Goal: Transaction & Acquisition: Obtain resource

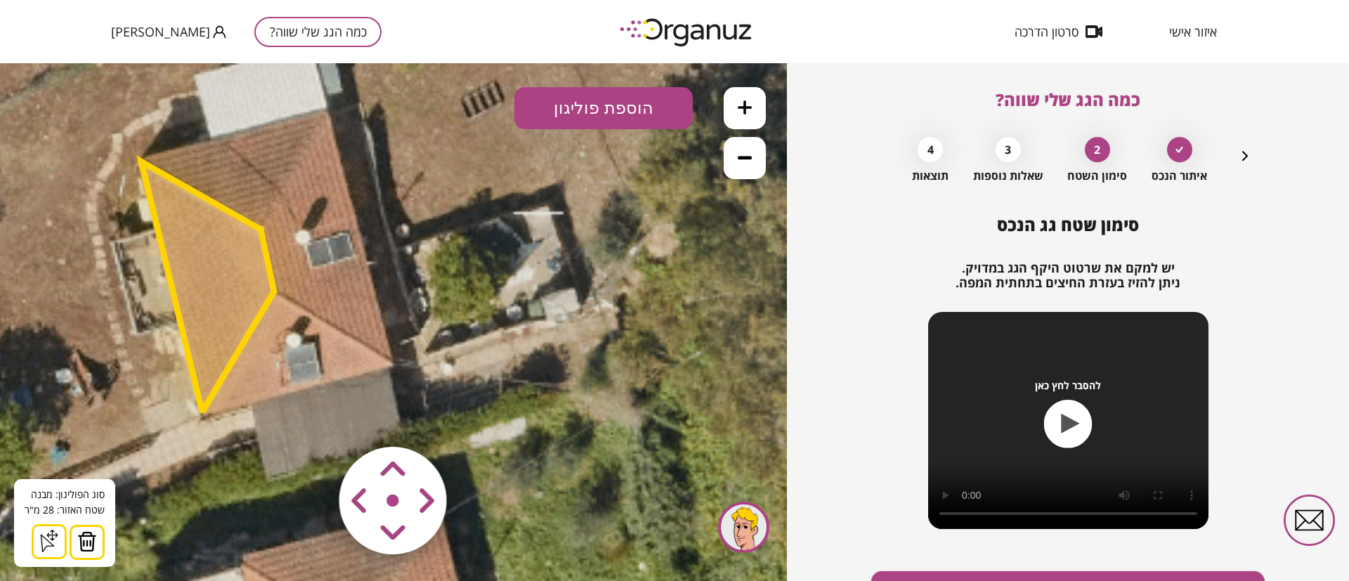
scroll to position [81, 0]
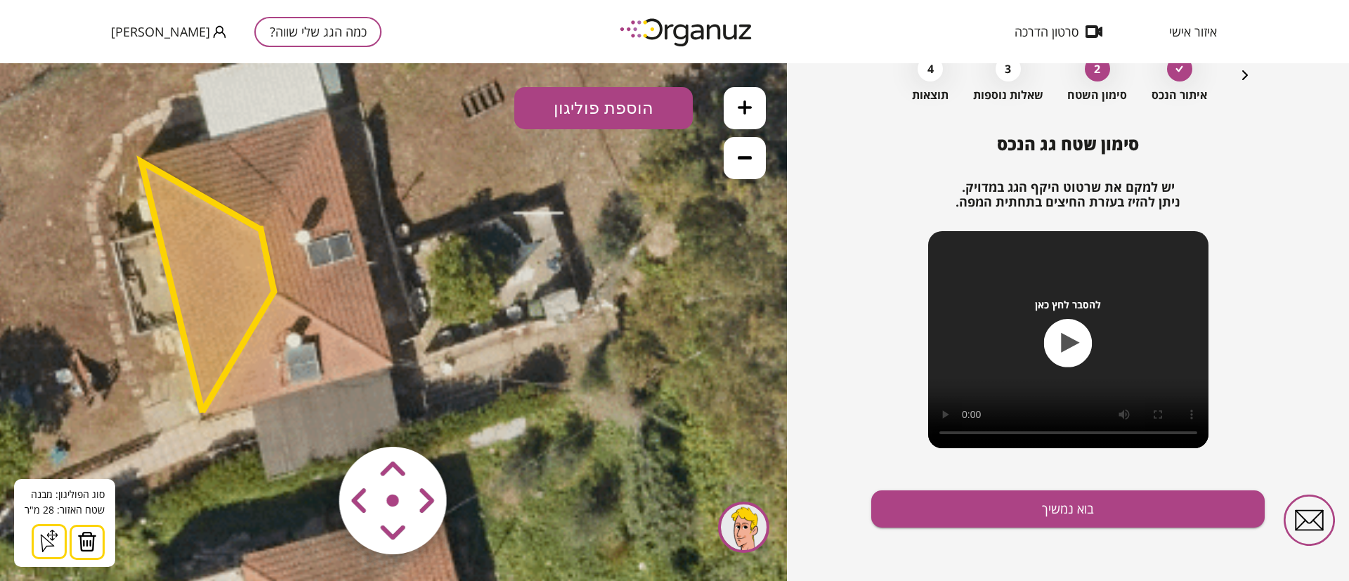
click at [1245, 76] on icon "button" at bounding box center [1245, 75] width 6 height 10
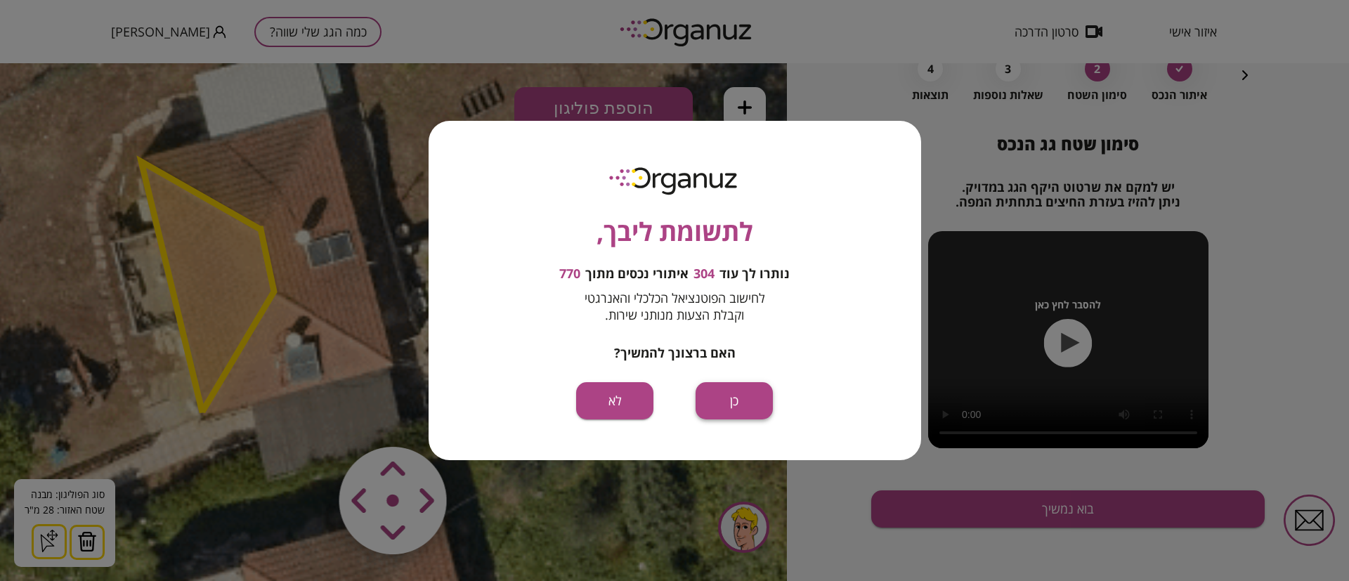
click at [728, 397] on button "כן" at bounding box center [733, 400] width 77 height 37
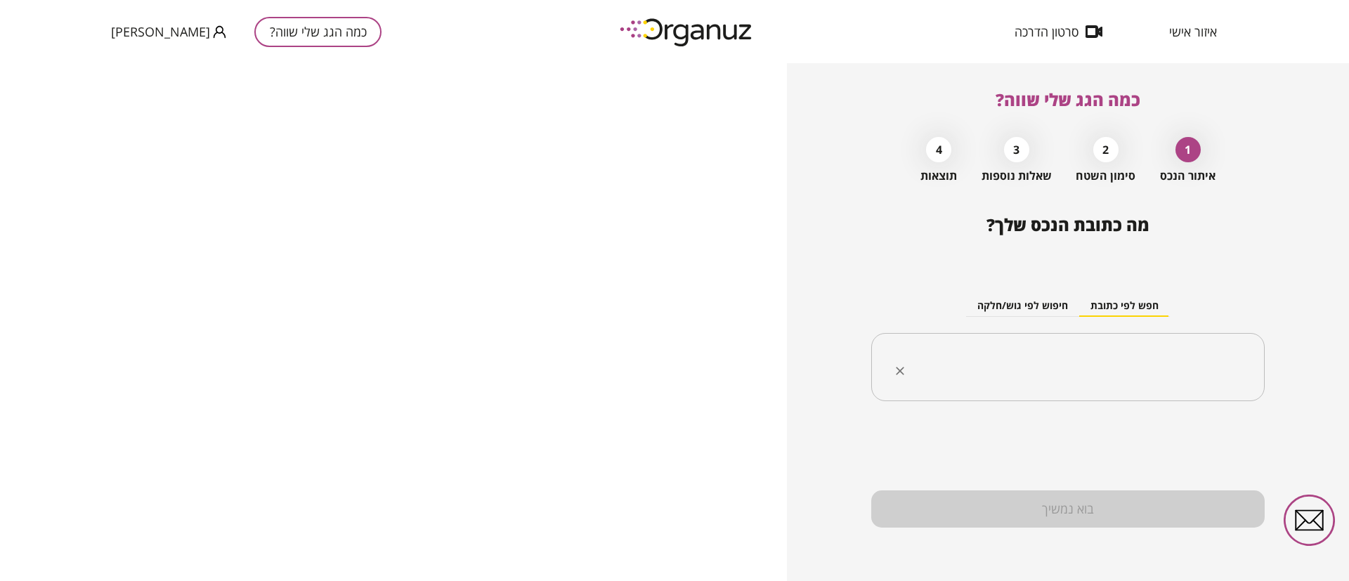
click at [977, 354] on input "text" at bounding box center [1073, 367] width 349 height 35
click at [1139, 357] on input "text" at bounding box center [1073, 367] width 349 height 35
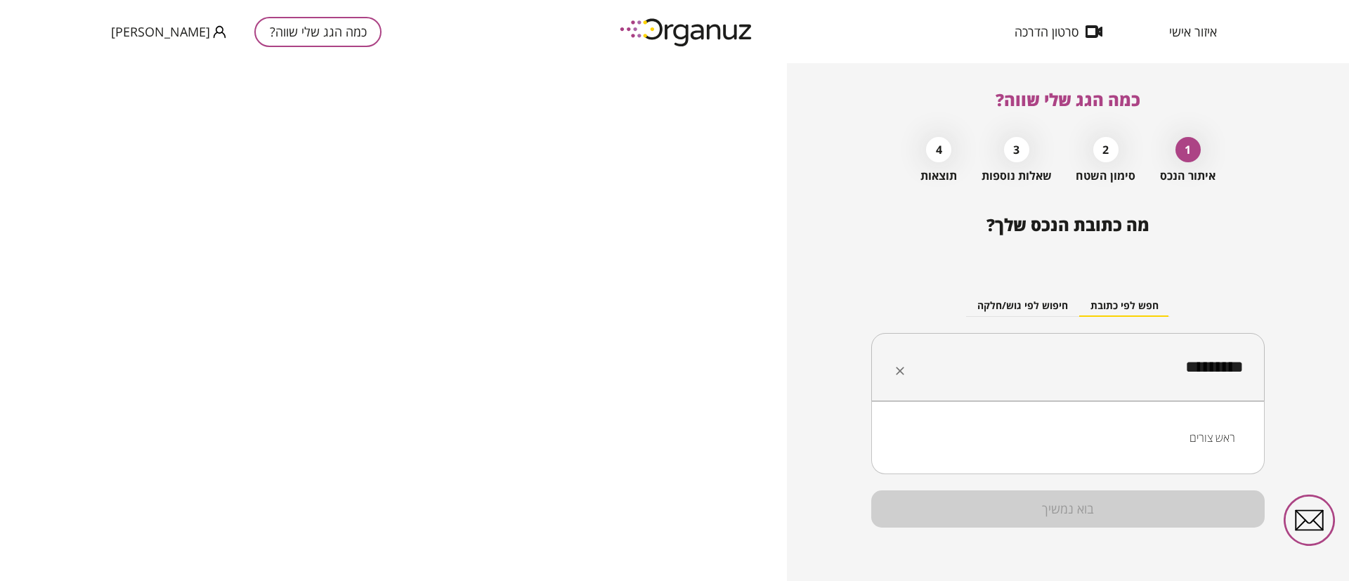
click at [1213, 439] on li "ראש צורים" at bounding box center [1067, 437] width 357 height 25
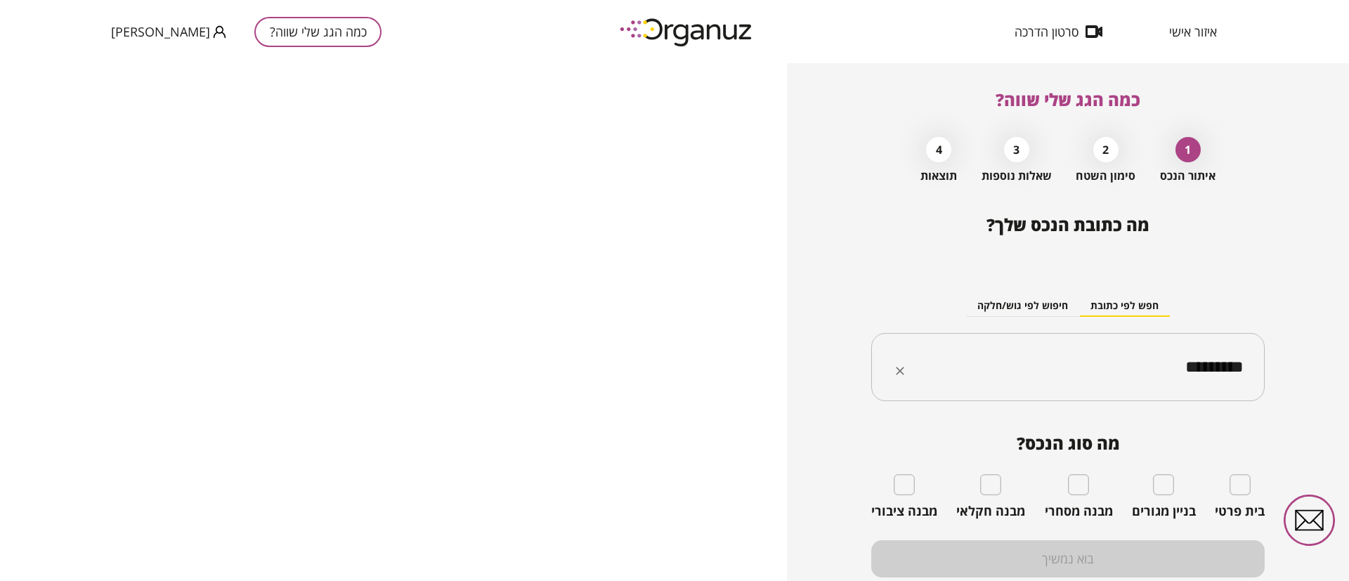
type input "*********"
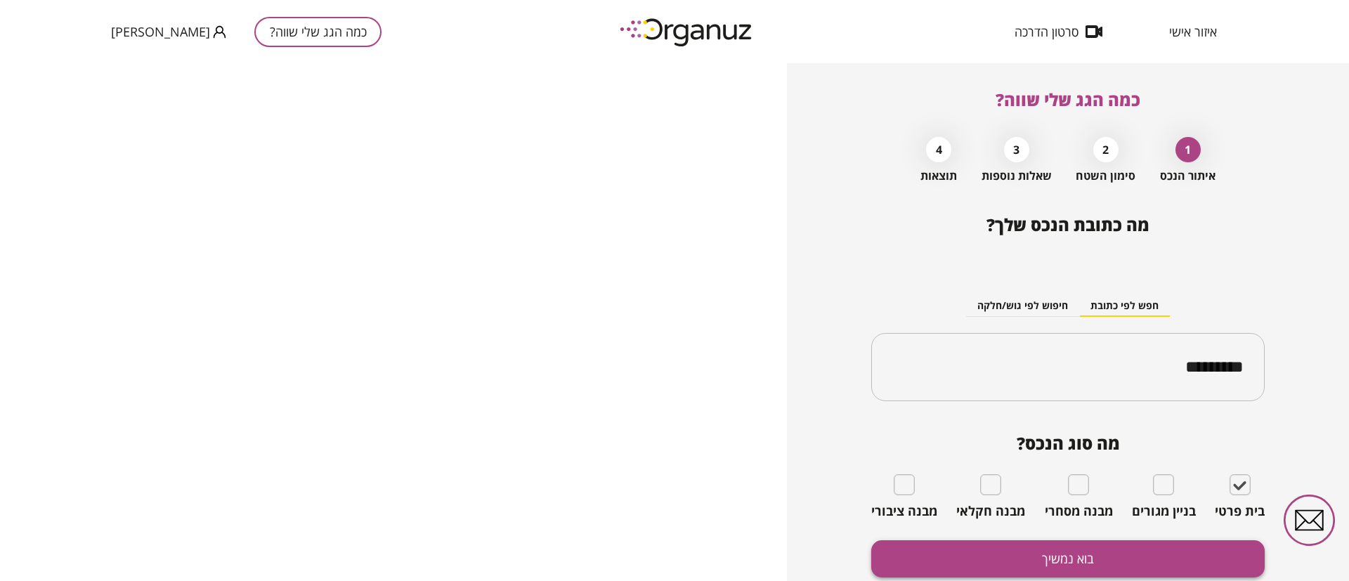
click at [1136, 549] on button "בוא נמשיך" at bounding box center [1067, 558] width 393 height 37
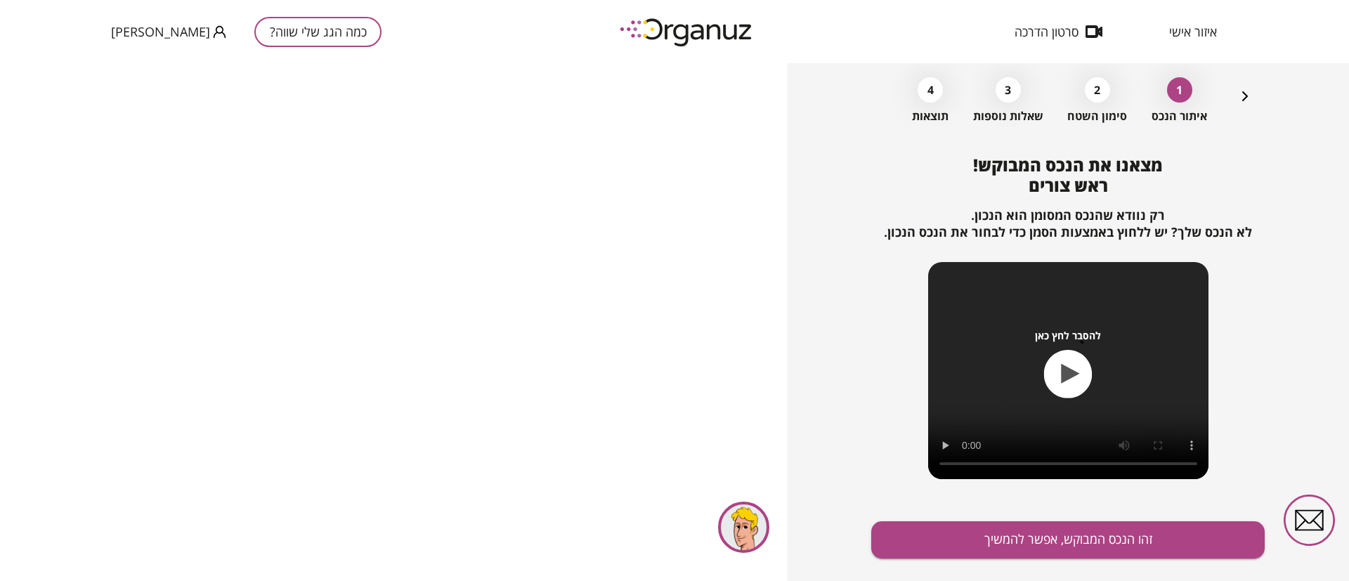
scroll to position [91, 0]
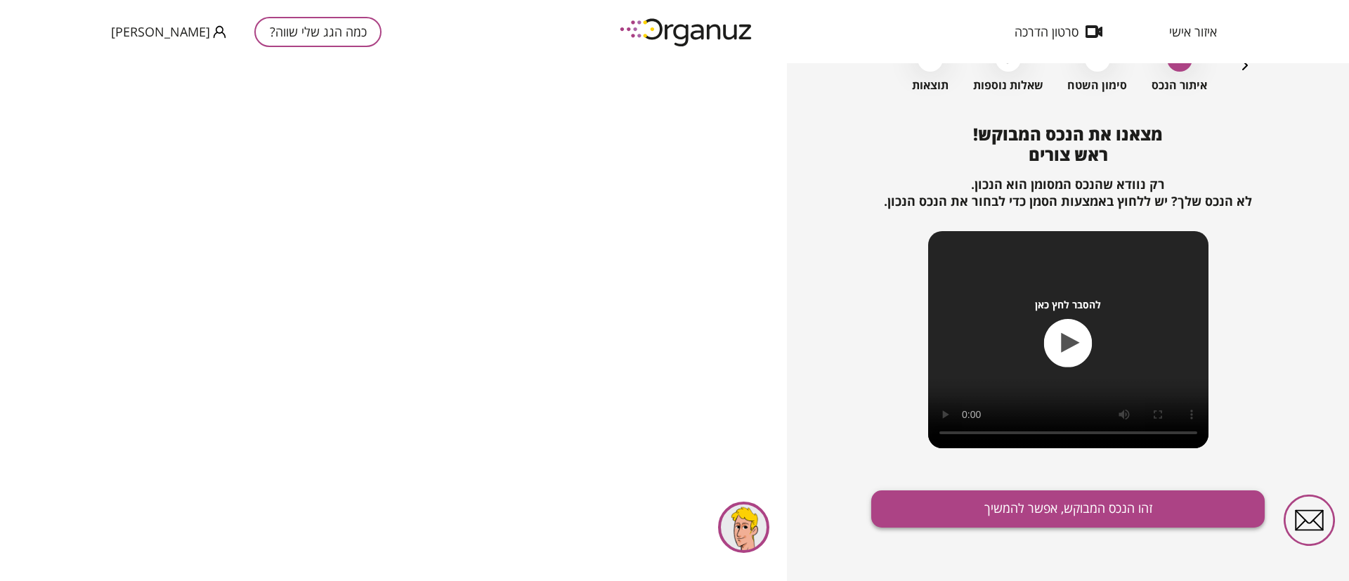
click at [964, 506] on button "זהו הנכס המבוקש, אפשר להמשיך" at bounding box center [1067, 508] width 393 height 37
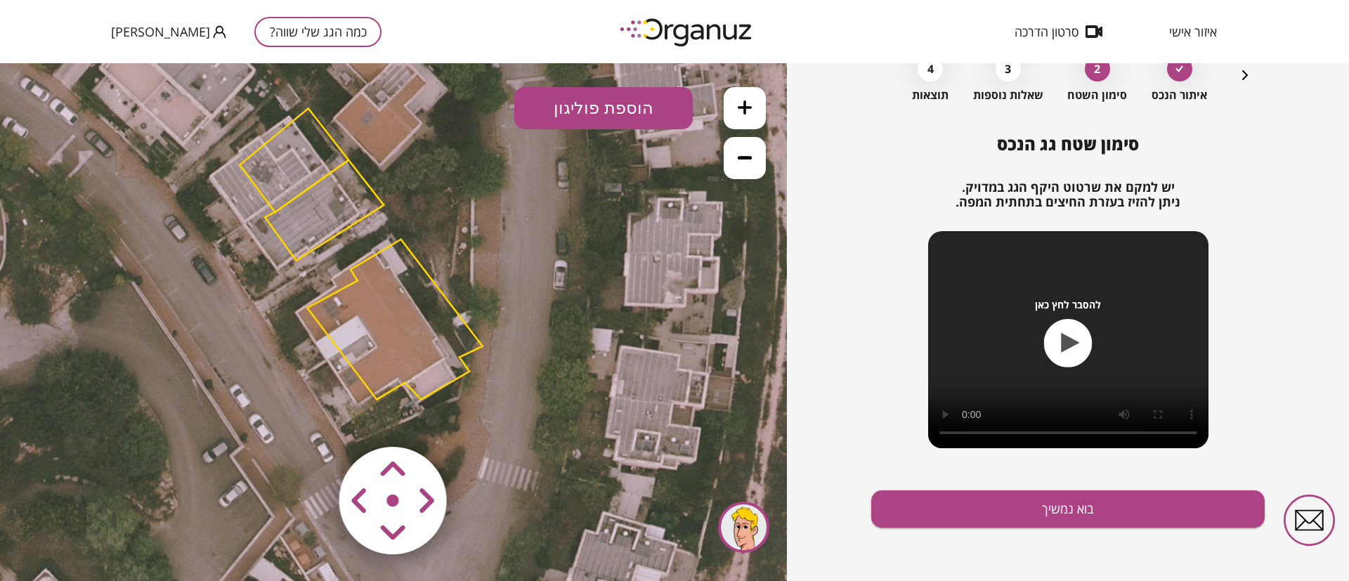
drag, startPoint x: 503, startPoint y: 289, endPoint x: 496, endPoint y: 273, distance: 17.6
click at [496, 273] on icon at bounding box center [360, 252] width 885 height 885
click at [301, 159] on polygon at bounding box center [294, 160] width 109 height 104
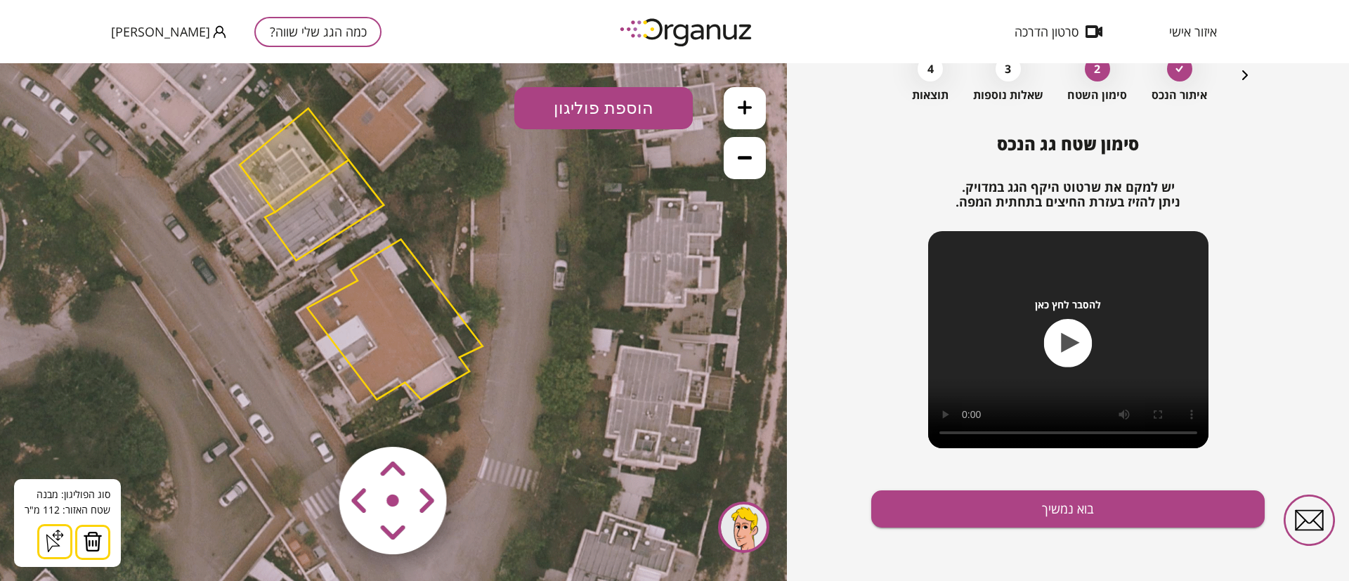
click at [95, 542] on img at bounding box center [93, 541] width 20 height 21
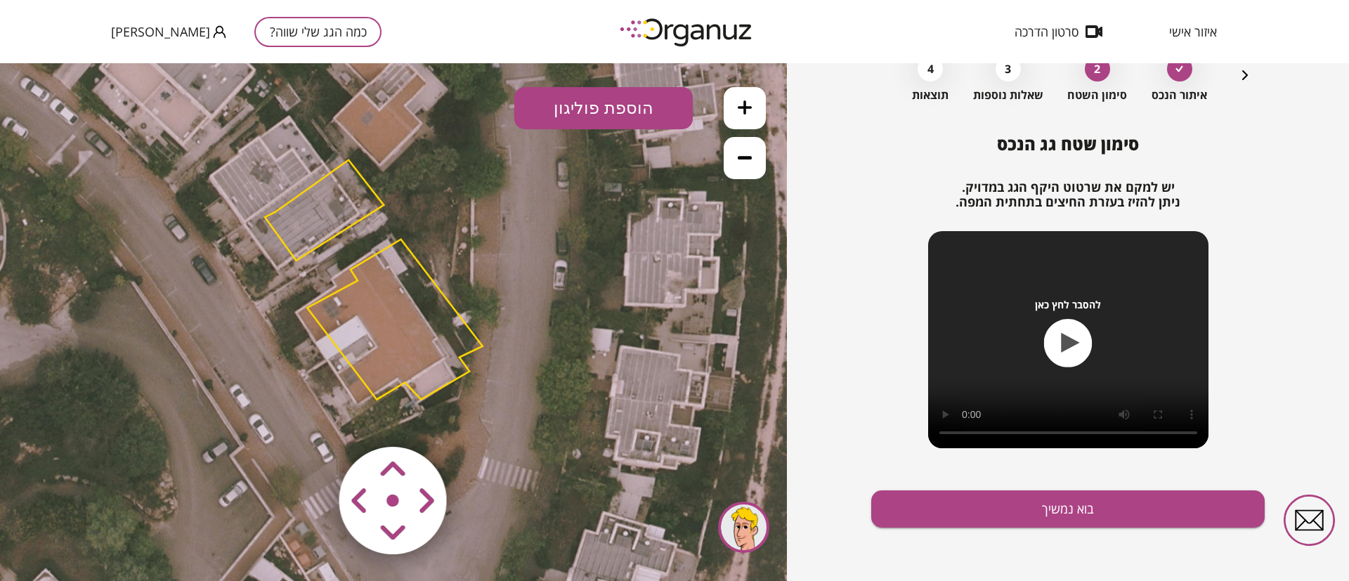
drag, startPoint x: 304, startPoint y: 223, endPoint x: 275, endPoint y: 253, distance: 41.2
click at [305, 223] on polygon at bounding box center [324, 210] width 119 height 100
click at [316, 210] on polygon at bounding box center [325, 210] width 119 height 100
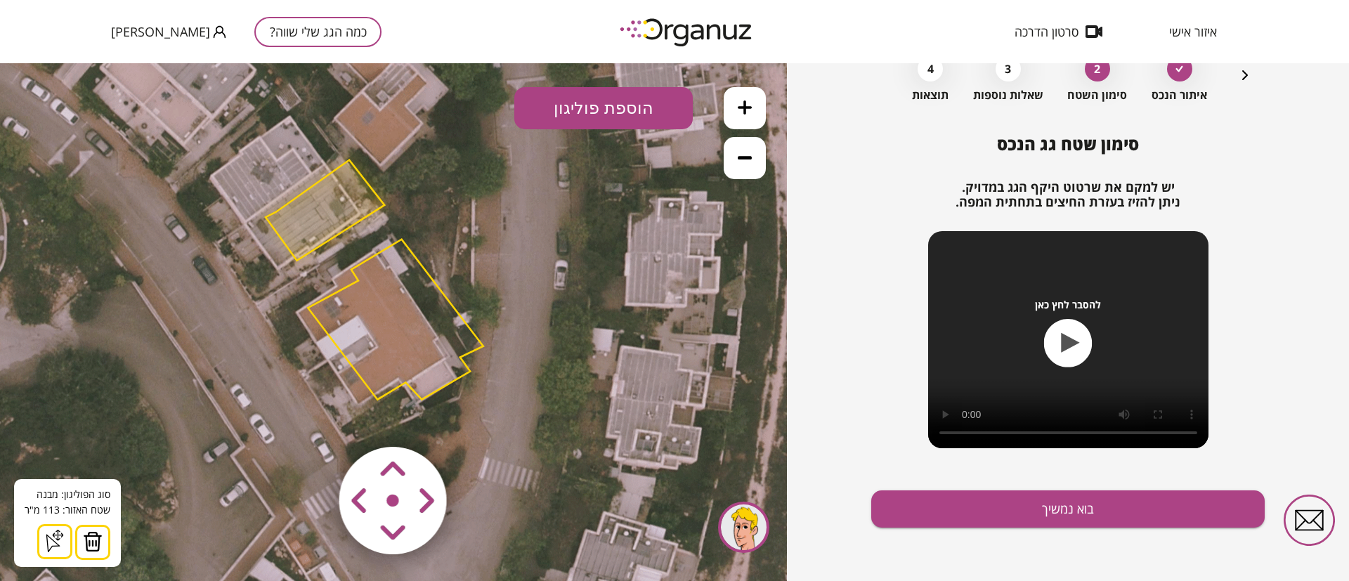
click at [93, 546] on img at bounding box center [93, 541] width 20 height 21
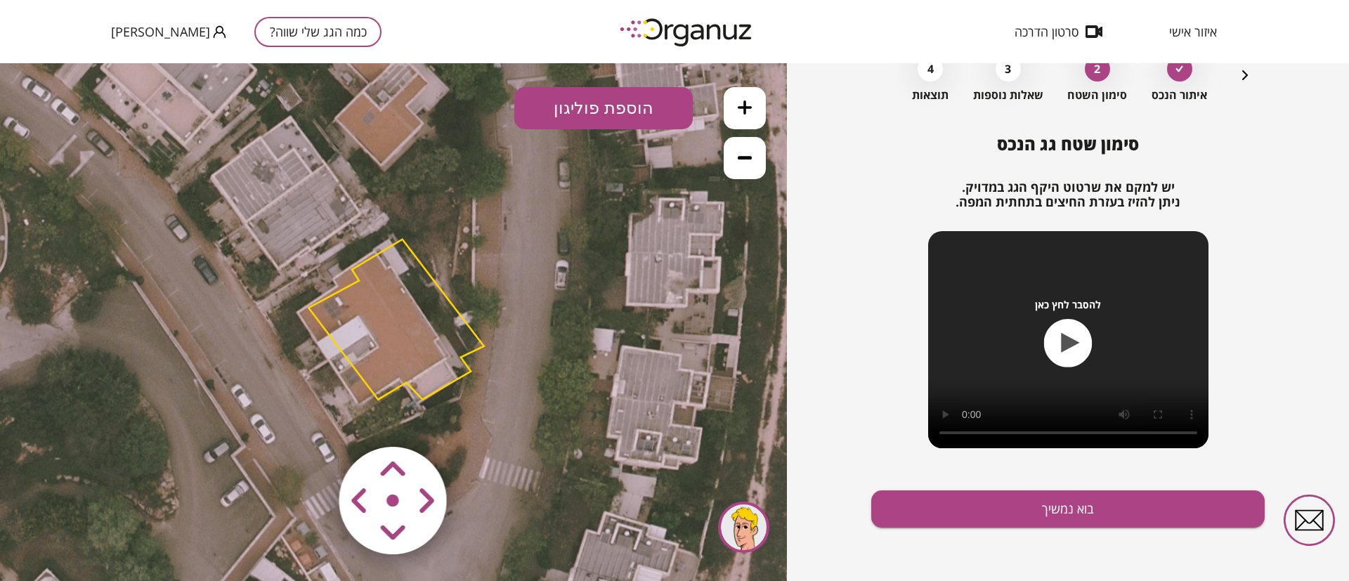
click at [391, 344] on polygon at bounding box center [395, 320] width 175 height 160
click at [409, 300] on polygon at bounding box center [395, 320] width 175 height 160
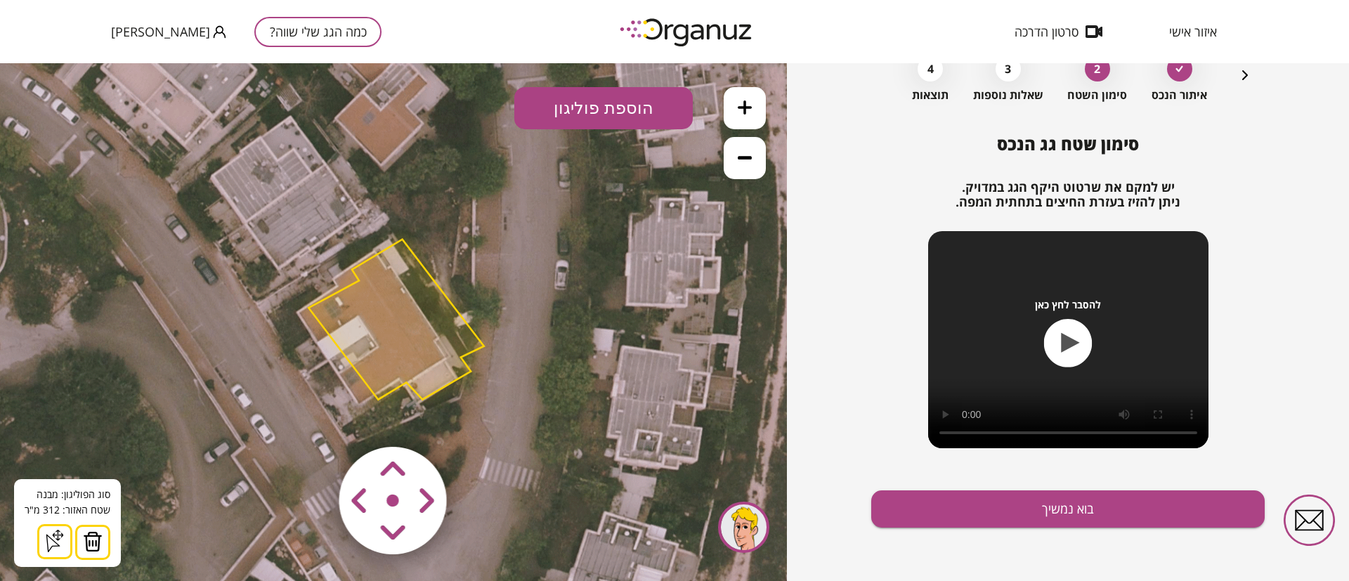
click at [89, 537] on img at bounding box center [93, 541] width 20 height 21
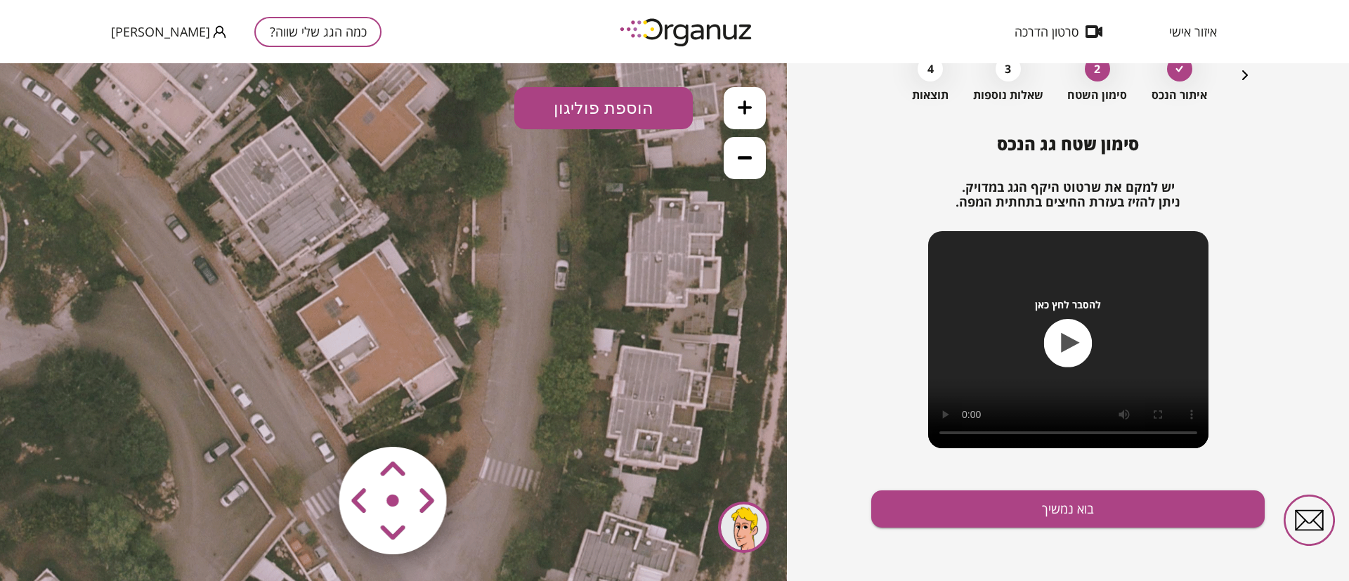
click at [740, 105] on icon at bounding box center [745, 107] width 14 height 14
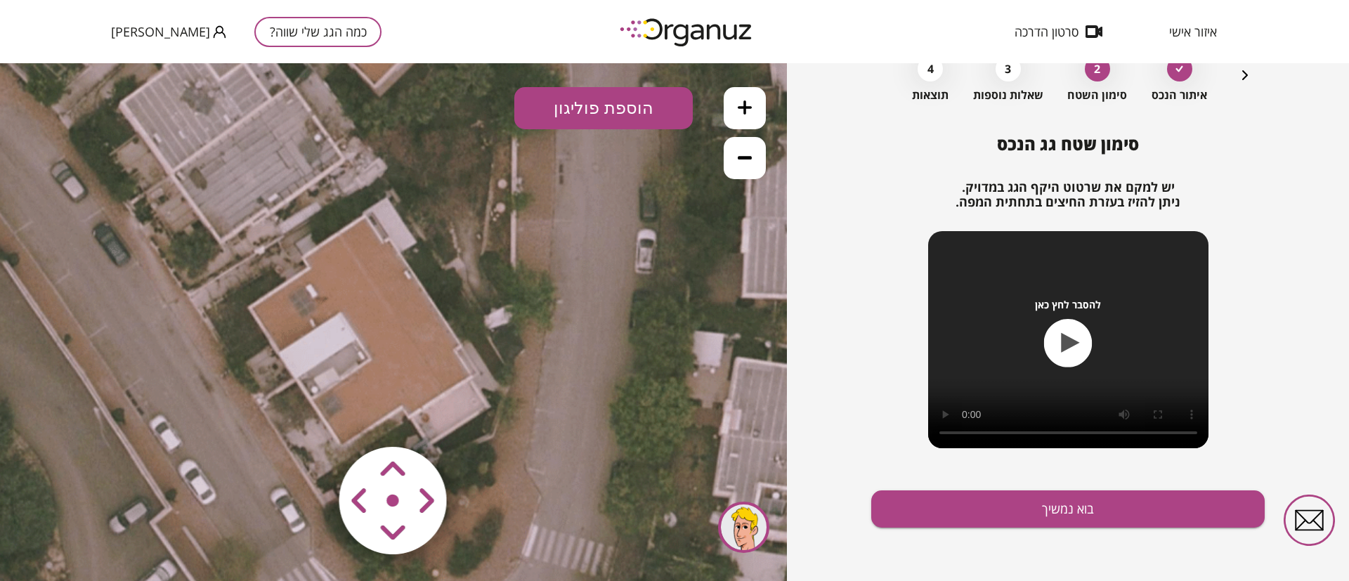
click at [740, 109] on icon at bounding box center [745, 107] width 14 height 14
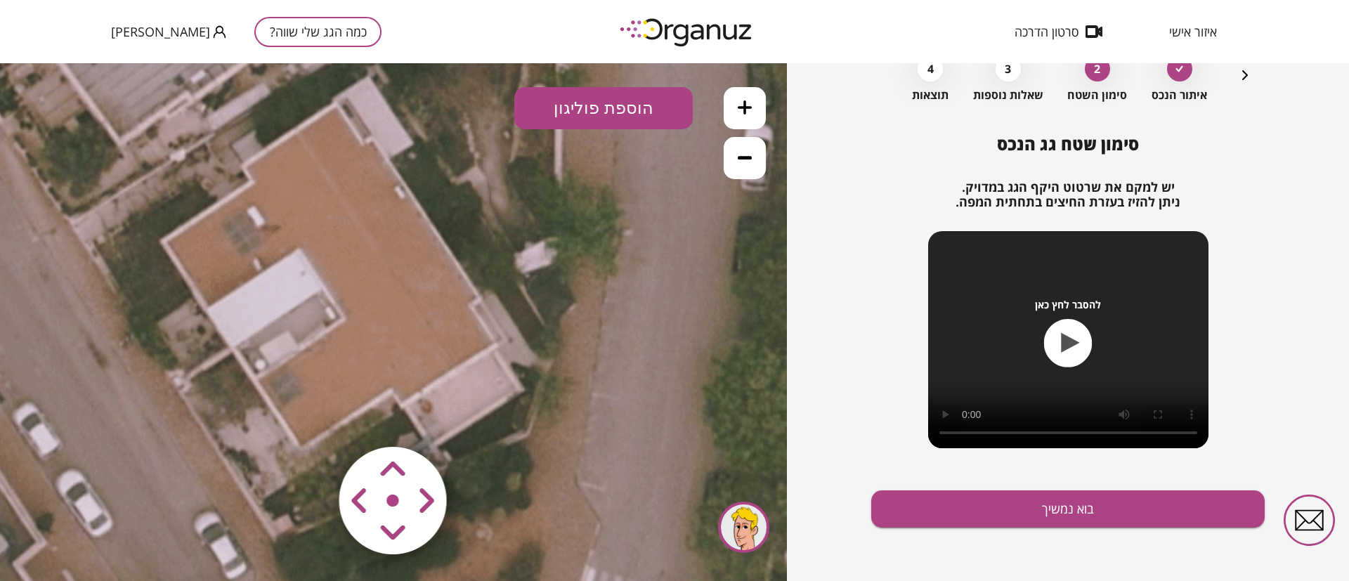
drag, startPoint x: 550, startPoint y: 321, endPoint x: 535, endPoint y: 262, distance: 60.8
click at [535, 262] on icon at bounding box center [308, 108] width 1992 height 1992
click at [575, 106] on button "הוספת פוליגון" at bounding box center [603, 108] width 178 height 42
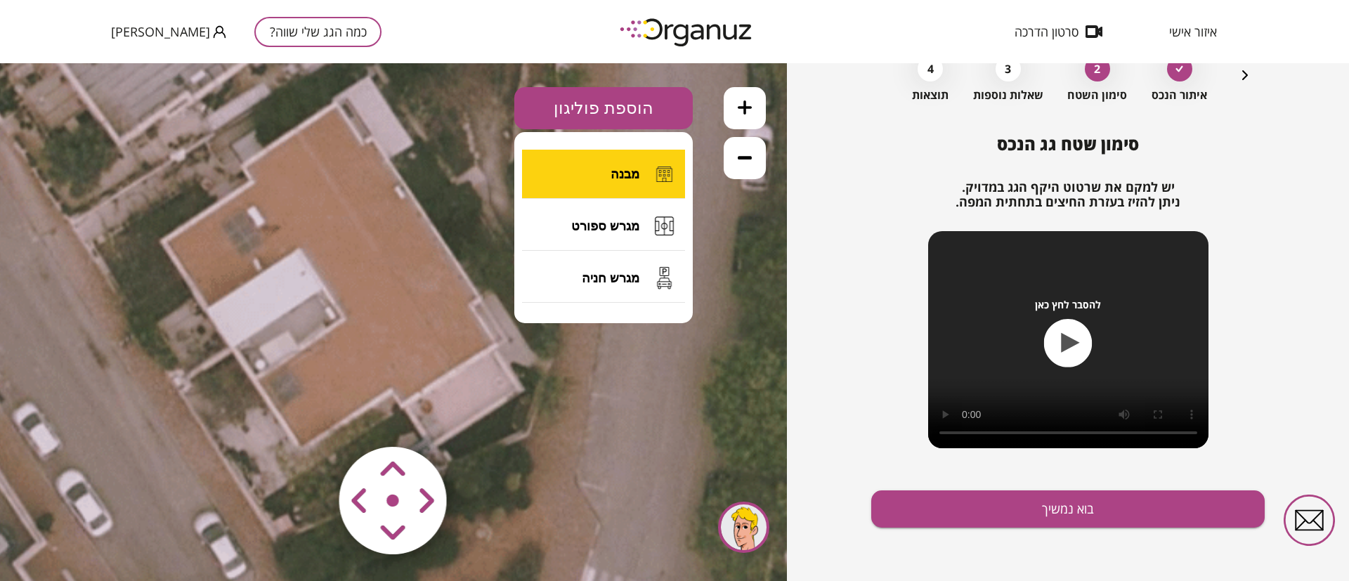
click at [609, 164] on button "מבנה" at bounding box center [603, 174] width 163 height 49
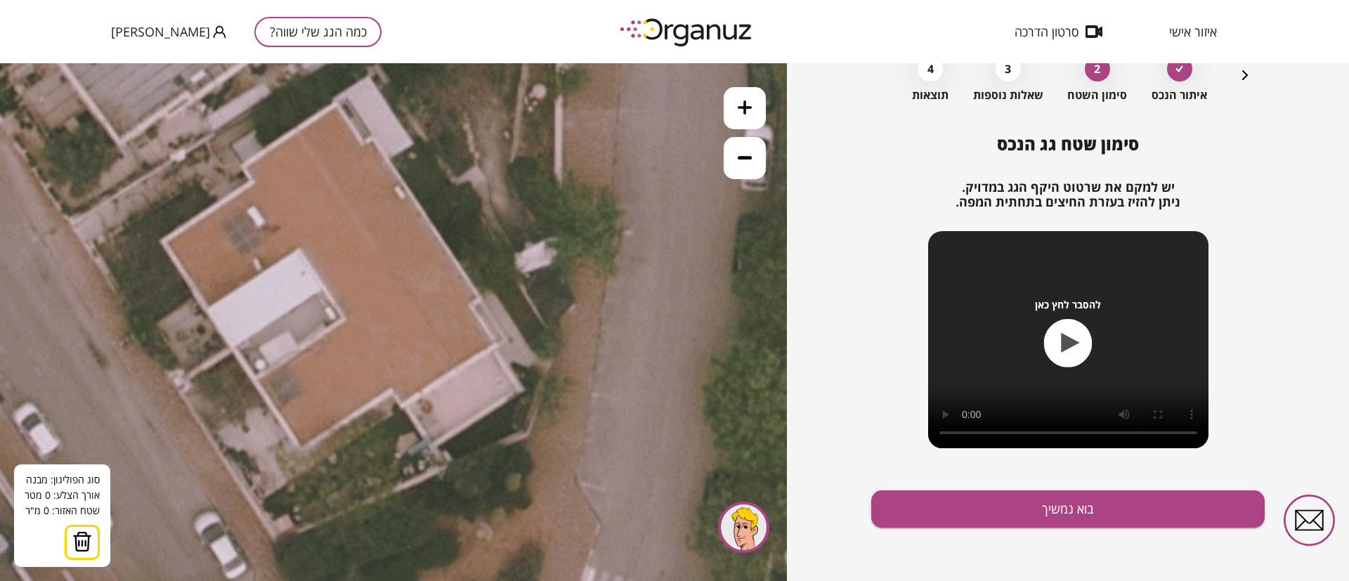
click at [325, 283] on icon at bounding box center [308, 108] width 1992 height 1992
click at [378, 249] on polygon at bounding box center [351, 266] width 53 height 34
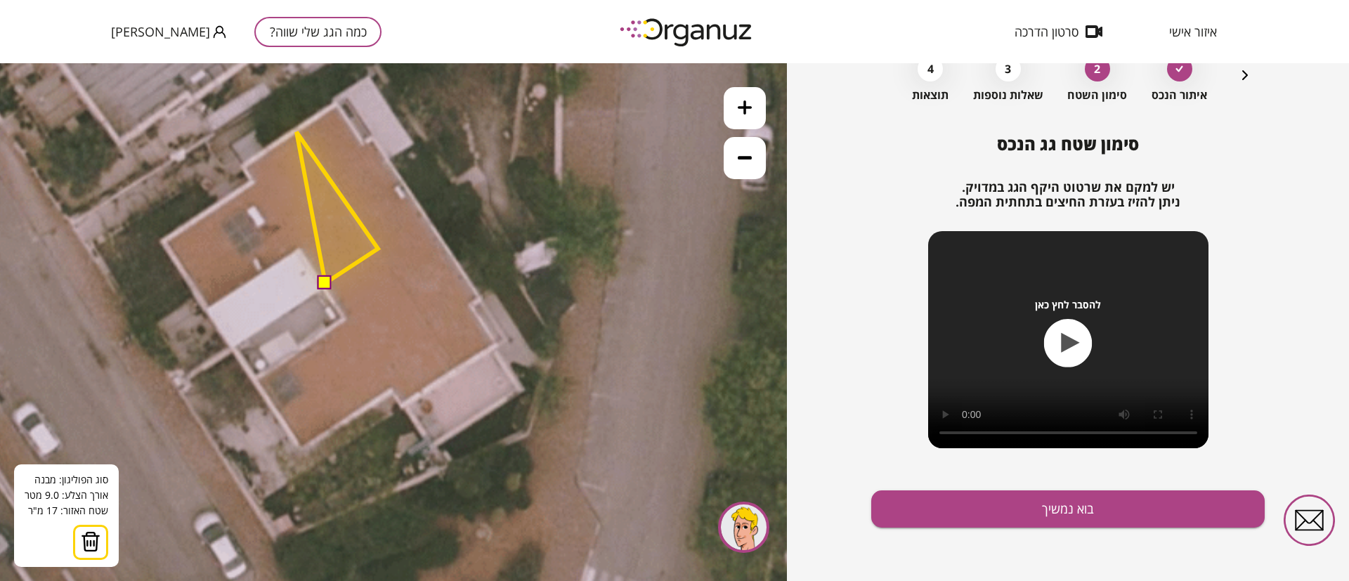
click at [296, 132] on polygon at bounding box center [336, 207] width 81 height 151
click at [243, 164] on polygon at bounding box center [310, 207] width 135 height 152
click at [254, 179] on polygon at bounding box center [310, 207] width 135 height 152
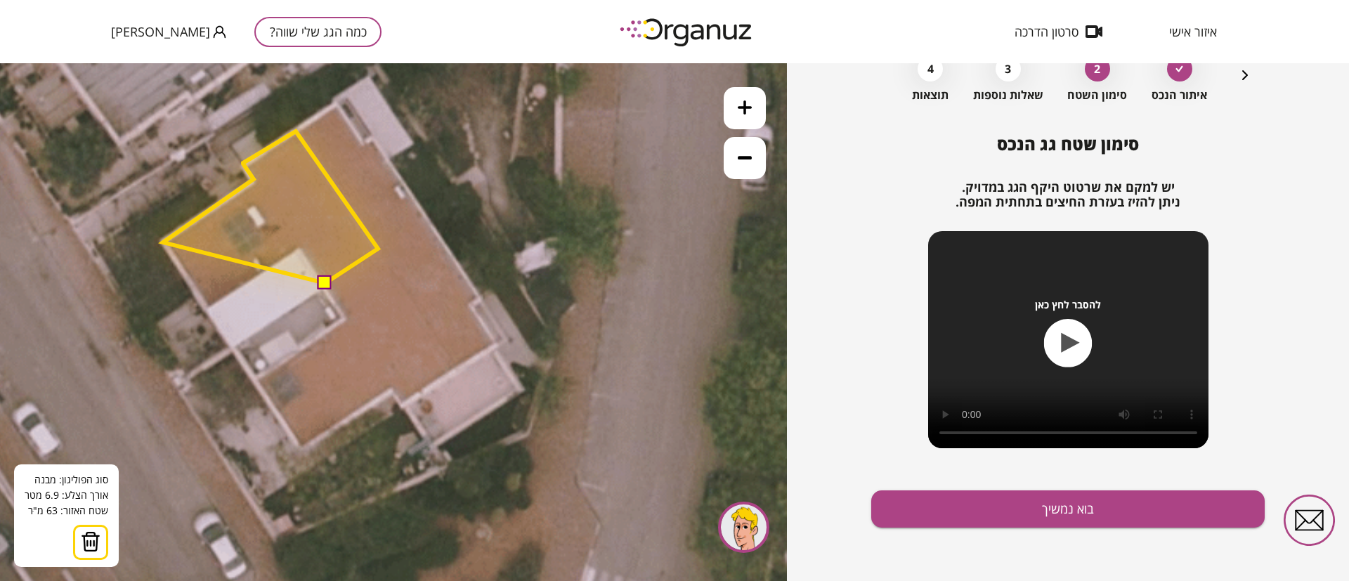
click at [163, 242] on polygon at bounding box center [270, 207] width 215 height 152
click at [206, 308] on polygon at bounding box center [270, 219] width 215 height 177
click at [299, 247] on polygon at bounding box center [270, 219] width 215 height 177
click at [326, 282] on button at bounding box center [325, 282] width 14 height 14
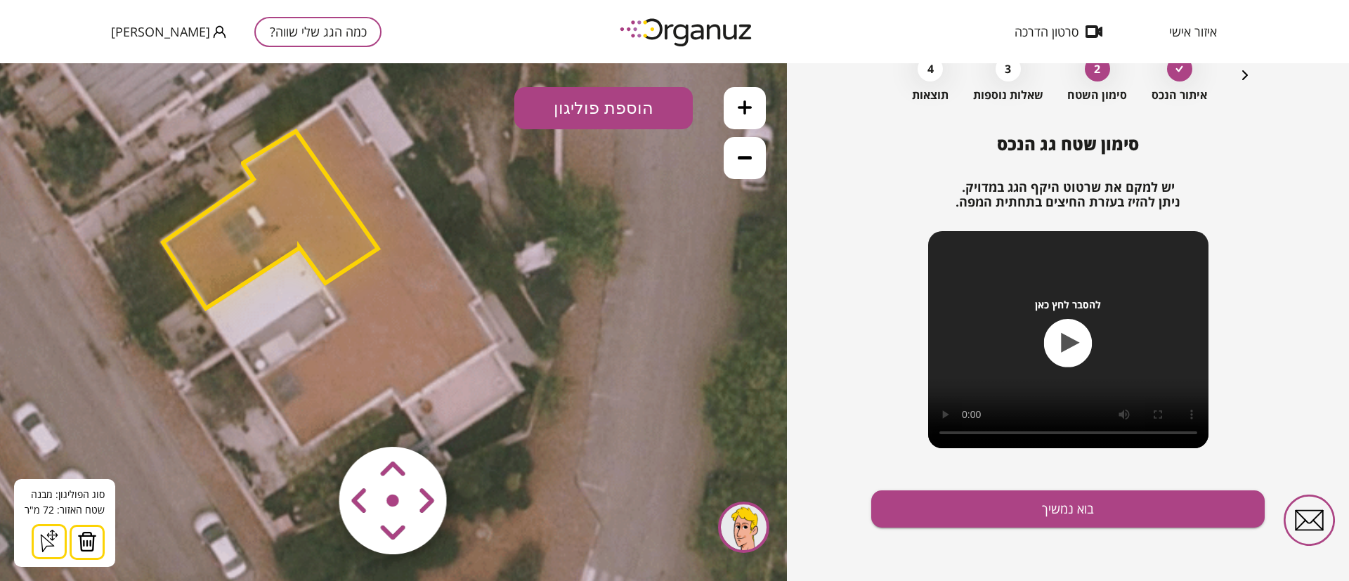
click at [591, 105] on button "הוספת פוליגון" at bounding box center [603, 108] width 178 height 42
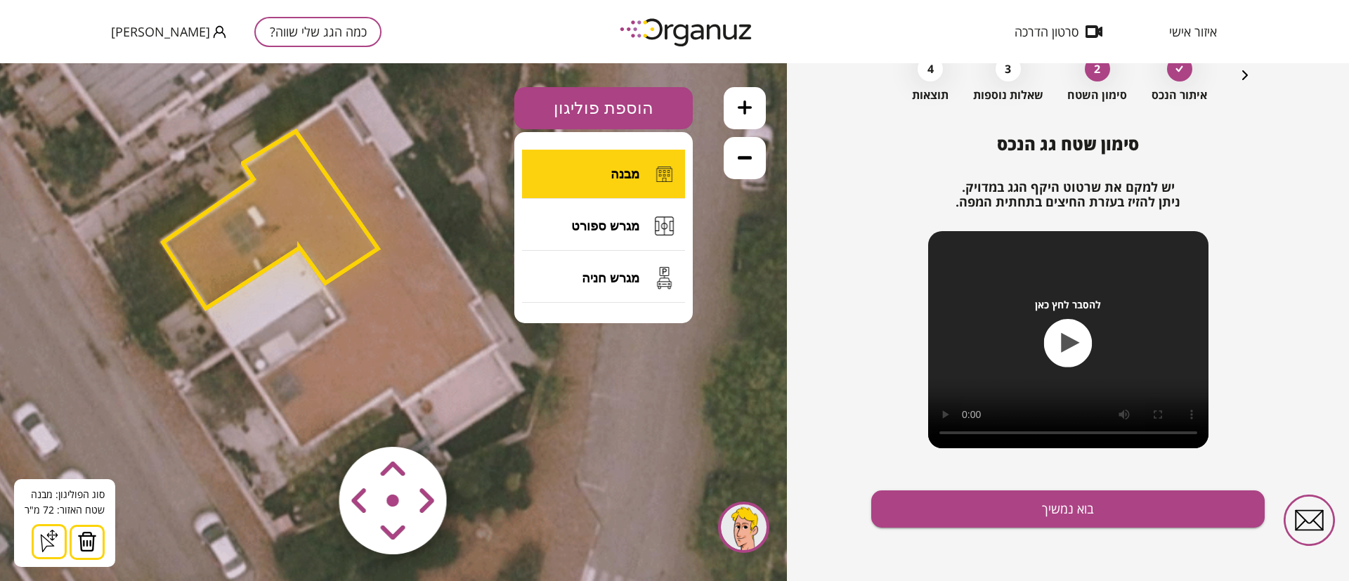
click at [614, 171] on span "מבנה" at bounding box center [624, 173] width 29 height 15
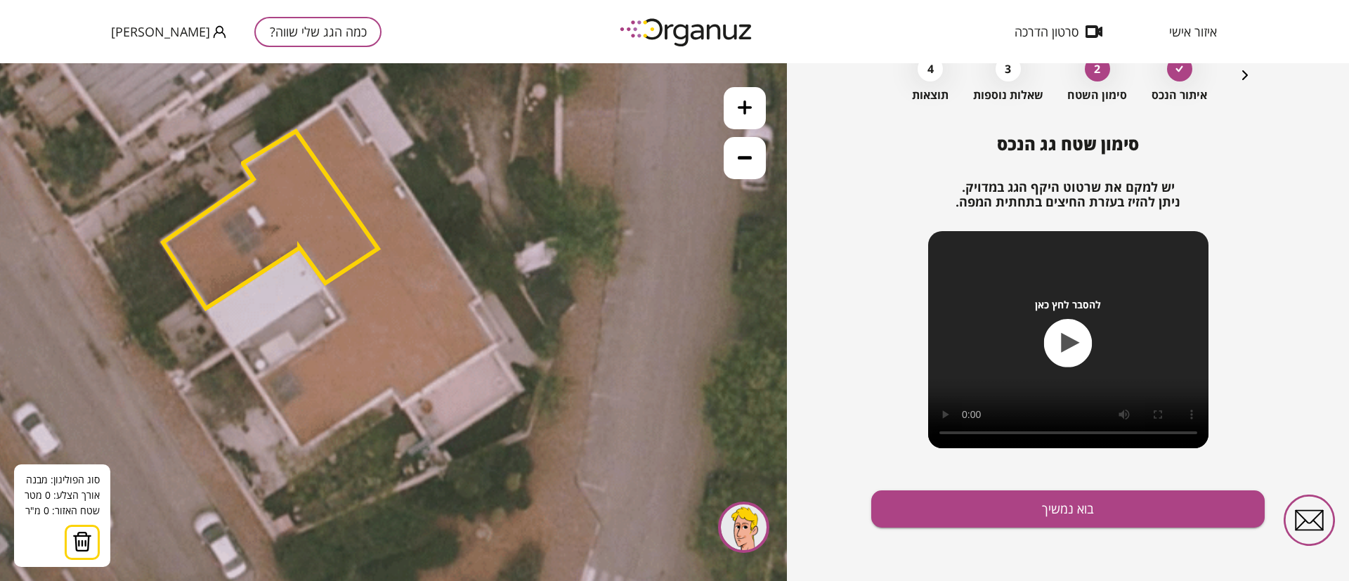
click at [336, 104] on icon at bounding box center [308, 108] width 1992 height 1992
click at [296, 131] on polygon at bounding box center [270, 219] width 215 height 177
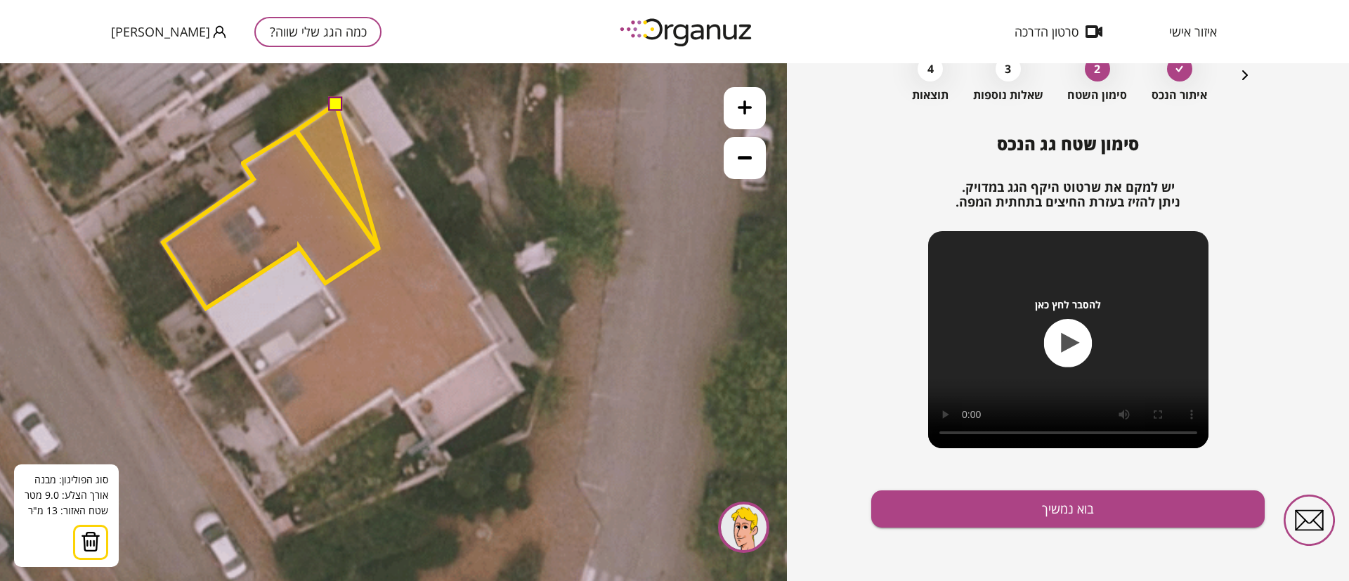
click at [379, 249] on polygon at bounding box center [337, 176] width 82 height 145
click at [428, 220] on polygon at bounding box center [362, 176] width 132 height 145
click at [427, 216] on polygon at bounding box center [361, 175] width 131 height 145
click at [374, 137] on polygon at bounding box center [361, 175] width 131 height 145
click at [362, 145] on polygon at bounding box center [361, 175] width 131 height 145
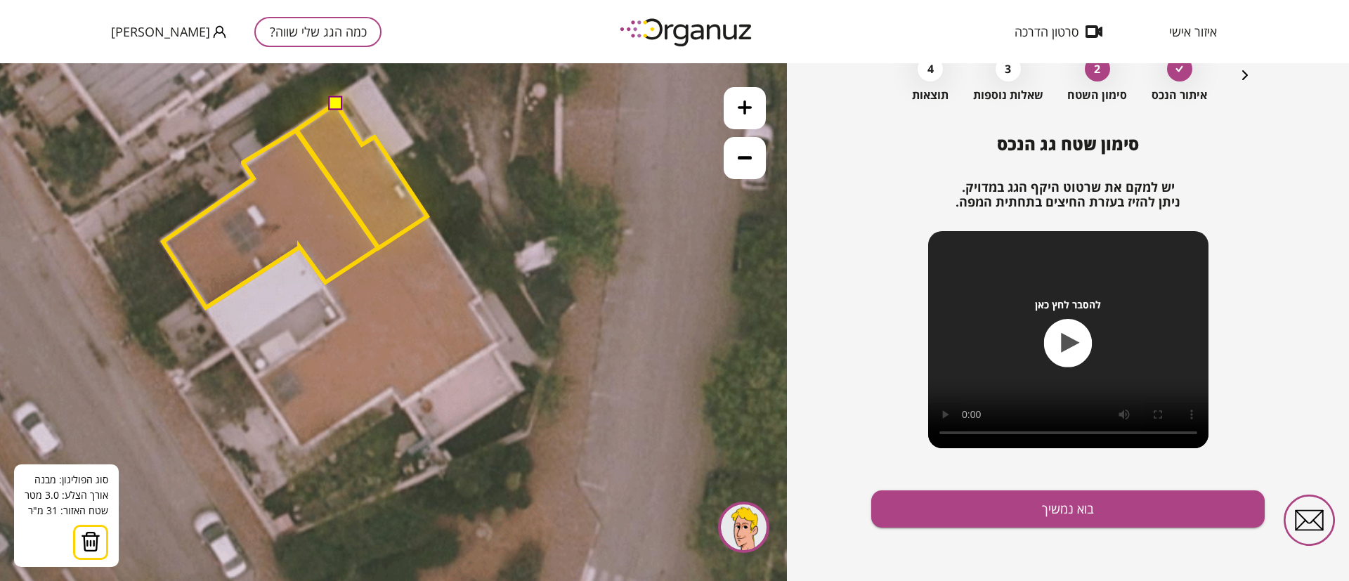
click at [339, 106] on button at bounding box center [335, 103] width 14 height 14
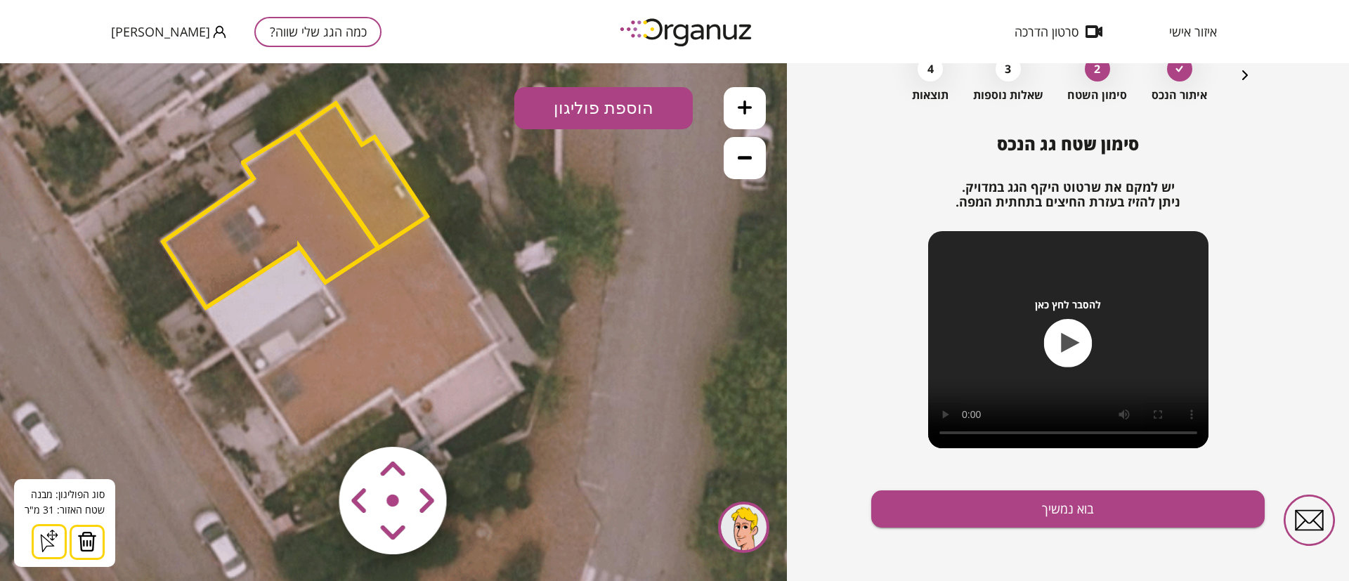
click at [313, 218] on polygon at bounding box center [270, 219] width 215 height 177
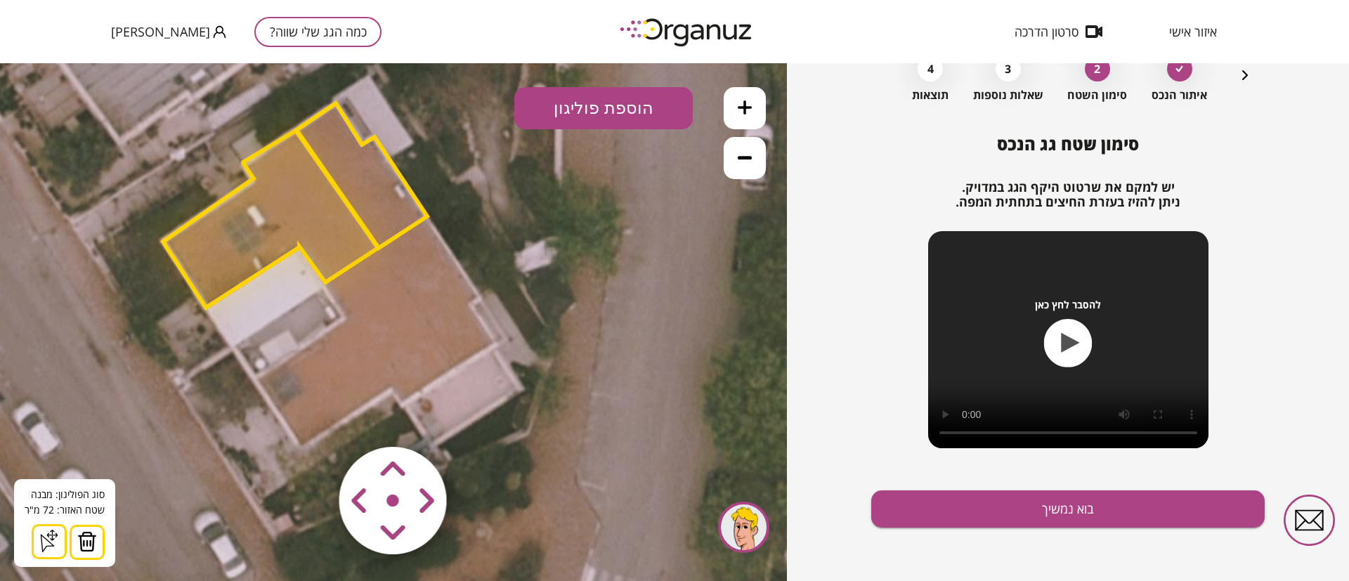
click at [385, 199] on polygon at bounding box center [361, 175] width 131 height 145
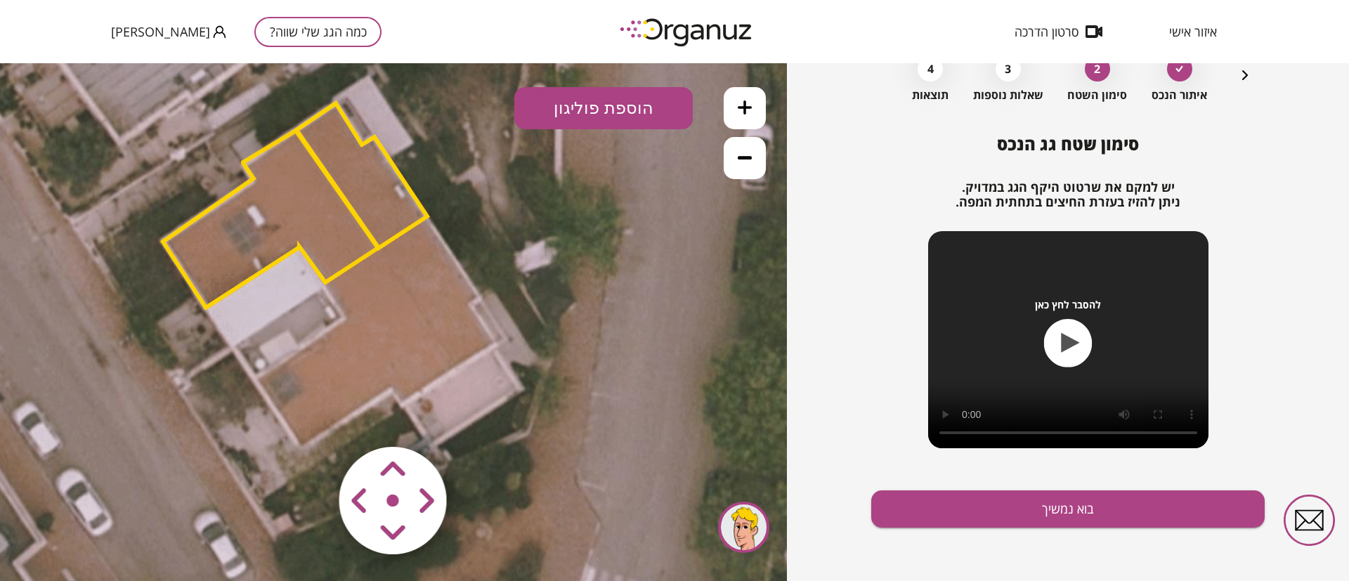
click at [367, 183] on polygon at bounding box center [361, 175] width 131 height 145
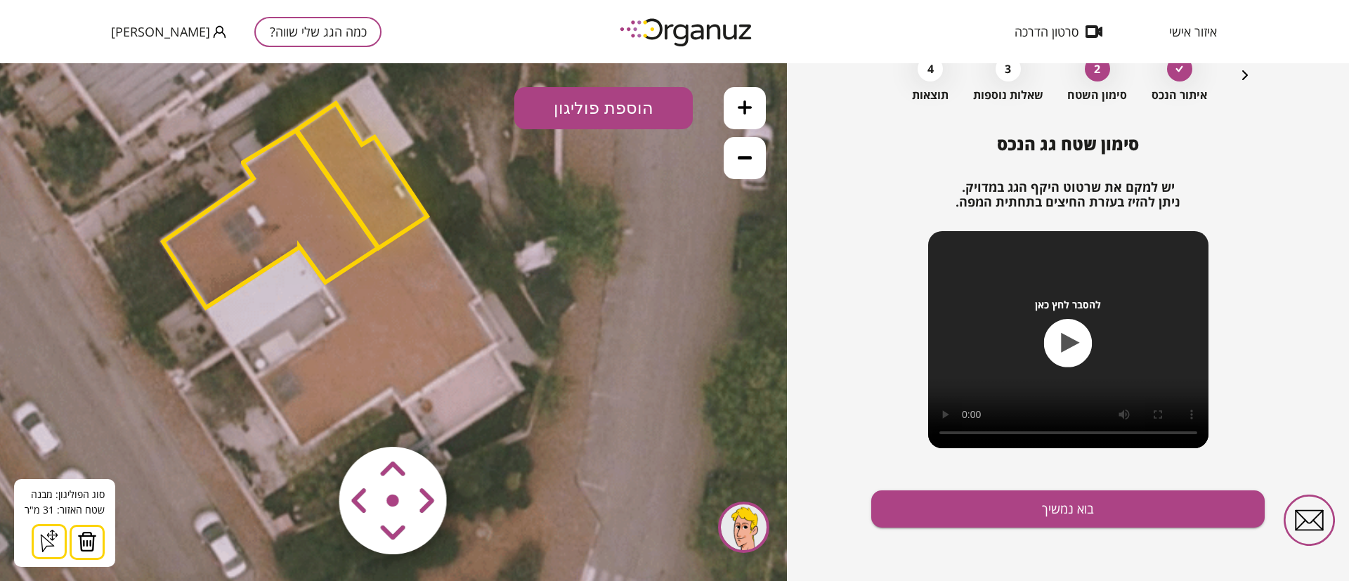
click at [391, 200] on polygon at bounding box center [361, 175] width 131 height 145
click at [318, 212] on polygon at bounding box center [270, 219] width 215 height 177
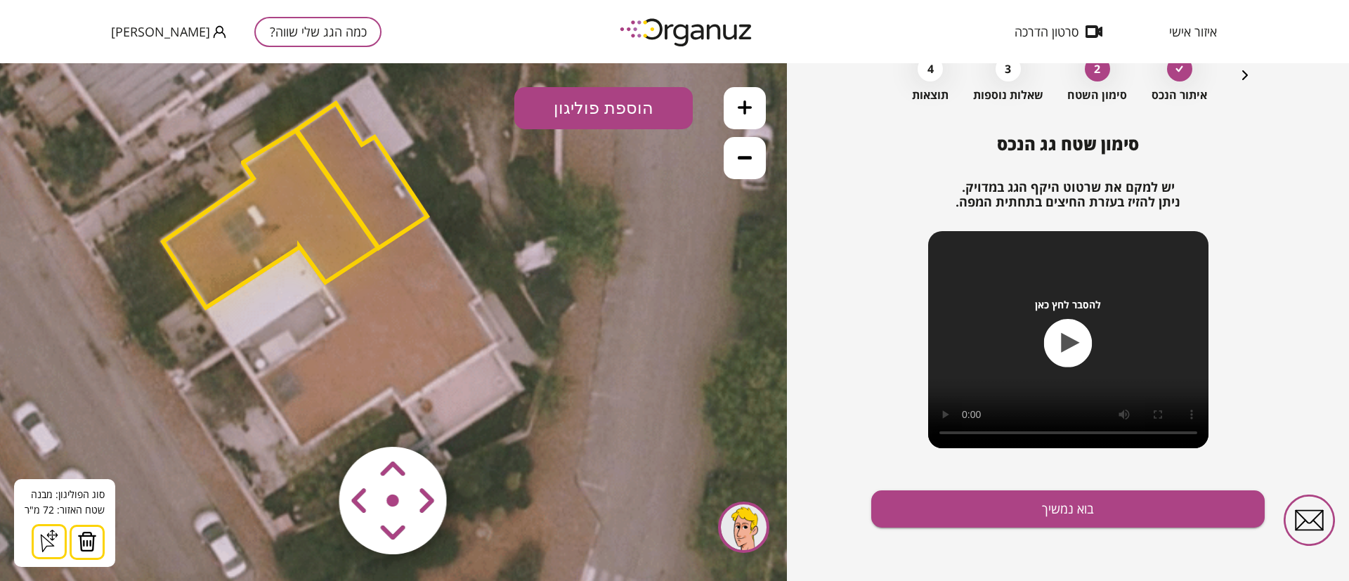
click at [353, 238] on polygon at bounding box center [270, 219] width 215 height 177
click at [381, 207] on polygon at bounding box center [361, 175] width 131 height 145
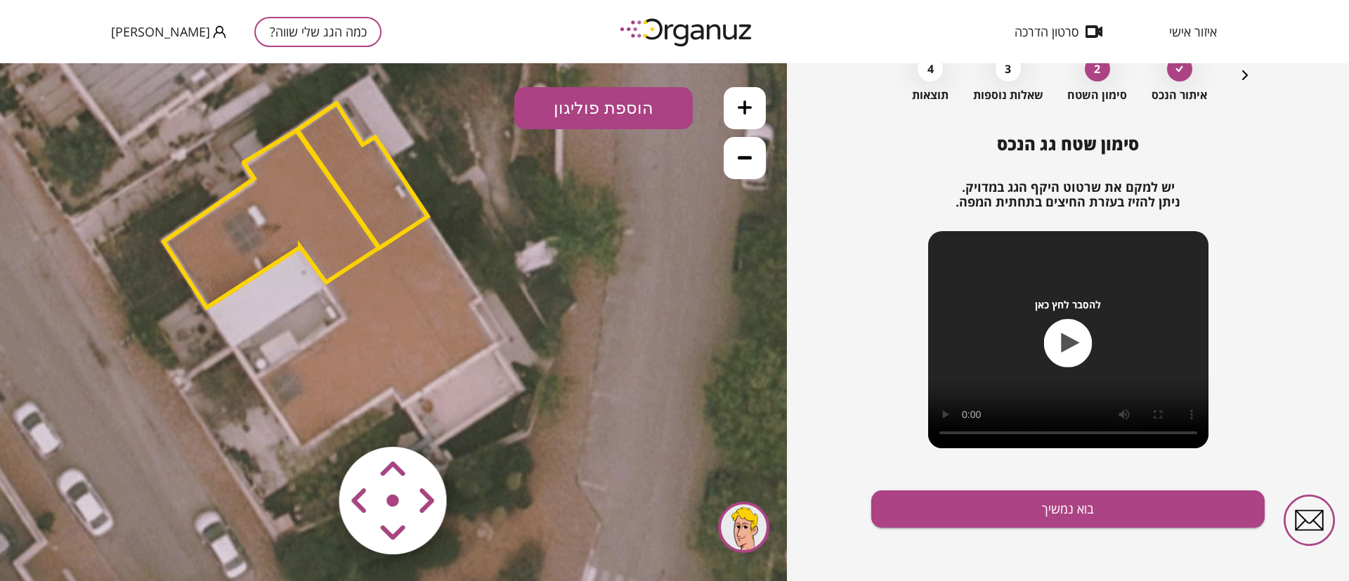
click at [381, 207] on polygon at bounding box center [362, 175] width 131 height 145
click at [331, 243] on polygon at bounding box center [271, 219] width 215 height 177
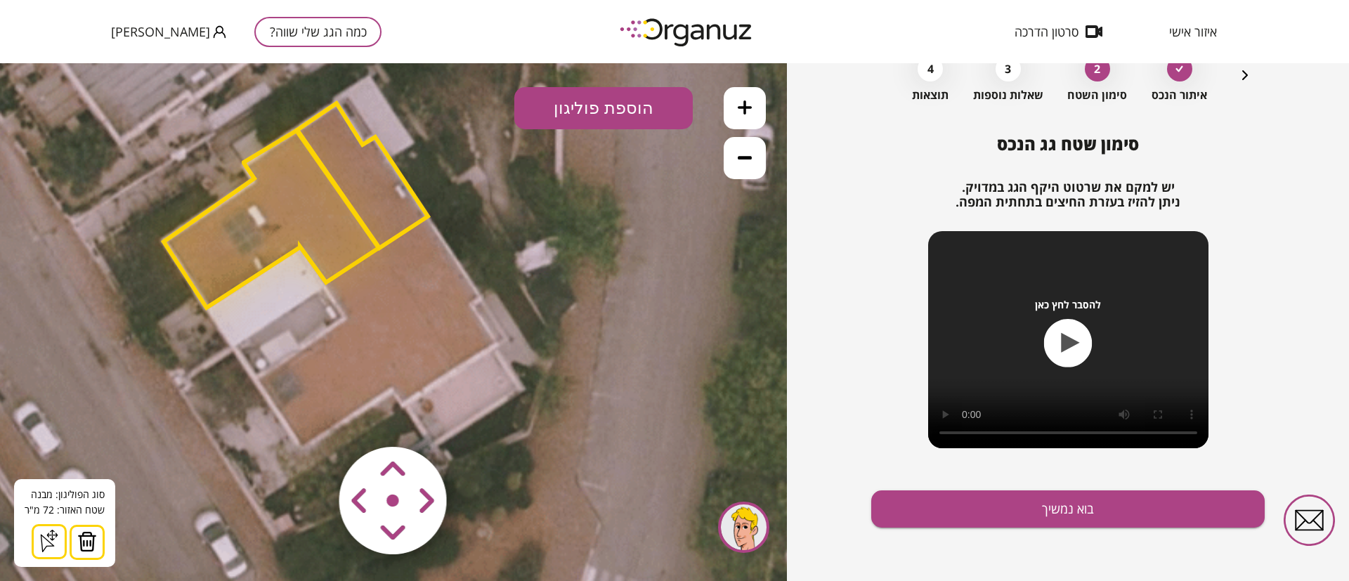
click at [751, 153] on icon at bounding box center [745, 157] width 14 height 14
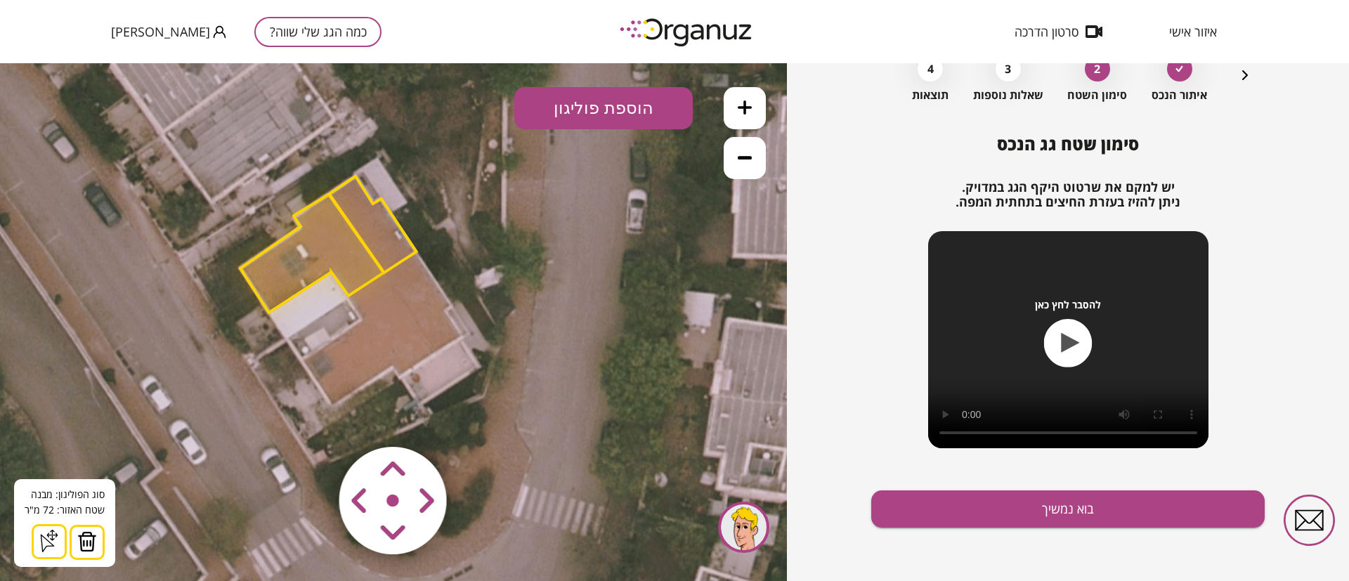
click at [615, 107] on button "הוספת פוליגון" at bounding box center [603, 108] width 178 height 42
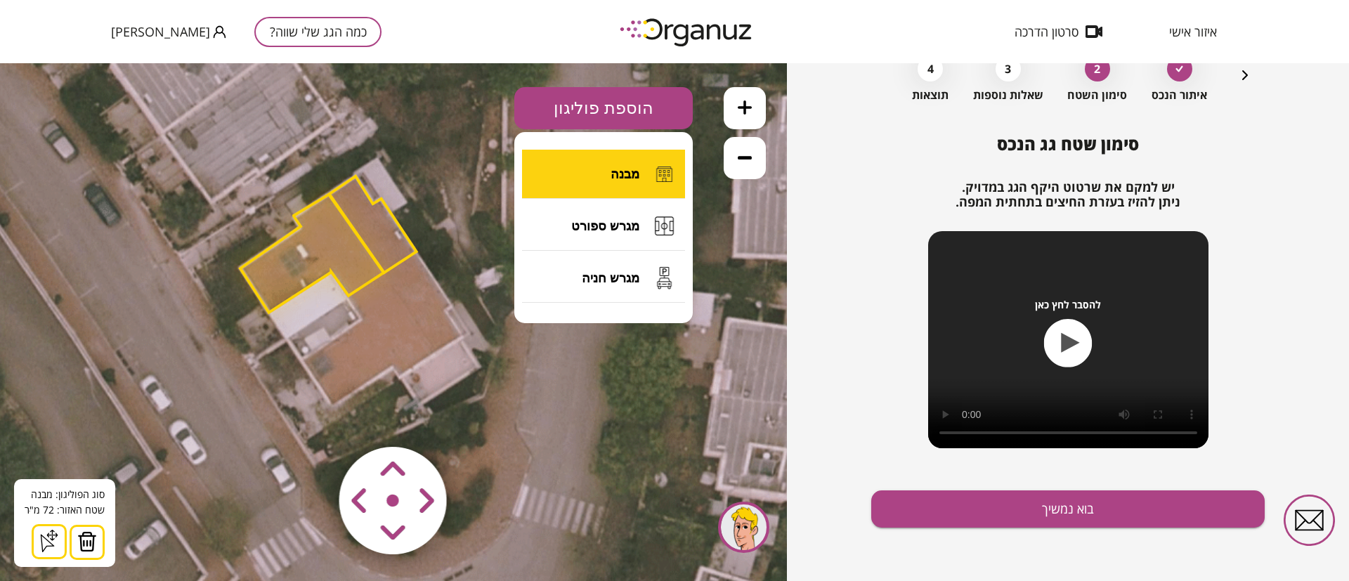
click at [619, 172] on span "מבנה" at bounding box center [624, 173] width 29 height 15
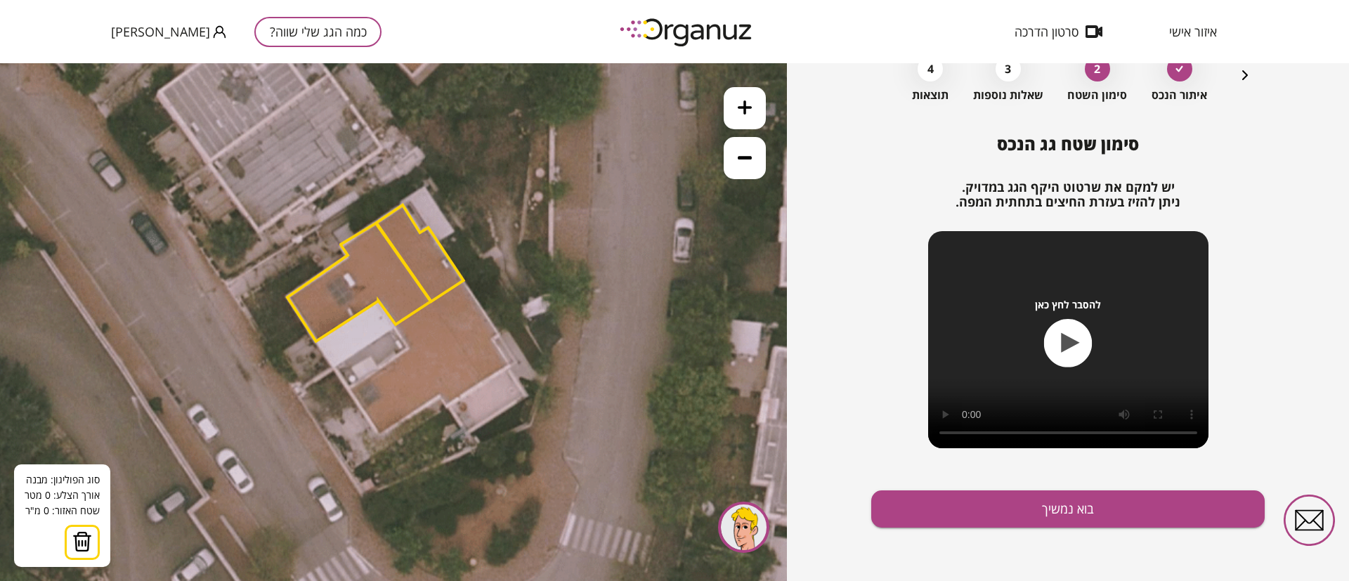
drag, startPoint x: 536, startPoint y: 342, endPoint x: 583, endPoint y: 371, distance: 55.2
click at [583, 371] on icon at bounding box center [384, 207] width 1328 height 1328
click at [1241, 70] on icon "button" at bounding box center [1244, 75] width 17 height 17
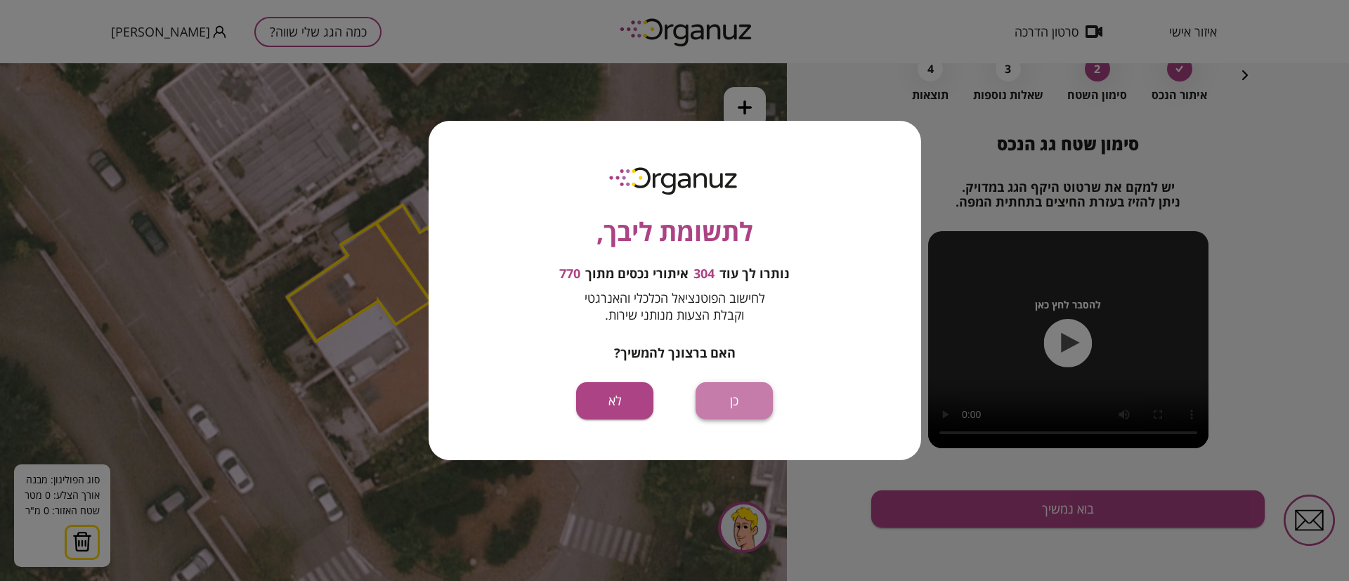
click at [738, 400] on button "כן" at bounding box center [733, 400] width 77 height 37
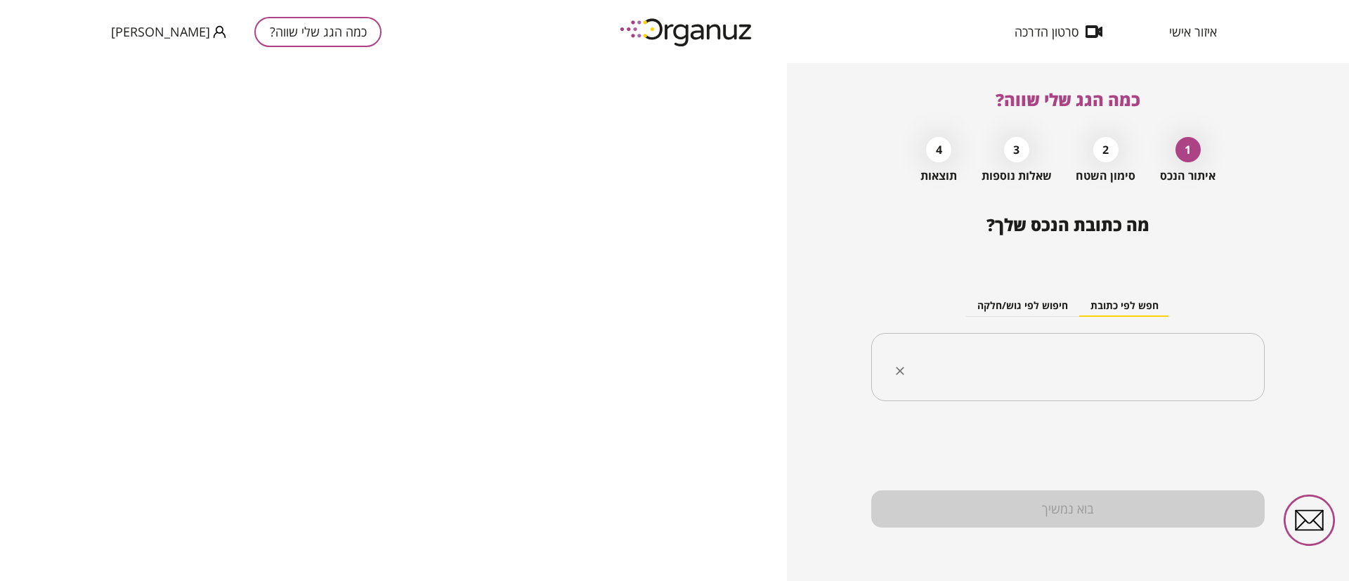
click at [1025, 364] on input "text" at bounding box center [1073, 367] width 349 height 35
paste input "**********"
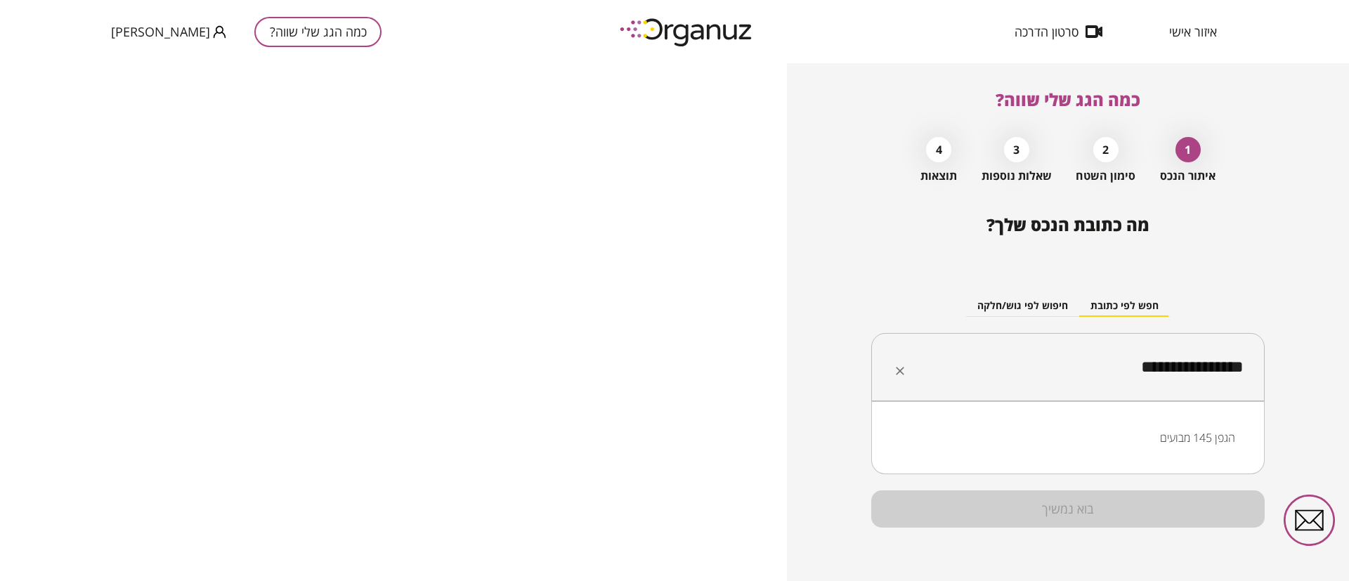
click at [1183, 435] on li "הגפן 145 מבועים" at bounding box center [1067, 437] width 357 height 25
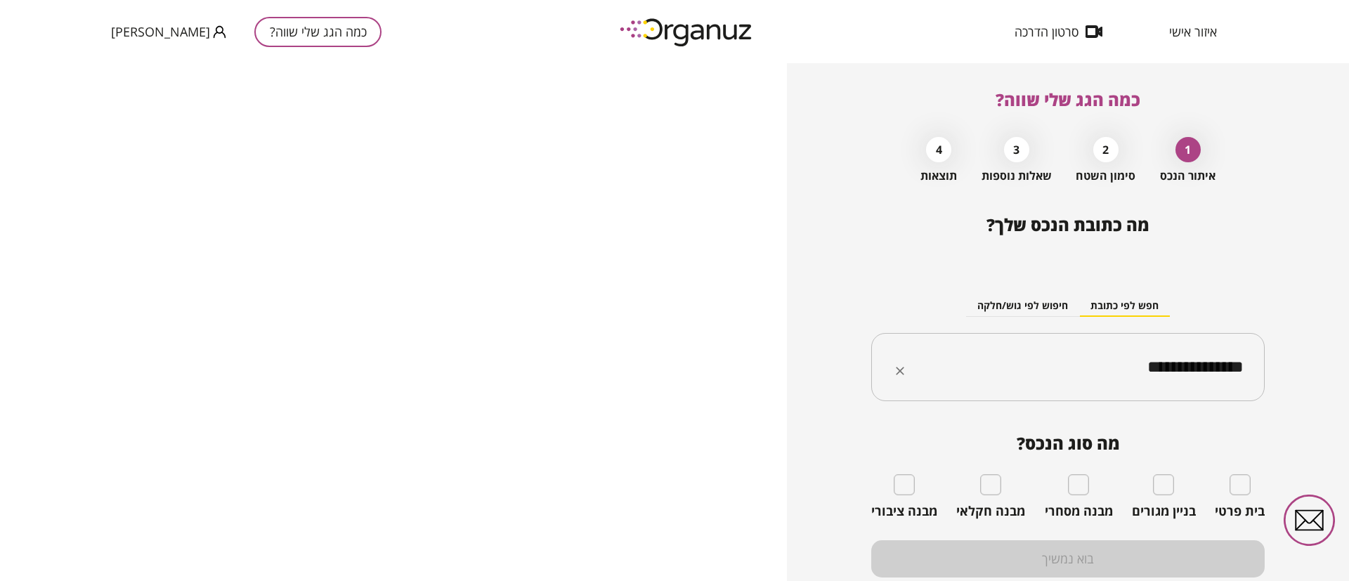
type input "**********"
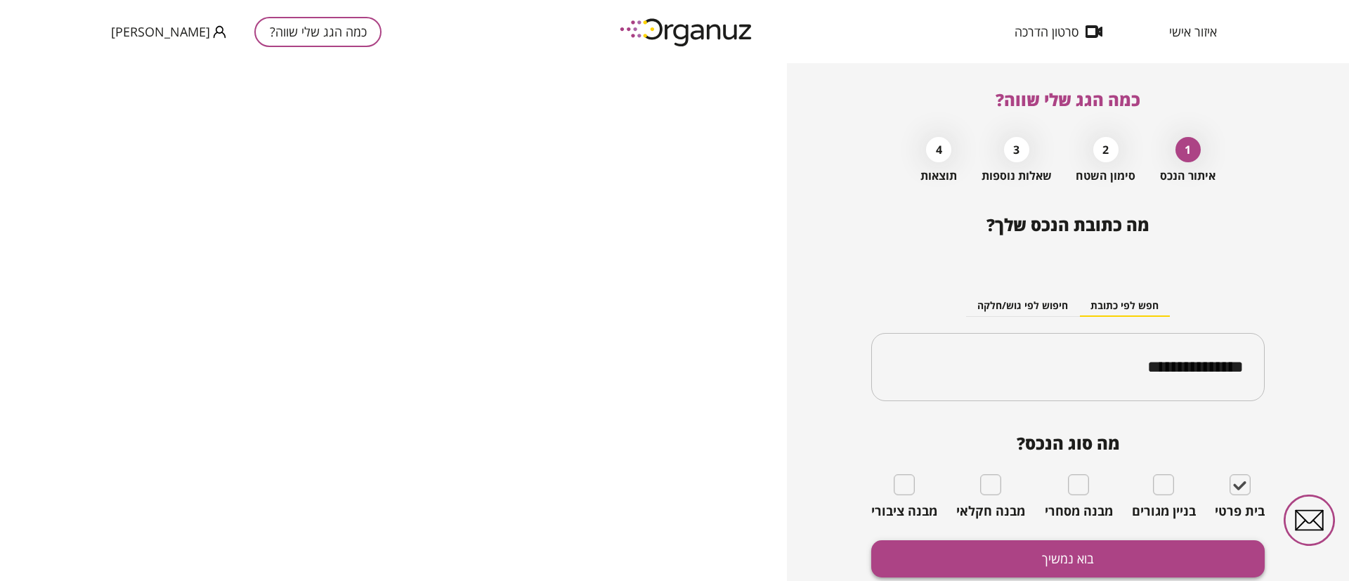
click at [1165, 558] on button "בוא נמשיך" at bounding box center [1067, 558] width 393 height 37
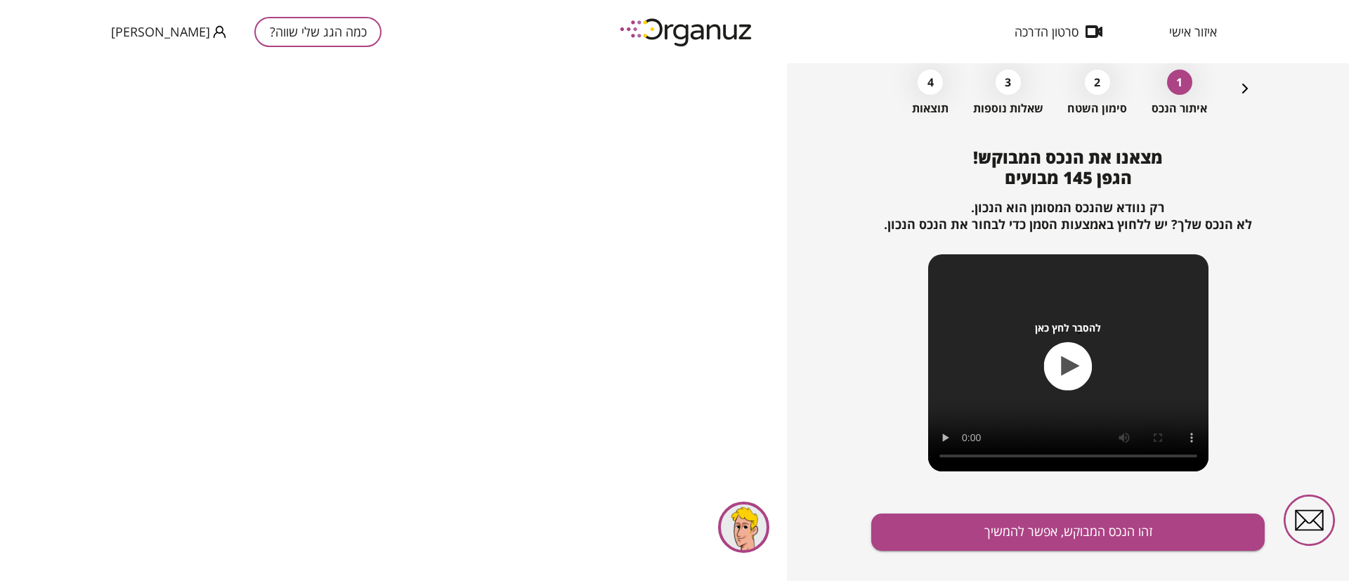
scroll to position [91, 0]
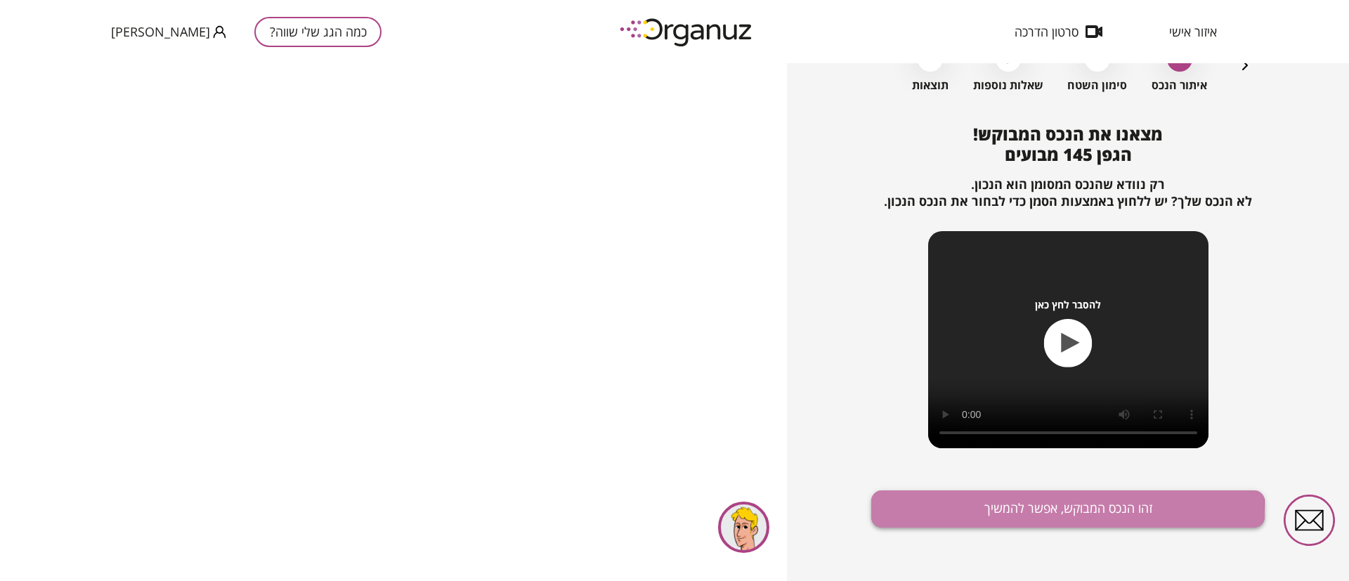
click at [1047, 515] on button "זהו הנכס המבוקש, אפשר להמשיך" at bounding box center [1067, 508] width 393 height 37
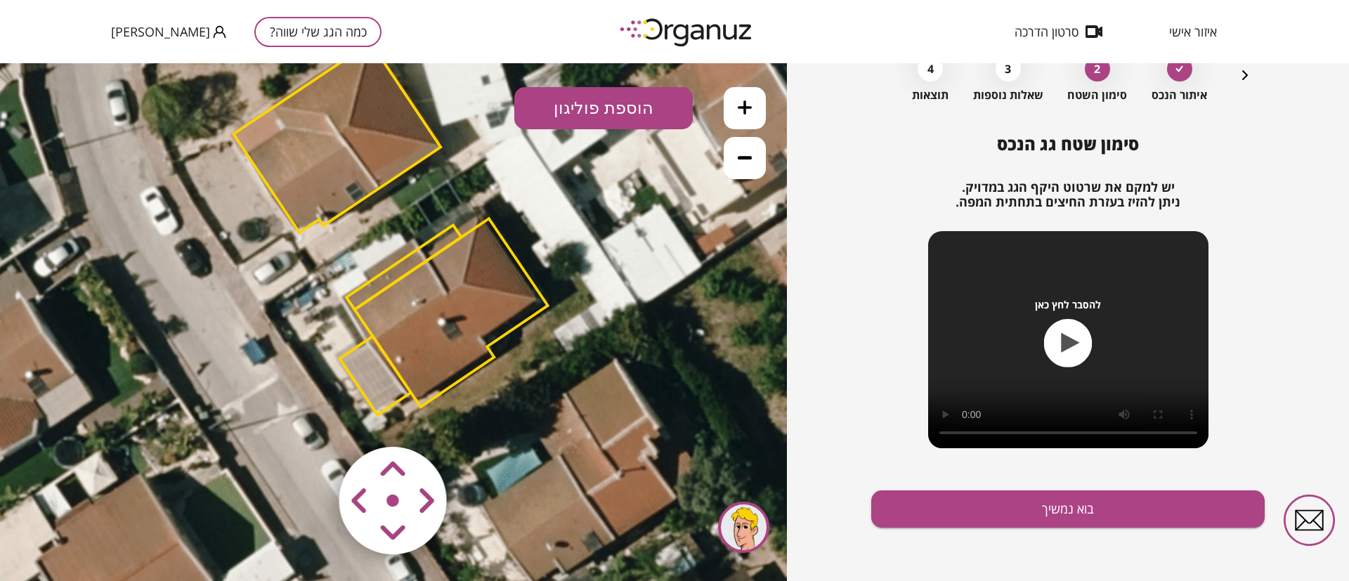
drag, startPoint x: 567, startPoint y: 348, endPoint x: 555, endPoint y: 244, distance: 104.7
click at [558, 247] on icon at bounding box center [388, 230] width 1170 height 1170
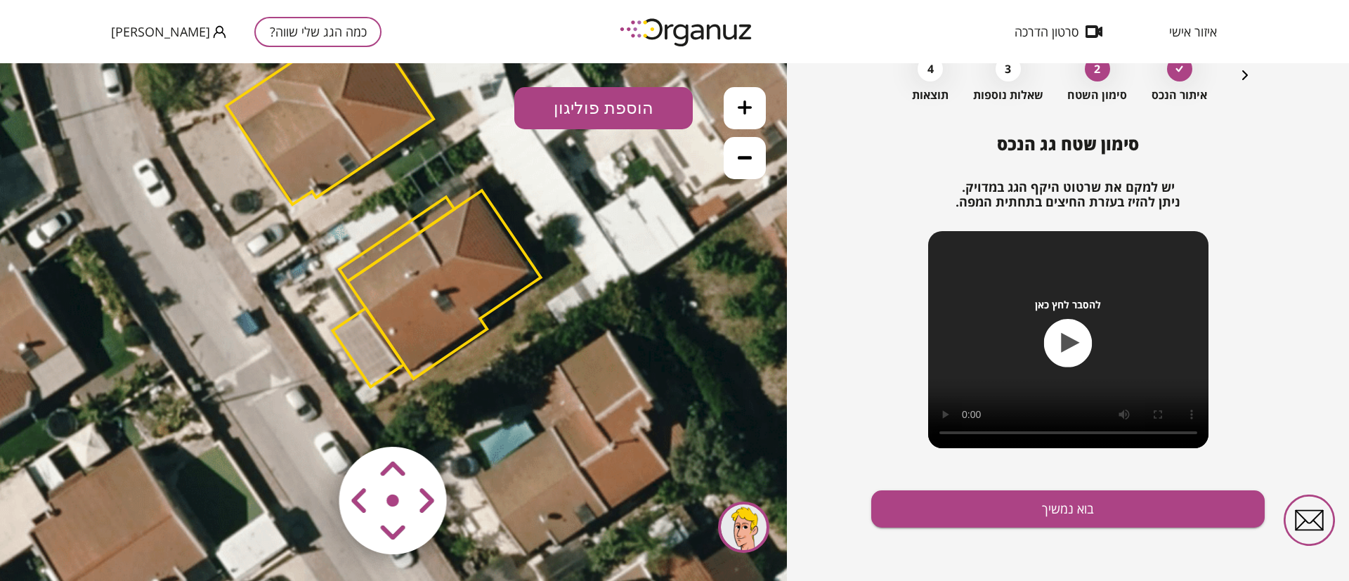
click at [296, 117] on polygon at bounding box center [329, 109] width 207 height 190
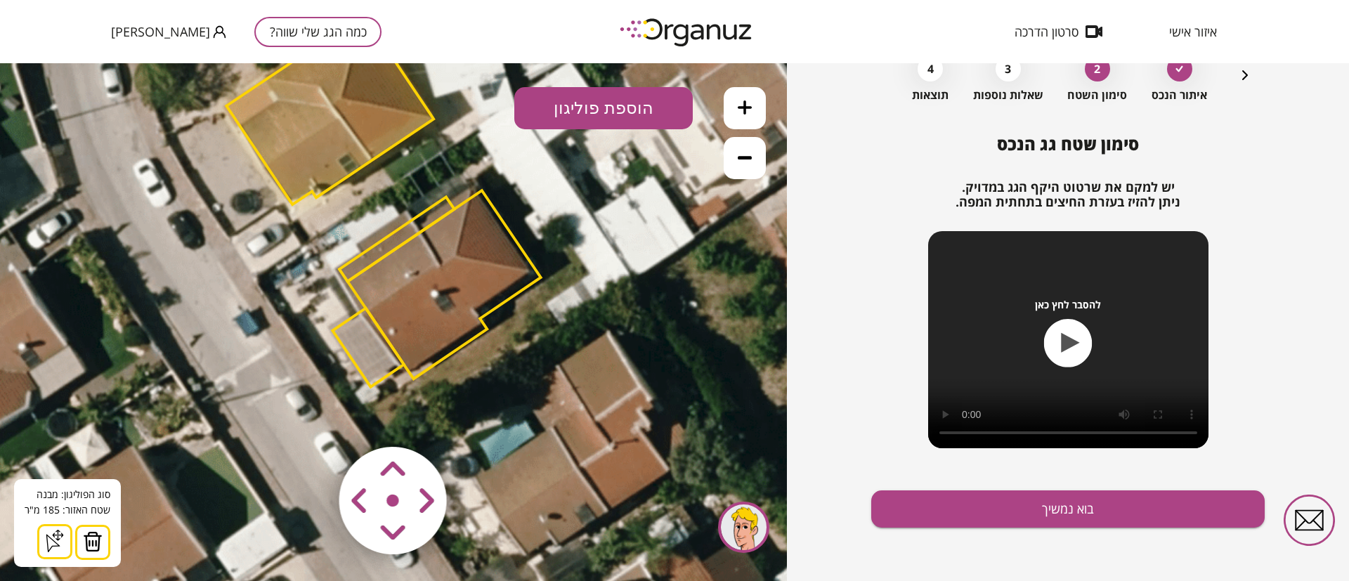
click at [93, 537] on img at bounding box center [93, 541] width 20 height 21
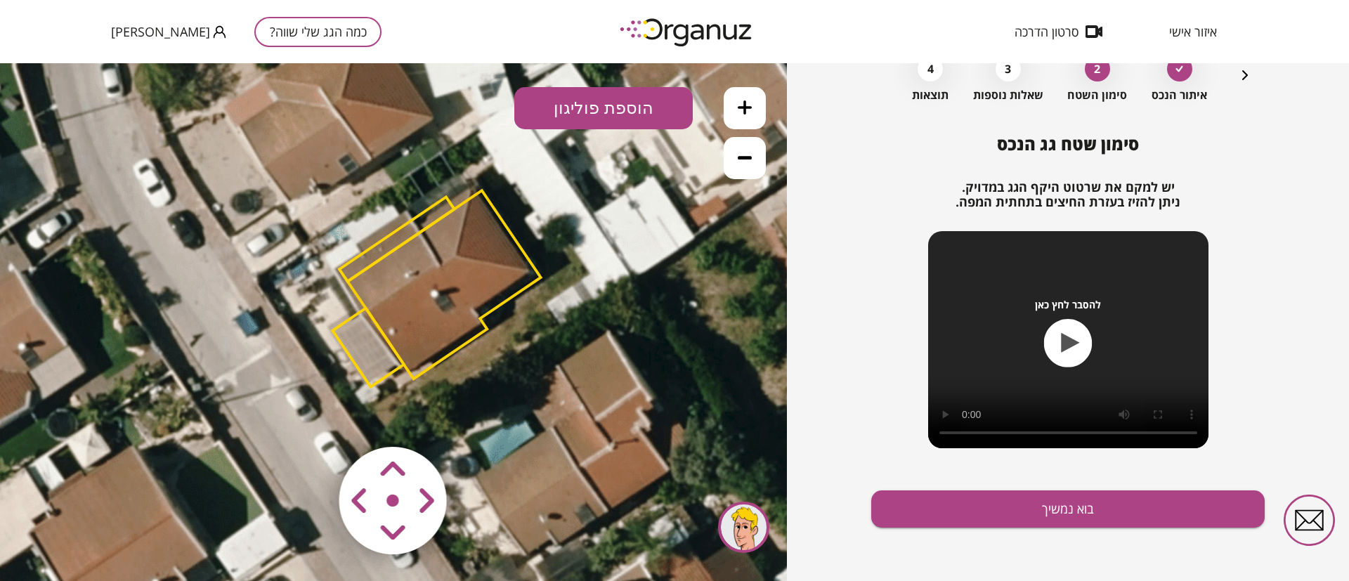
click at [399, 263] on polygon at bounding box center [444, 284] width 193 height 188
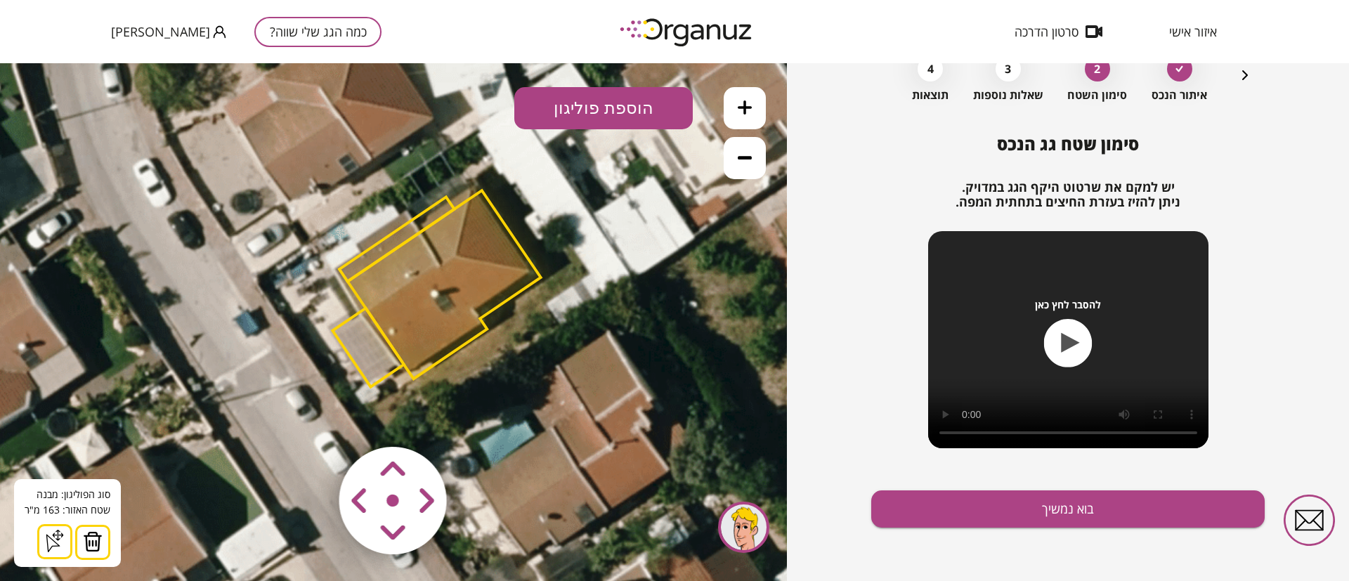
click at [85, 537] on img at bounding box center [93, 541] width 20 height 21
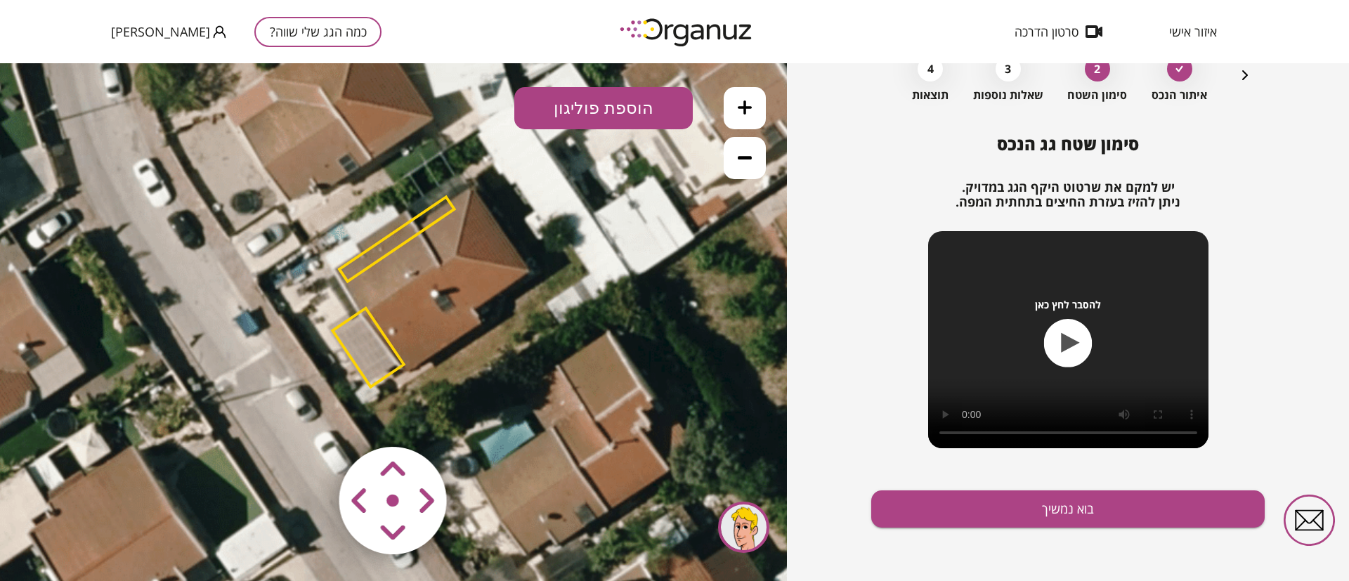
click at [375, 255] on polygon at bounding box center [396, 239] width 115 height 84
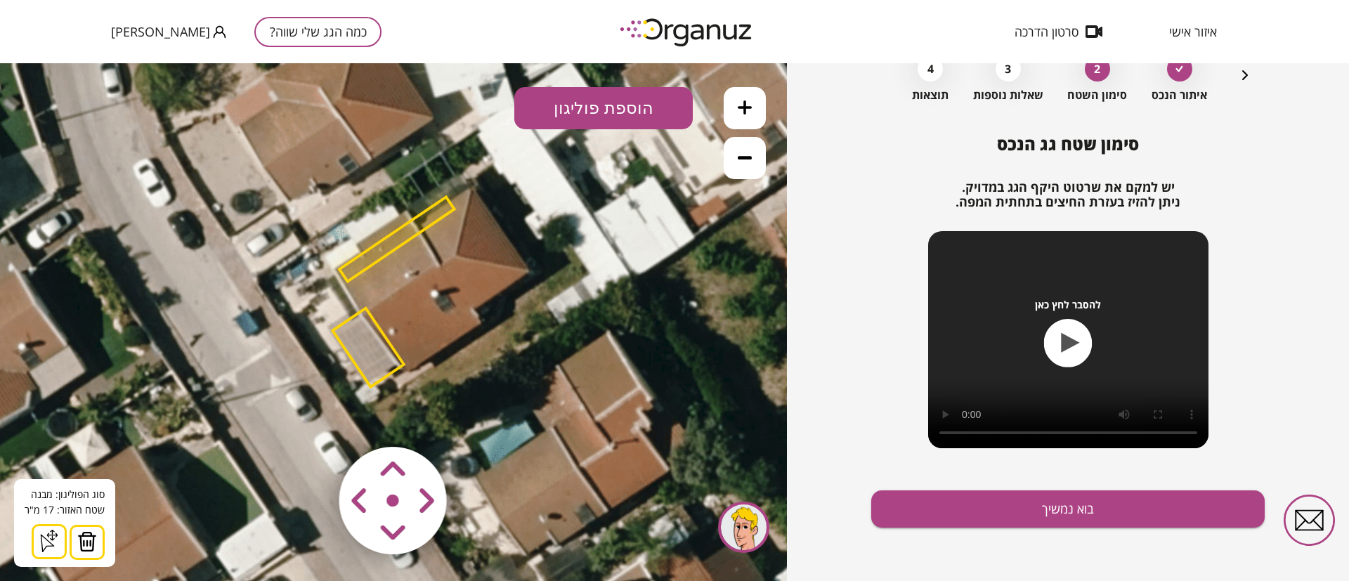
click at [85, 532] on img at bounding box center [87, 541] width 20 height 21
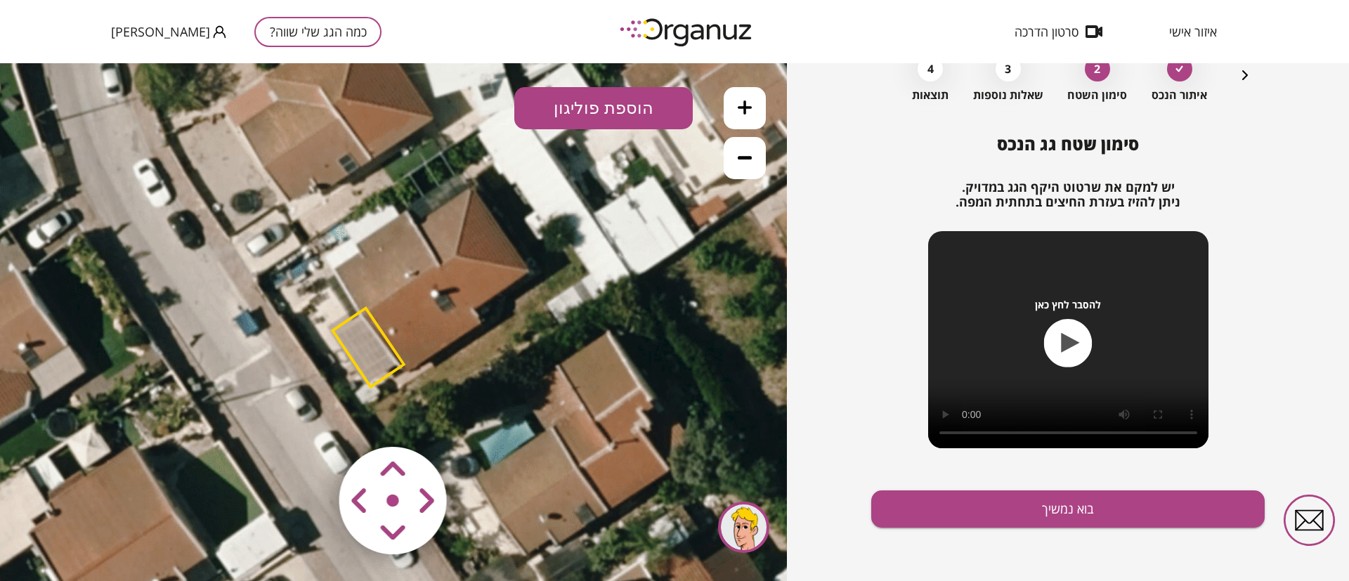
click at [368, 350] on polygon at bounding box center [367, 347] width 71 height 79
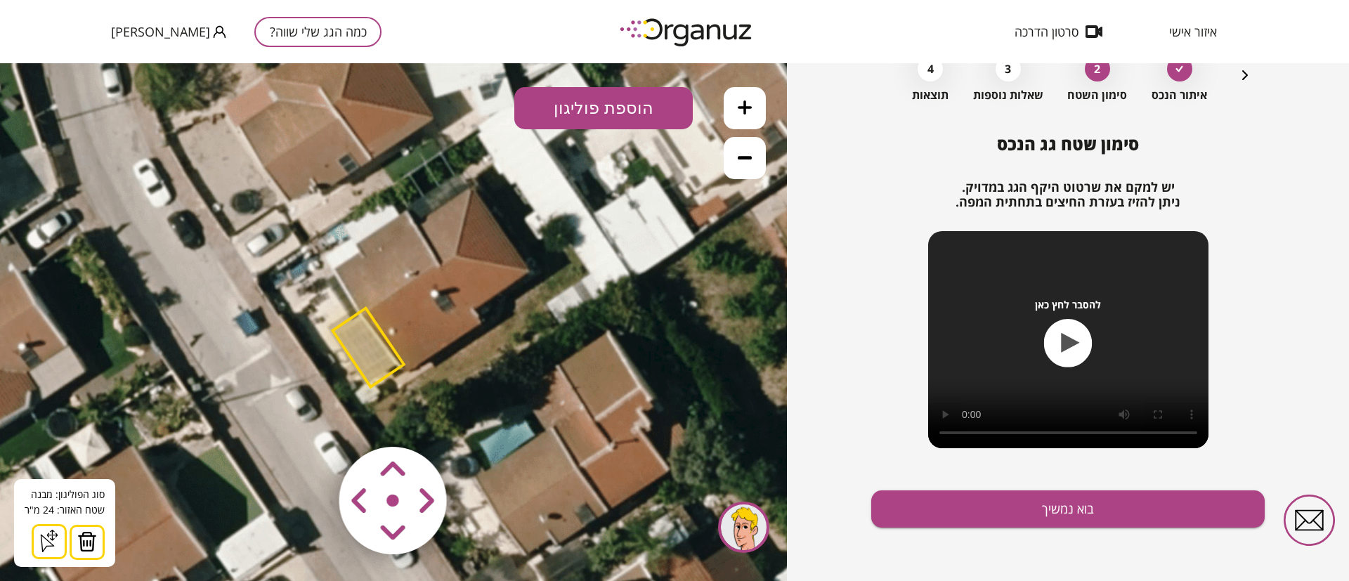
drag, startPoint x: 70, startPoint y: 542, endPoint x: 81, endPoint y: 540, distance: 10.9
click at [70, 543] on button at bounding box center [87, 542] width 35 height 35
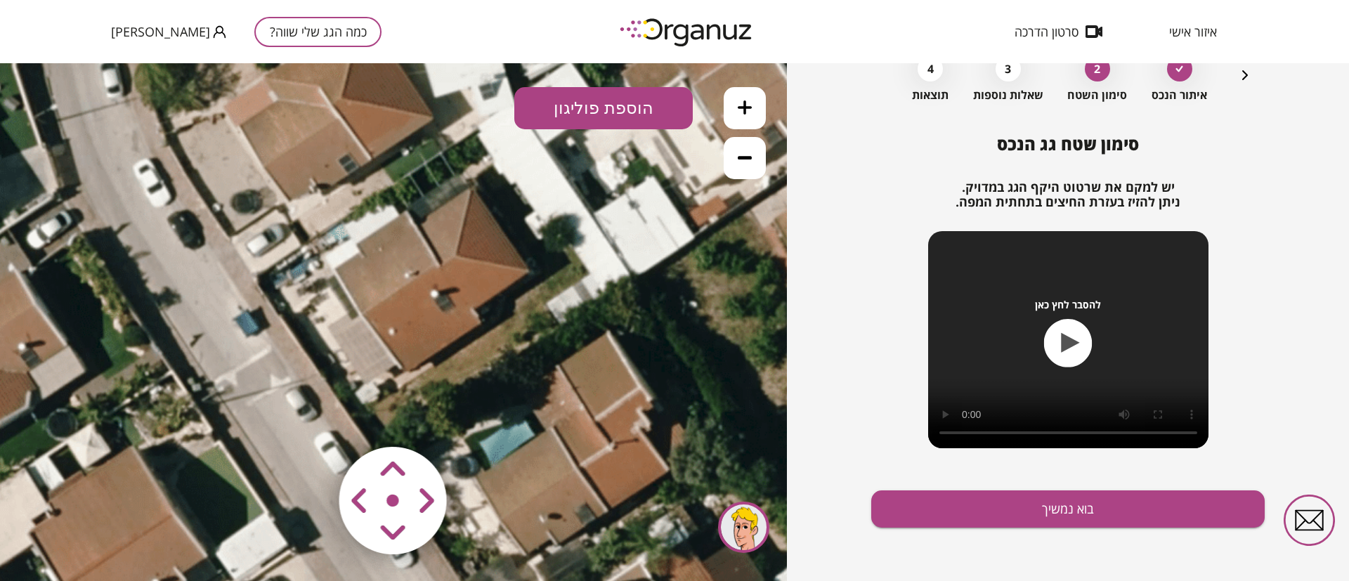
click at [600, 105] on button "הוספת פוליגון" at bounding box center [603, 108] width 178 height 42
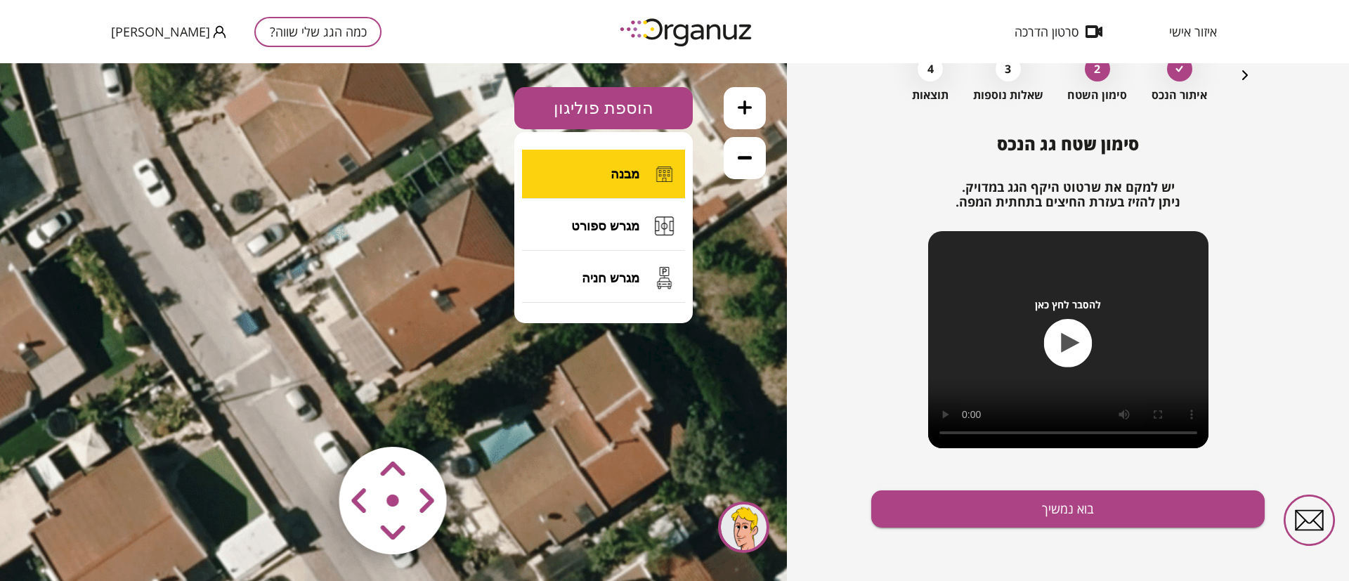
click at [632, 168] on span "מבנה" at bounding box center [624, 173] width 29 height 15
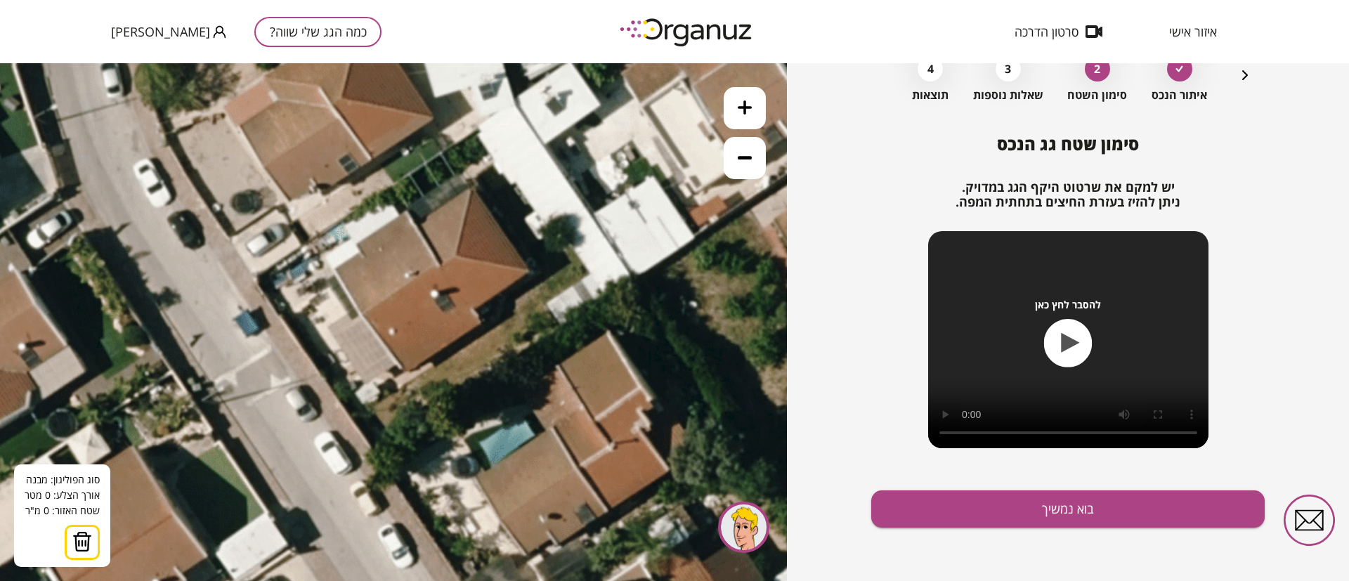
click at [738, 116] on button at bounding box center [745, 108] width 42 height 42
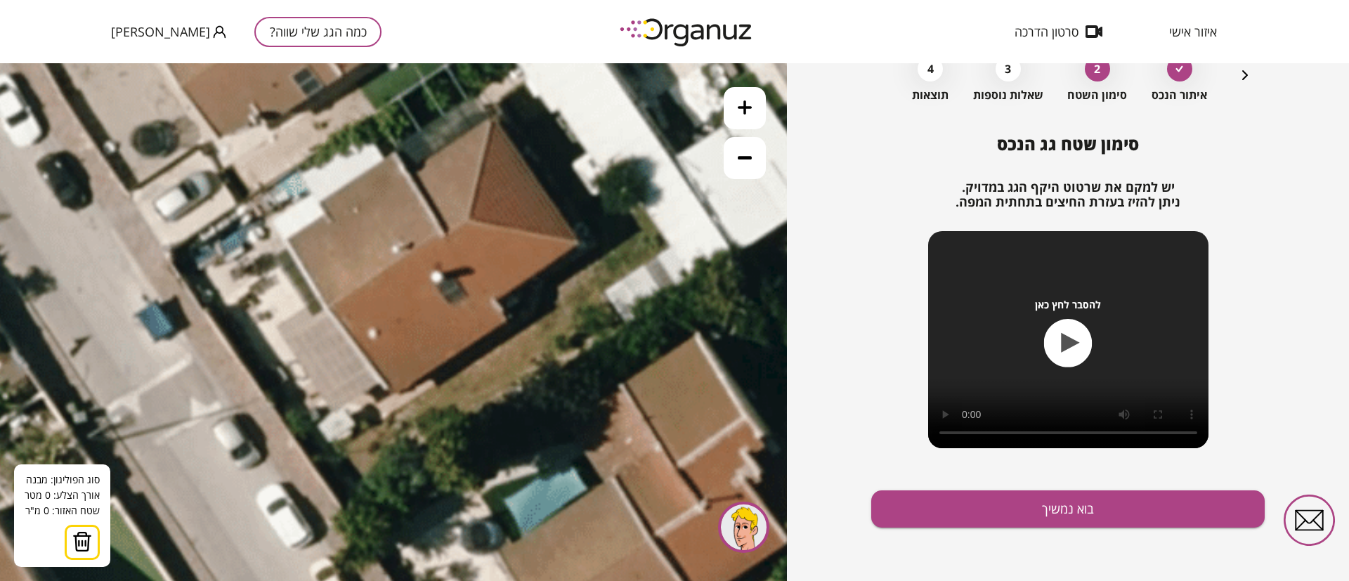
drag, startPoint x: 565, startPoint y: 293, endPoint x: 500, endPoint y: 279, distance: 66.1
click at [505, 289] on icon at bounding box center [355, 138] width 1755 height 1755
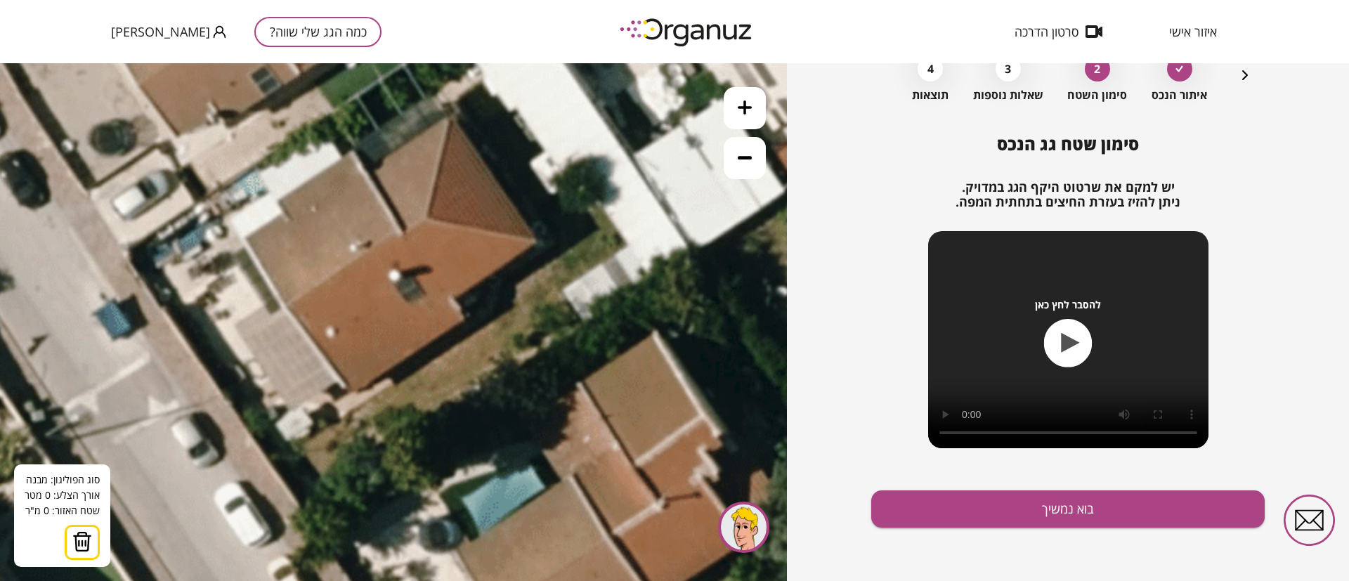
click at [429, 218] on icon at bounding box center [313, 137] width 1755 height 1755
click at [534, 242] on icon at bounding box center [313, 137] width 1755 height 1755
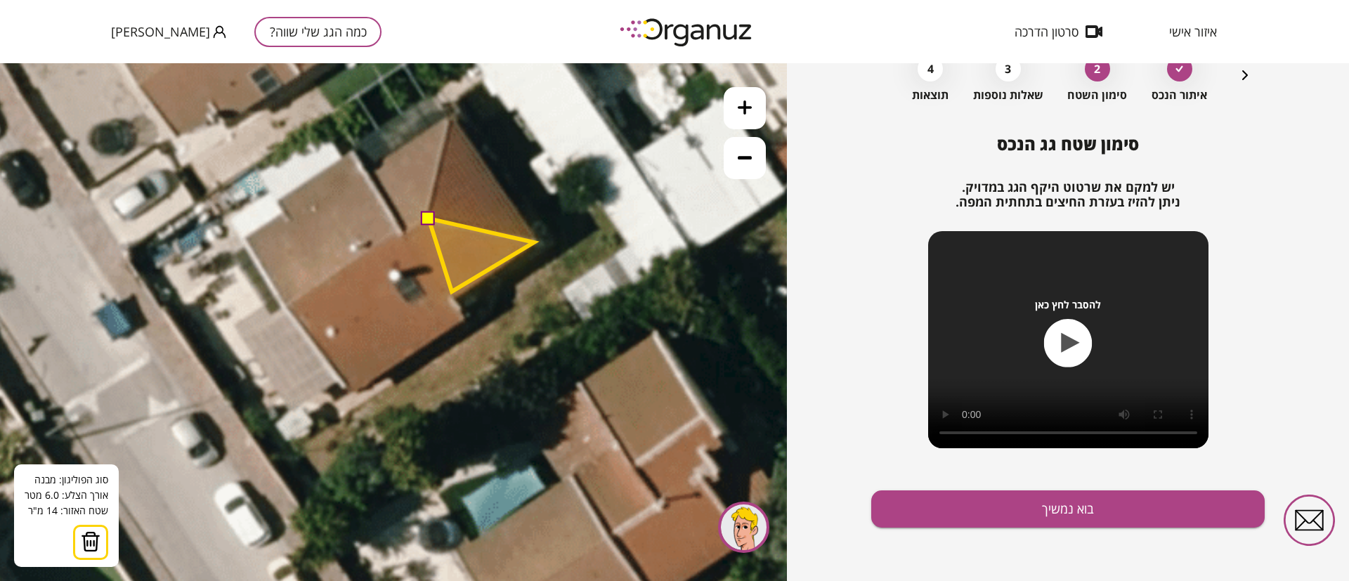
click at [451, 292] on polygon at bounding box center [481, 254] width 105 height 73
click at [466, 318] on icon at bounding box center [313, 137] width 1755 height 1755
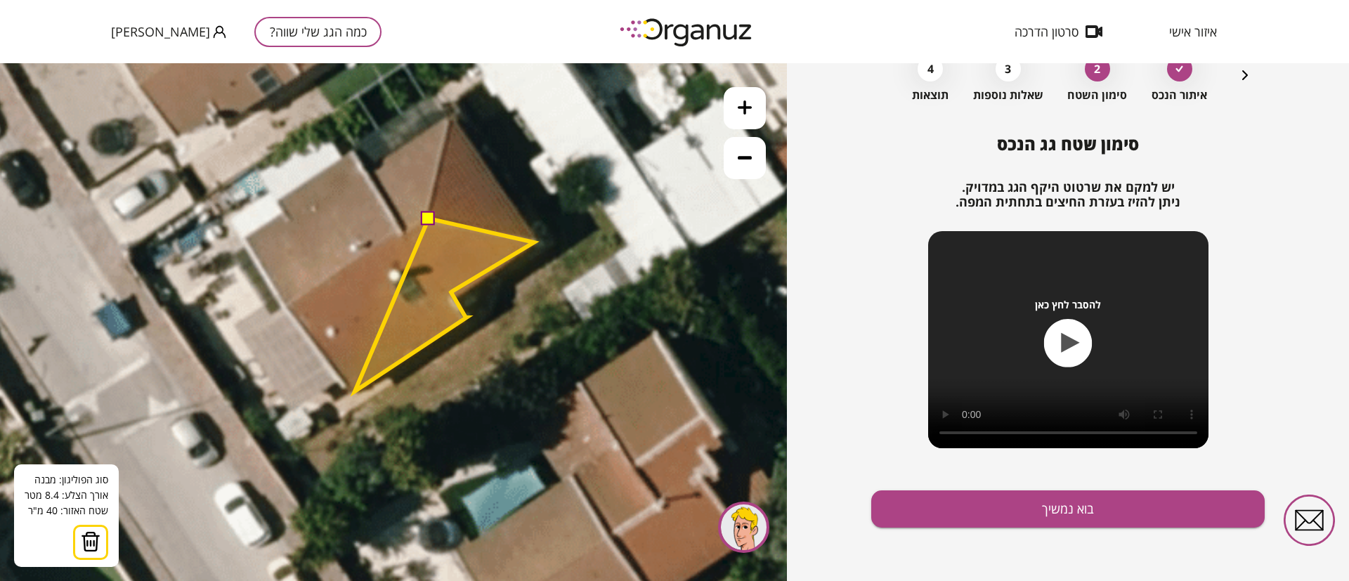
click at [355, 391] on polygon at bounding box center [444, 304] width 179 height 173
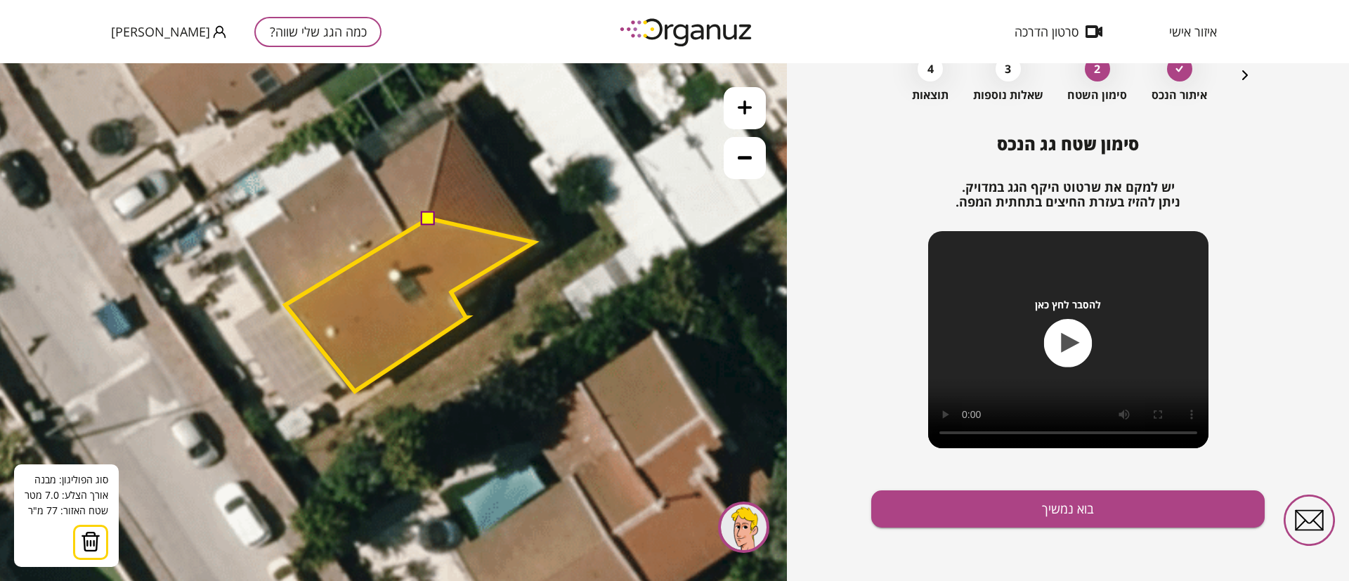
click at [285, 304] on polygon at bounding box center [409, 304] width 249 height 173
click at [429, 219] on button at bounding box center [428, 218] width 14 height 14
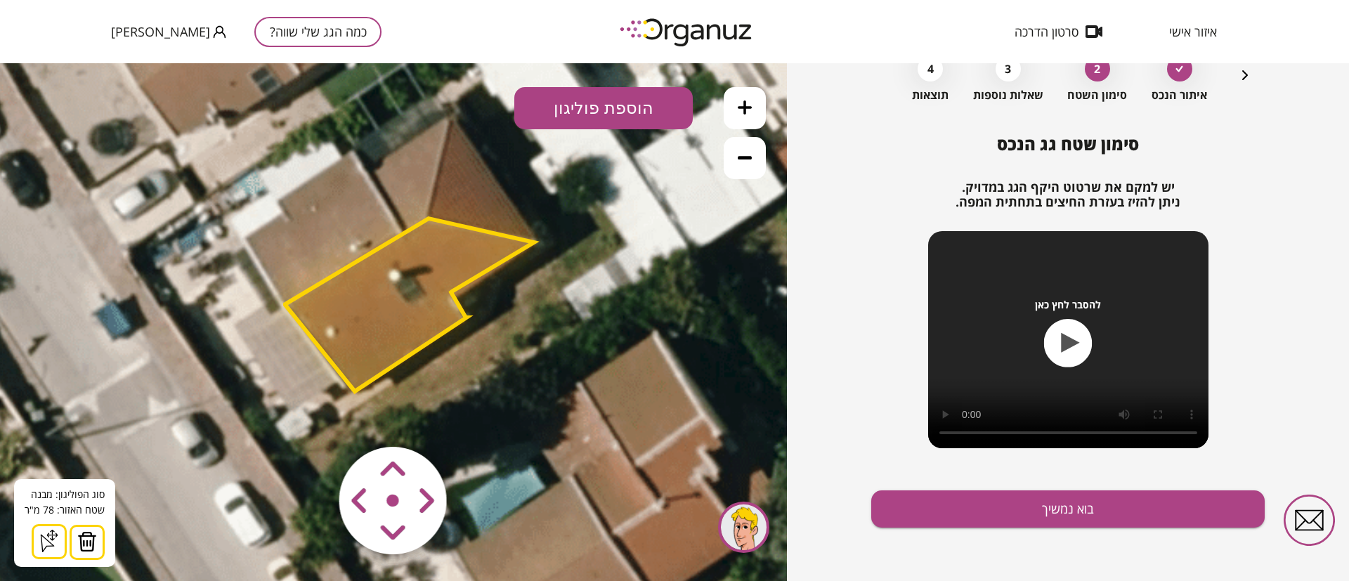
click at [628, 112] on button "הוספת פוליגון" at bounding box center [603, 108] width 178 height 42
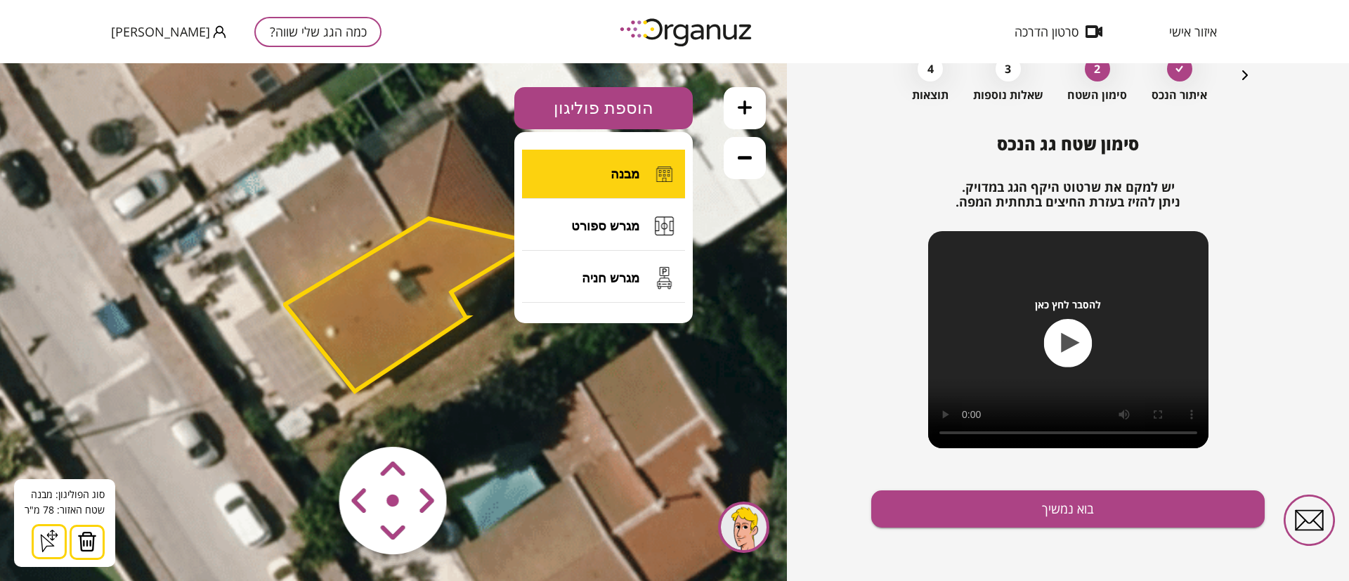
click at [614, 172] on span "מבנה" at bounding box center [624, 173] width 29 height 15
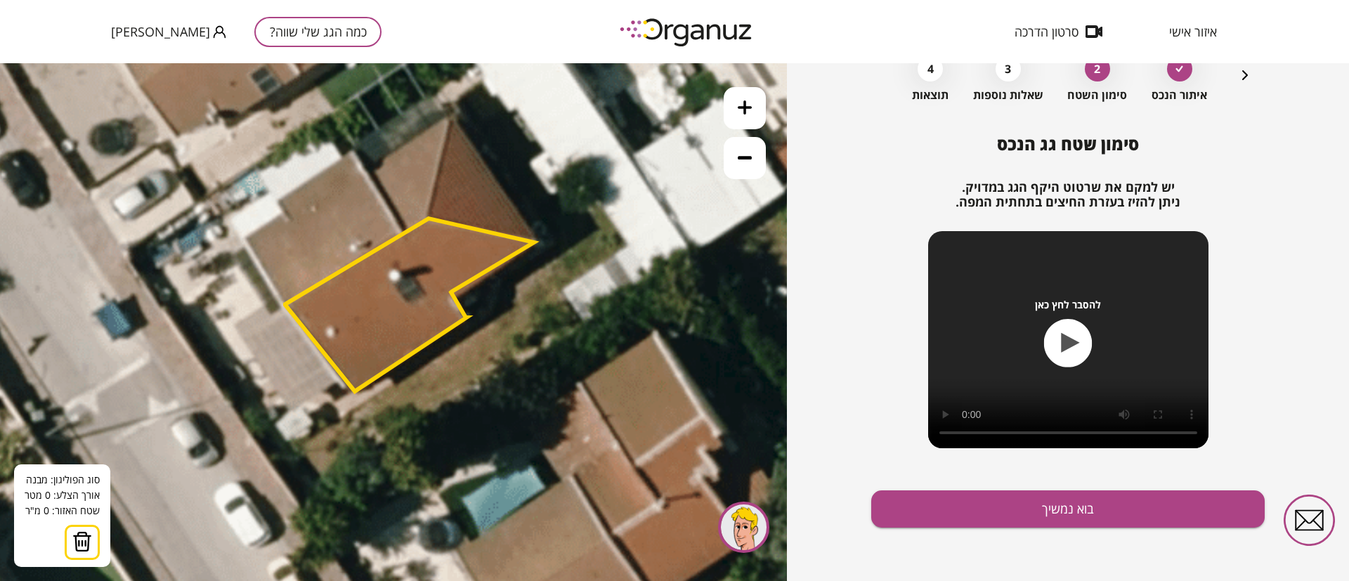
click at [450, 117] on icon at bounding box center [313, 137] width 1755 height 1755
click at [448, 119] on icon at bounding box center [312, 137] width 1755 height 1755
click at [426, 218] on polygon at bounding box center [409, 304] width 249 height 173
click at [401, 232] on polygon at bounding box center [424, 175] width 47 height 113
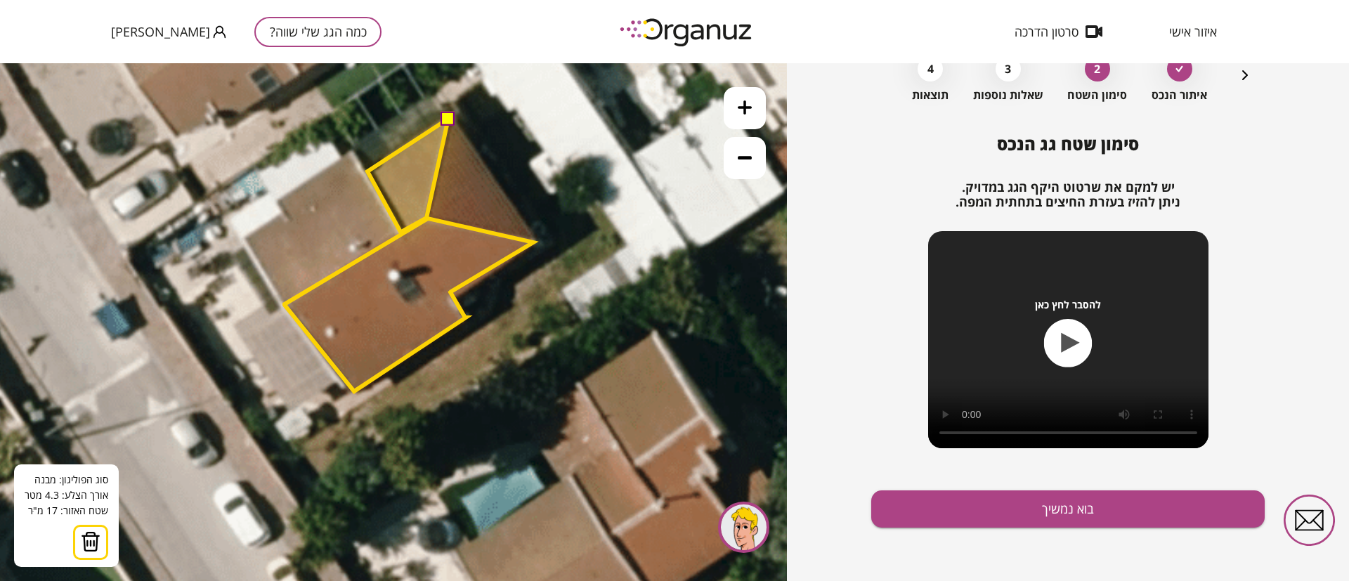
click at [367, 171] on polygon at bounding box center [407, 175] width 81 height 113
click at [447, 118] on button at bounding box center [447, 118] width 14 height 14
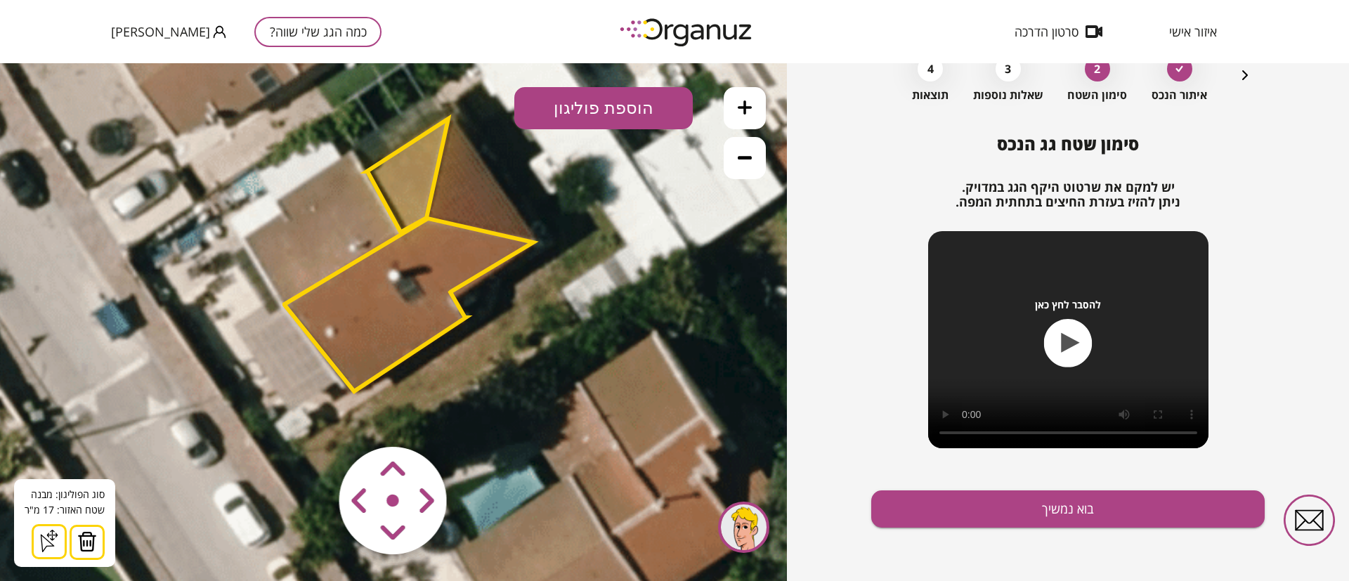
click at [593, 94] on button "הוספת פוליגון" at bounding box center [603, 108] width 178 height 42
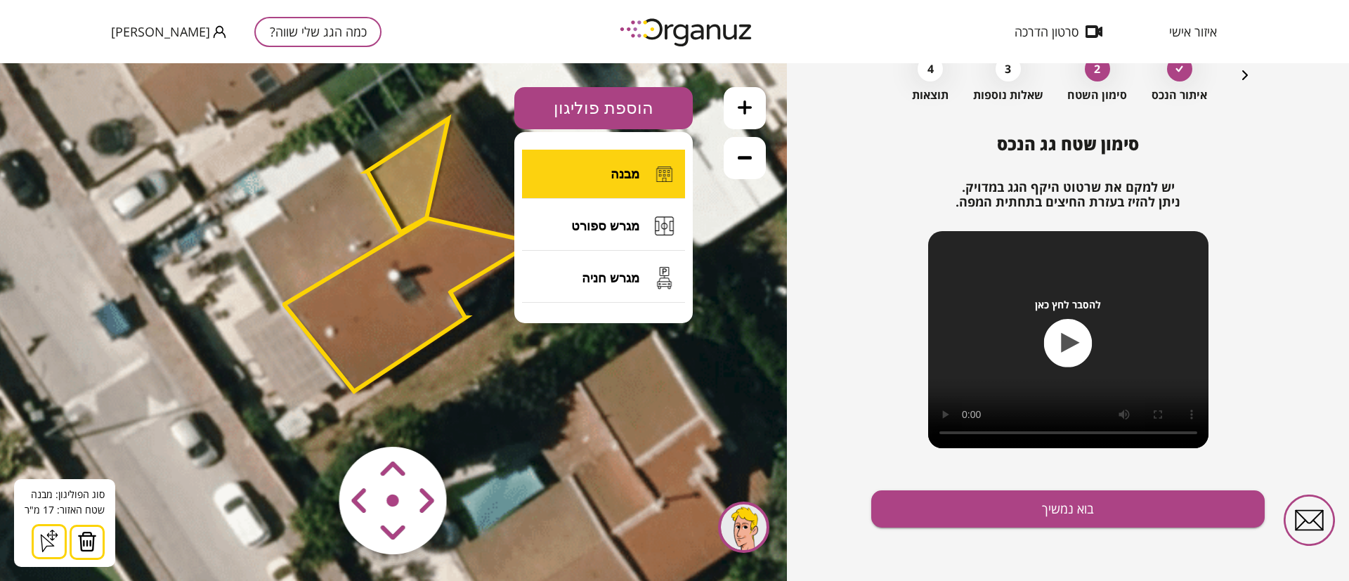
click at [625, 170] on span "מבנה" at bounding box center [624, 173] width 29 height 15
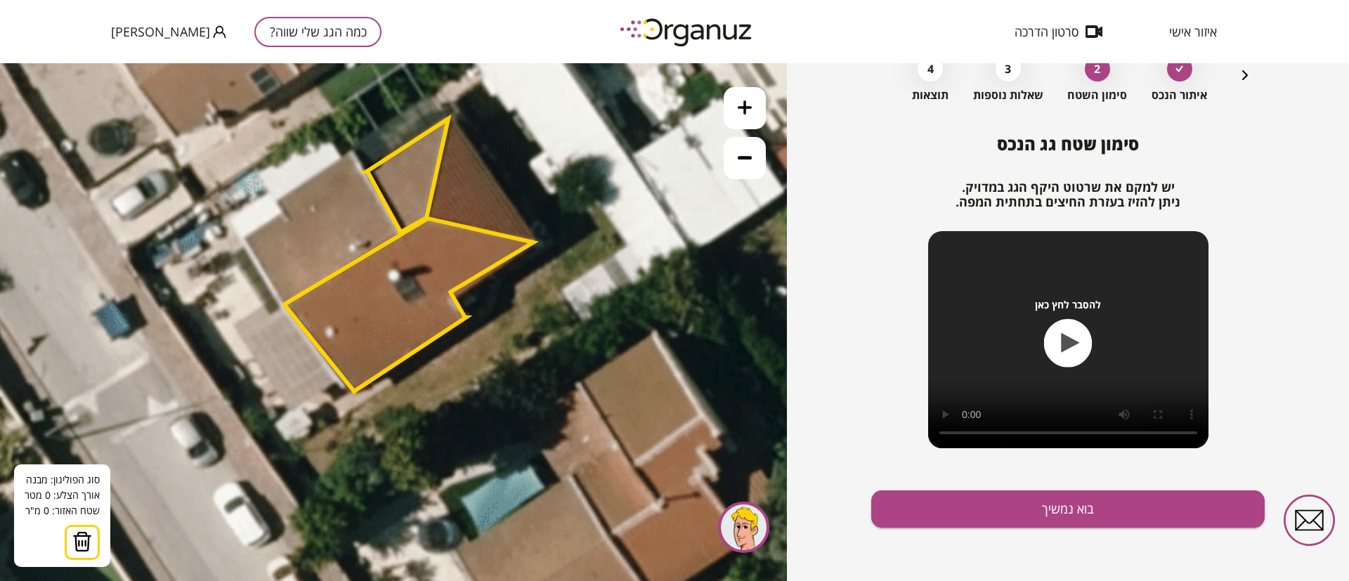
click at [354, 148] on icon at bounding box center [312, 137] width 1755 height 1755
click at [398, 232] on icon at bounding box center [312, 137] width 1755 height 1755
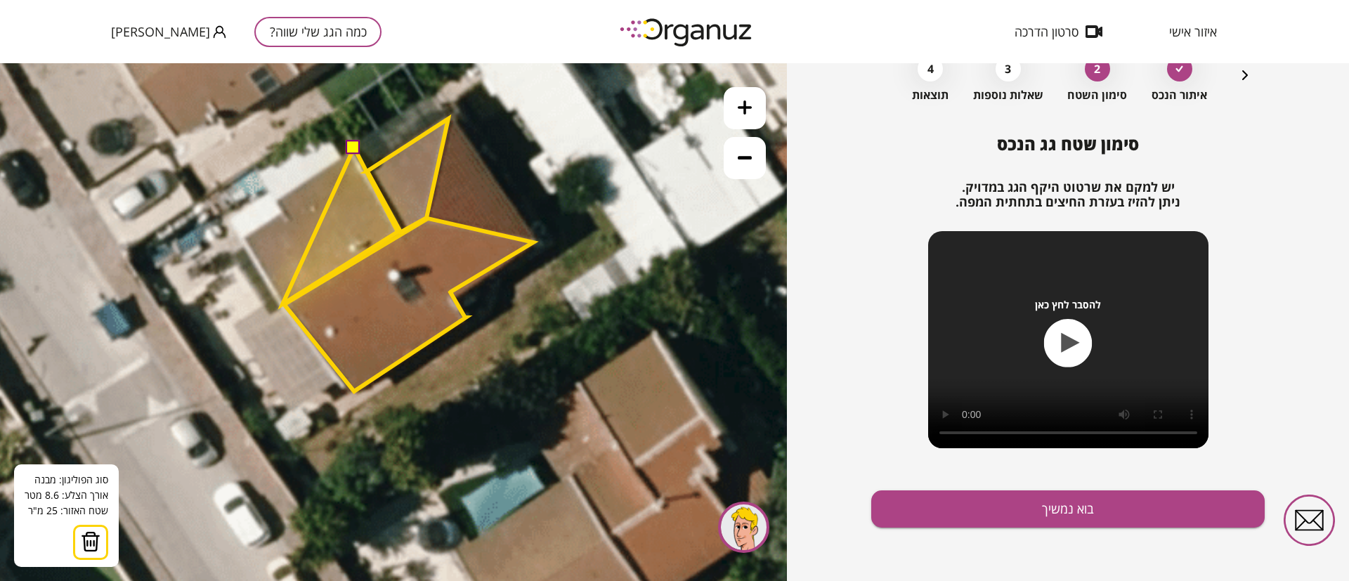
click at [282, 304] on polygon at bounding box center [339, 226] width 115 height 157
click at [245, 236] on polygon at bounding box center [321, 226] width 152 height 157
click at [287, 214] on polygon at bounding box center [321, 226] width 152 height 157
click at [278, 199] on polygon at bounding box center [321, 226] width 152 height 157
click at [354, 150] on button at bounding box center [353, 147] width 14 height 14
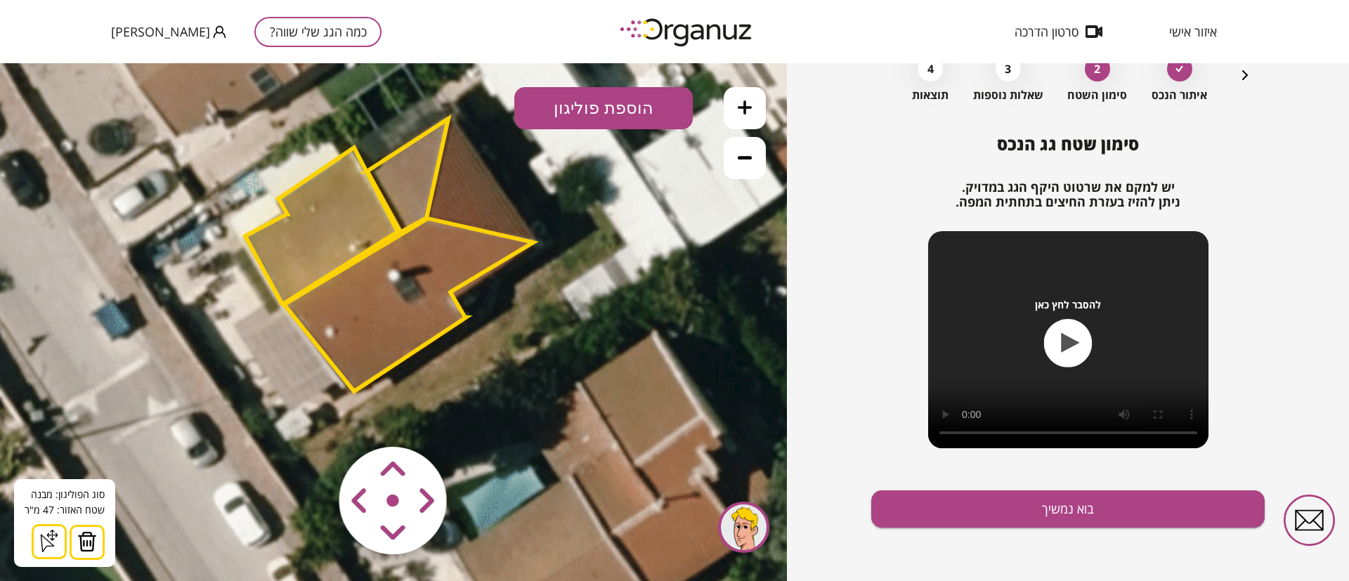
click at [339, 228] on polygon at bounding box center [321, 226] width 152 height 157
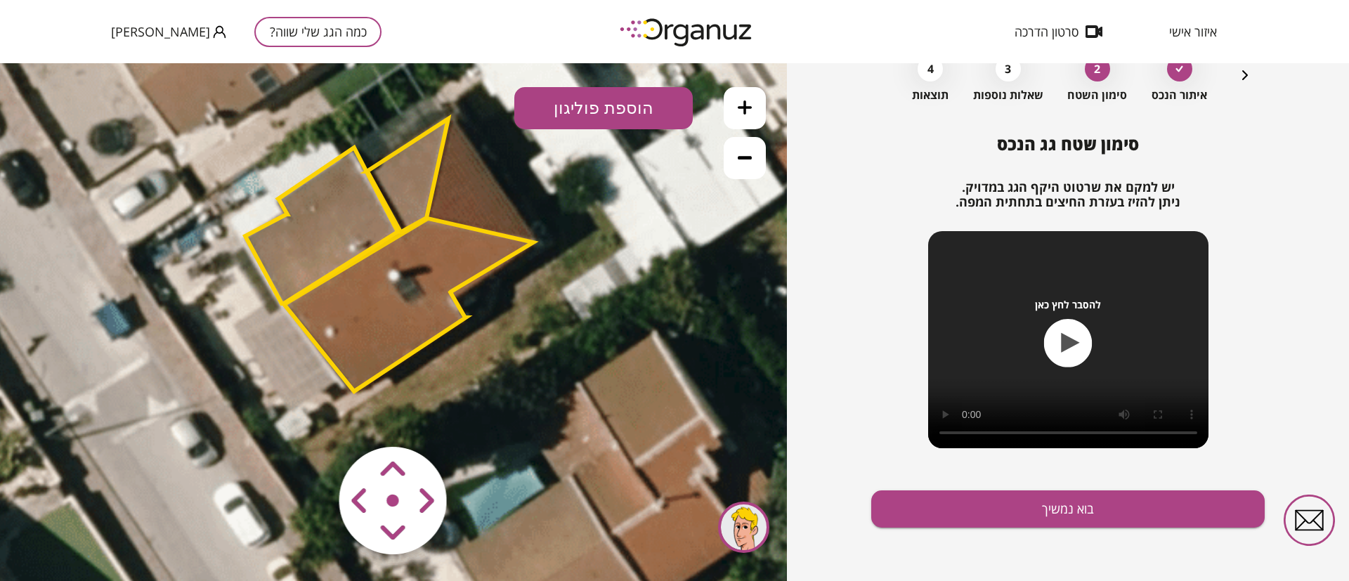
click at [413, 178] on polygon at bounding box center [407, 175] width 81 height 113
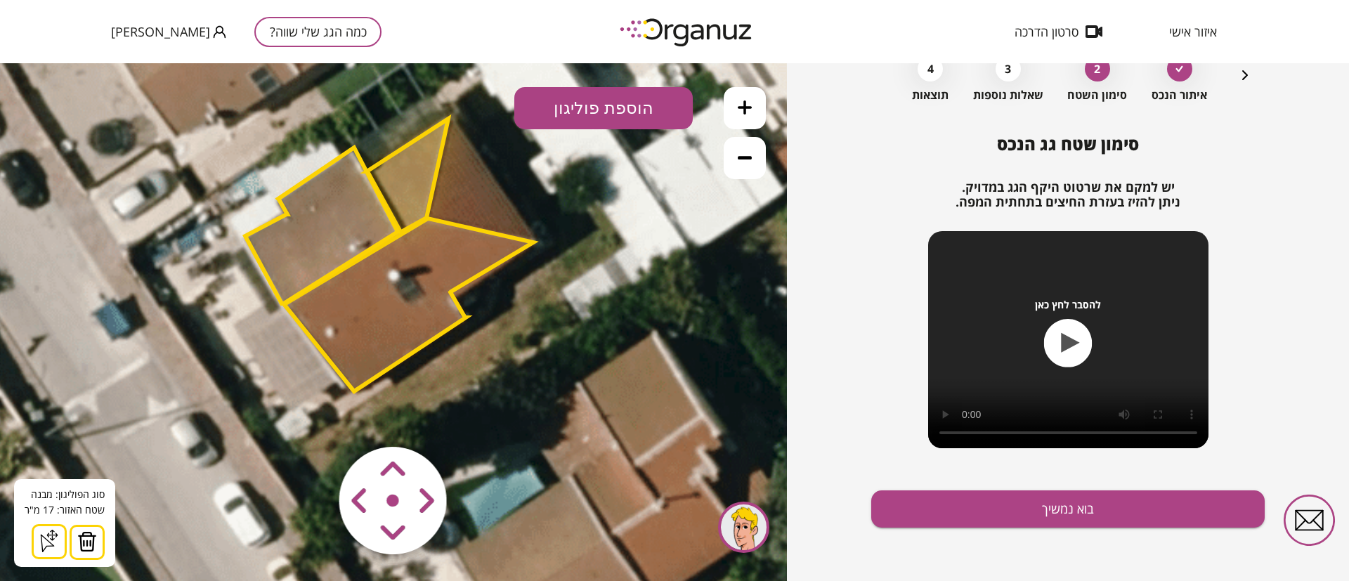
click at [1243, 79] on icon "button" at bounding box center [1244, 75] width 17 height 17
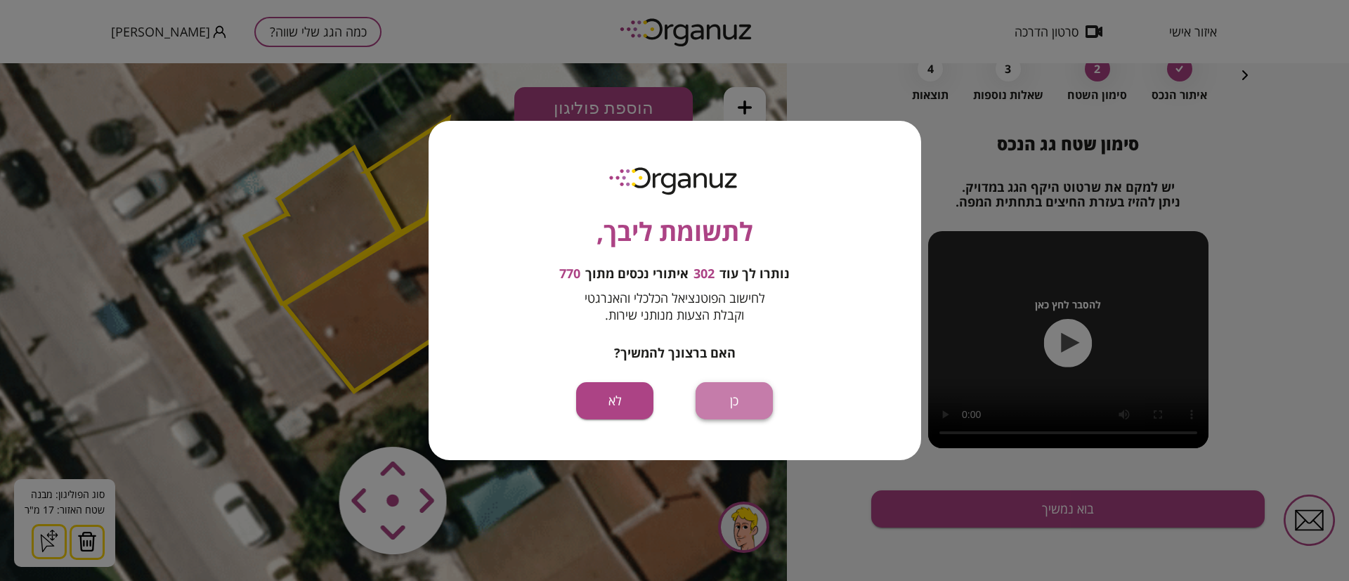
click at [729, 406] on button "כן" at bounding box center [733, 400] width 77 height 37
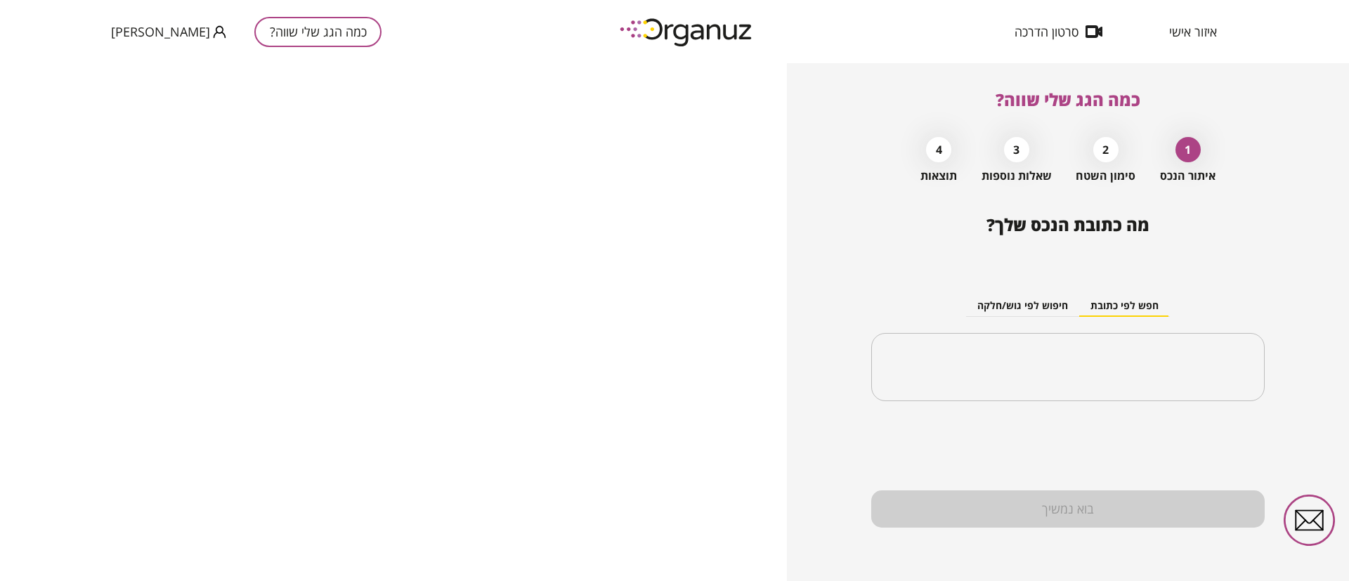
drag, startPoint x: 1196, startPoint y: 29, endPoint x: 1174, endPoint y: 44, distance: 26.9
click at [1197, 29] on span "איזור אישי" at bounding box center [1193, 32] width 48 height 14
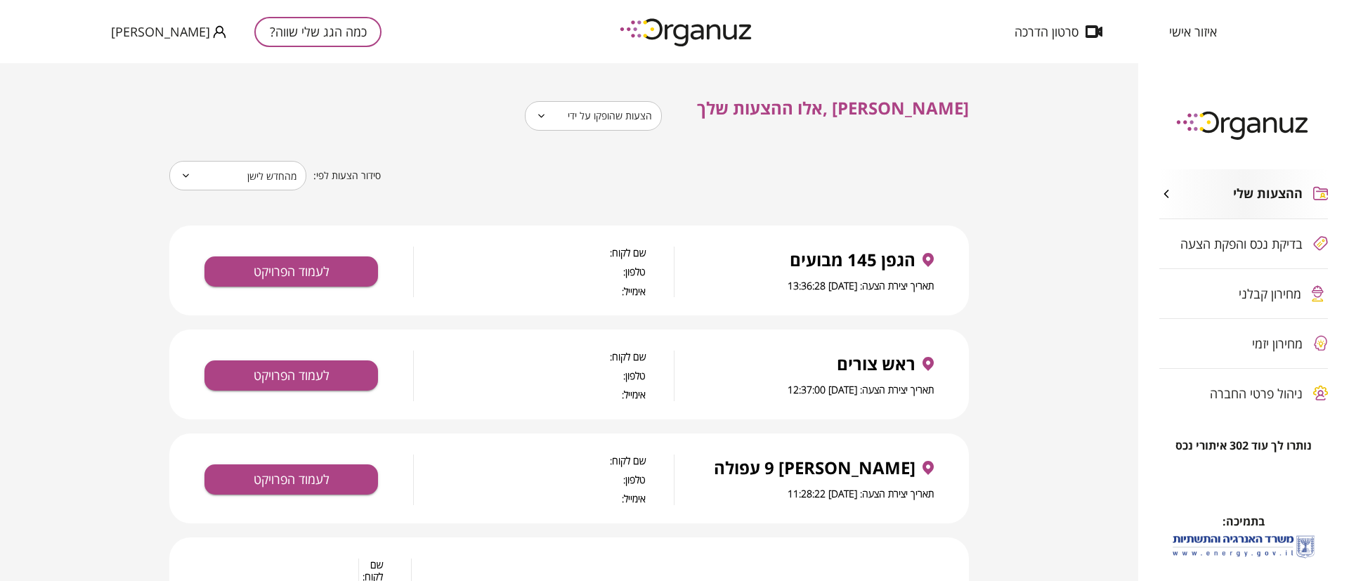
click at [704, 114] on body "**********" at bounding box center [674, 290] width 1349 height 581
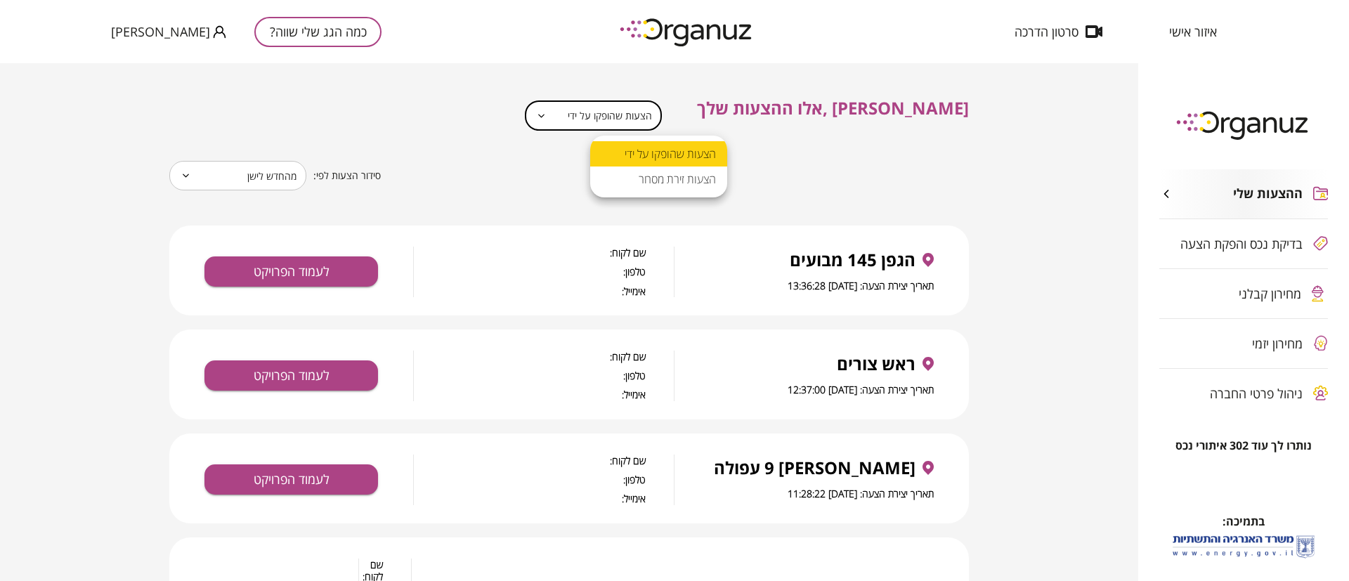
click at [839, 175] on div at bounding box center [674, 290] width 1349 height 581
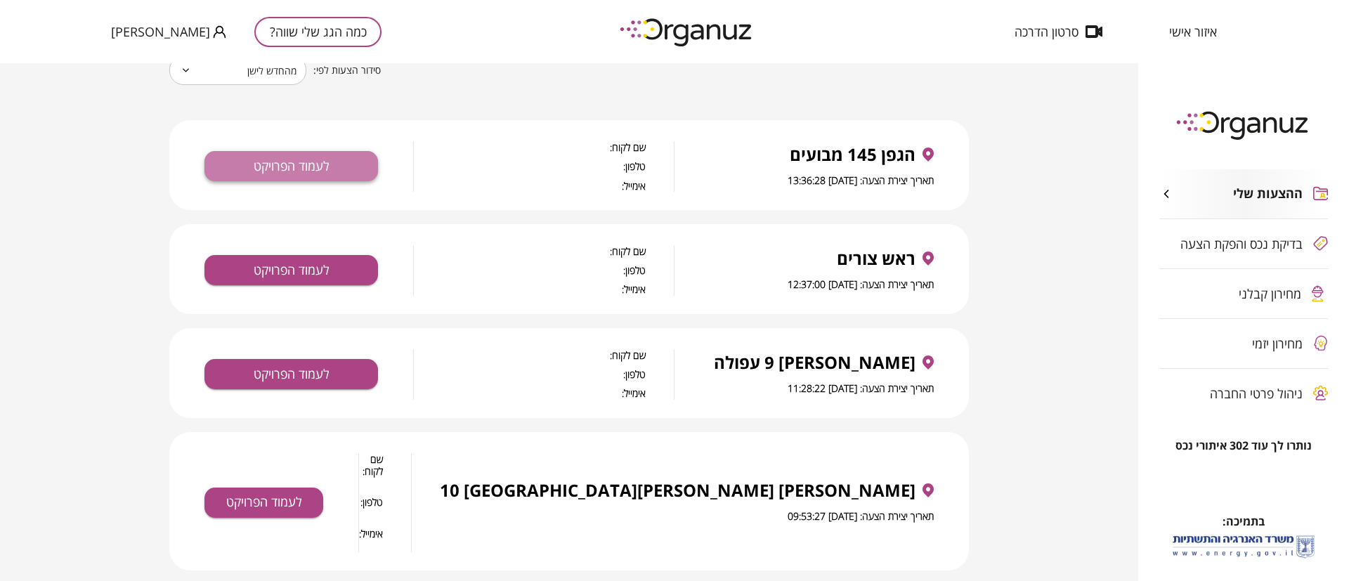
click at [326, 157] on button "לעמוד הפרויקט" at bounding box center [291, 166] width 174 height 30
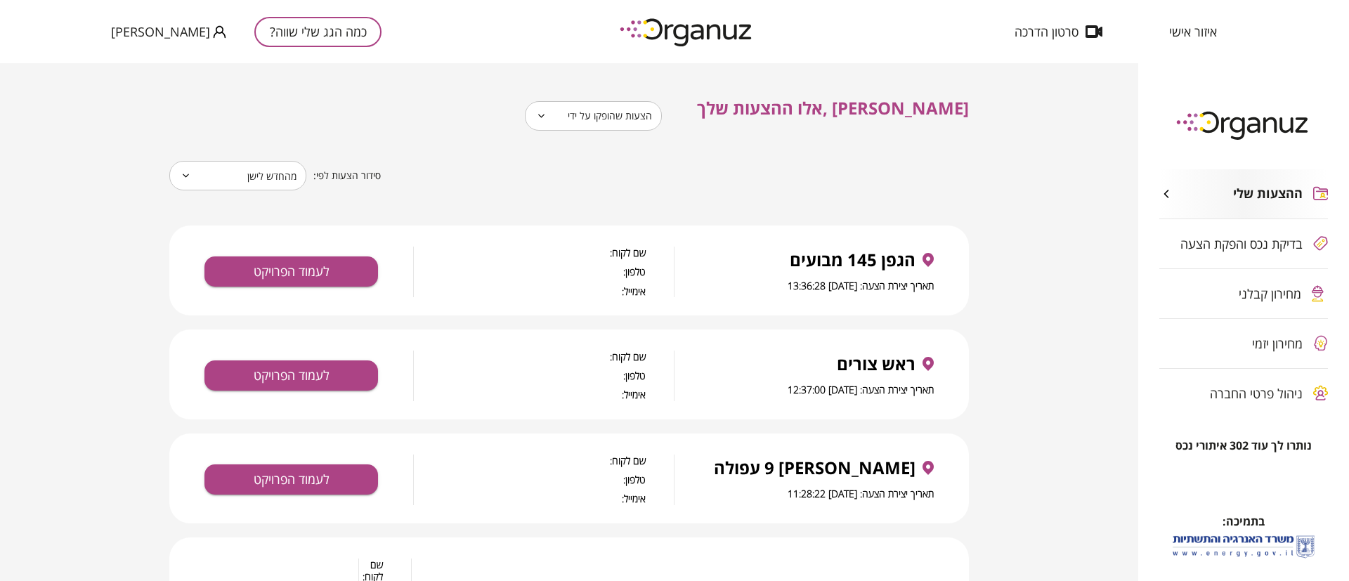
scroll to position [105, 0]
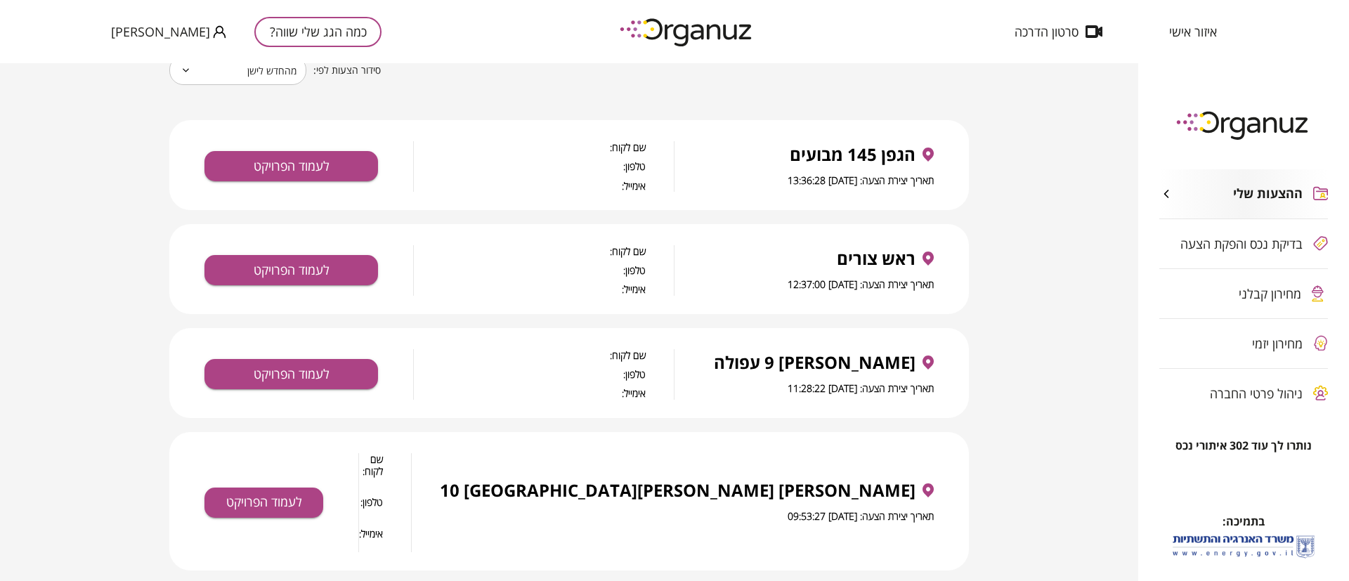
click at [1215, 189] on div "ההצעות שלי" at bounding box center [1230, 193] width 143 height 15
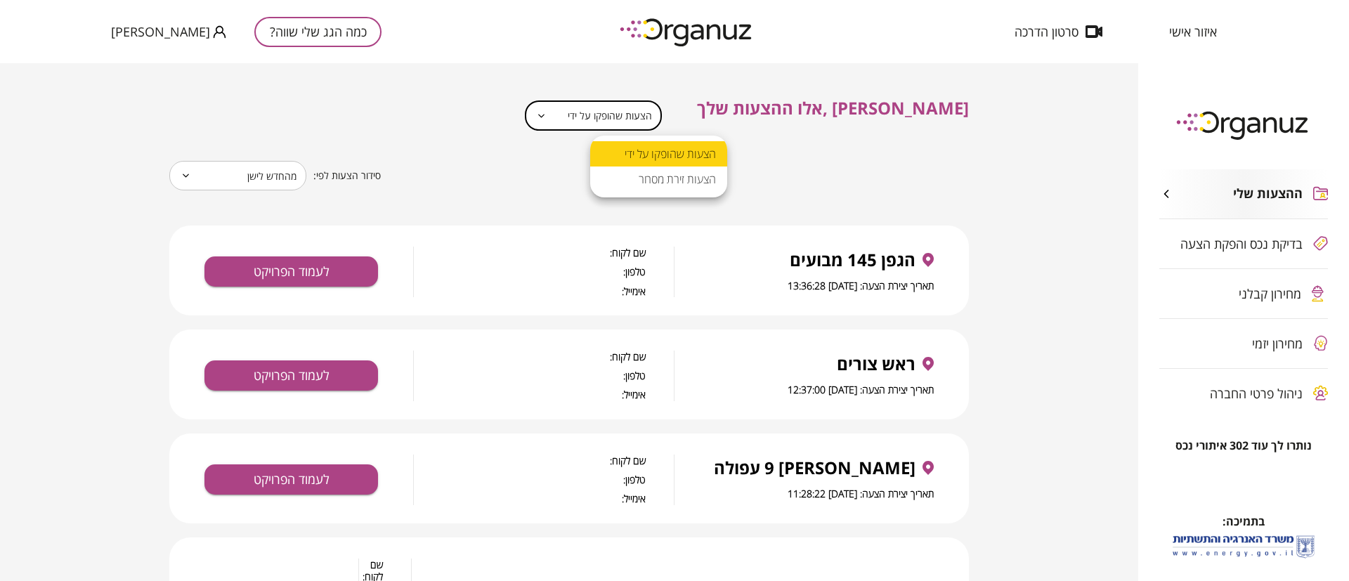
click at [626, 115] on body "**********" at bounding box center [674, 290] width 1349 height 581
click at [763, 176] on div at bounding box center [674, 290] width 1349 height 581
click at [304, 264] on button "לעמוד הפרויקט" at bounding box center [291, 271] width 174 height 30
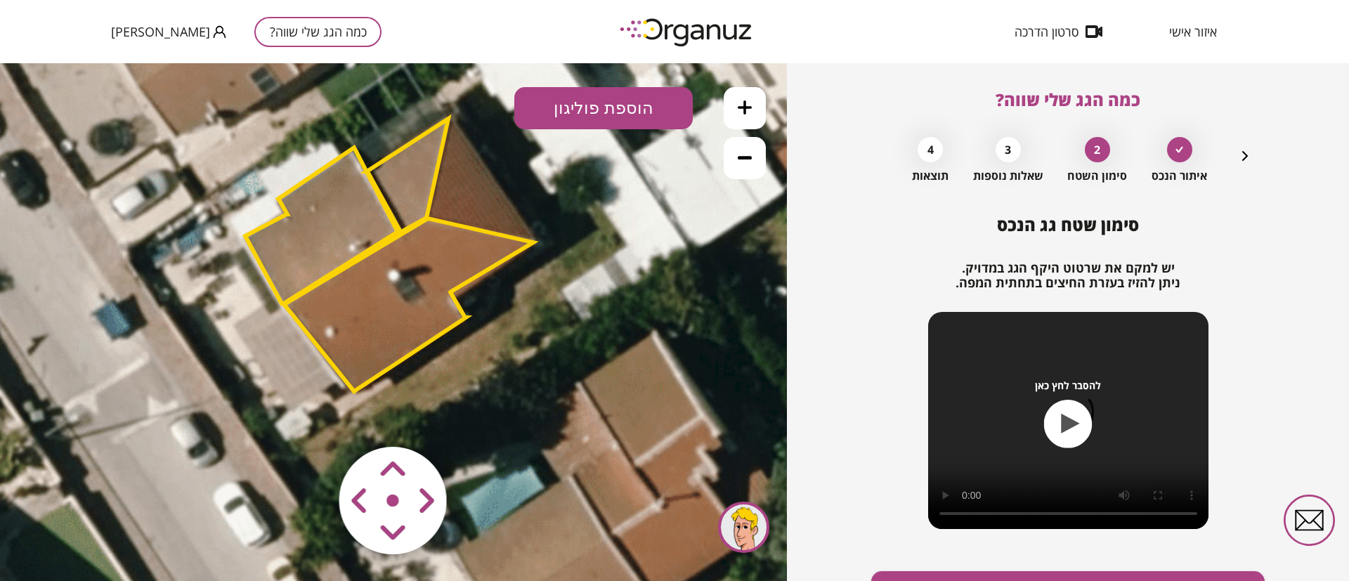
scroll to position [81, 0]
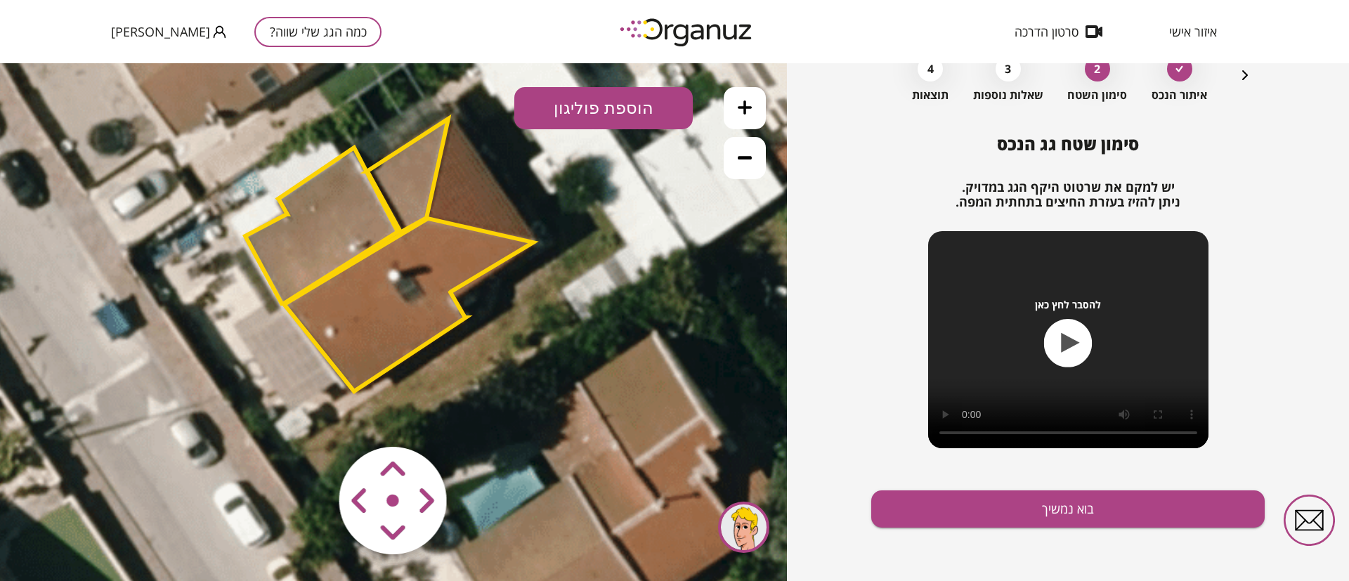
click at [1245, 74] on icon "button" at bounding box center [1245, 75] width 6 height 10
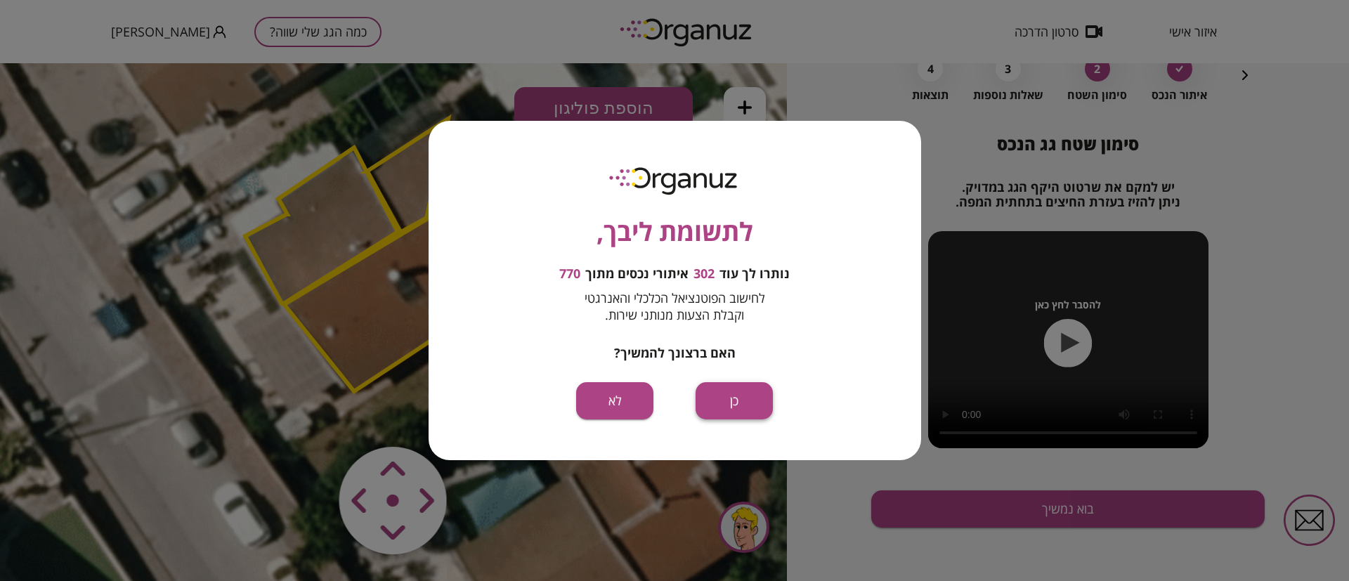
drag, startPoint x: 758, startPoint y: 397, endPoint x: 757, endPoint y: 334, distance: 63.2
click at [758, 397] on button "כן" at bounding box center [733, 400] width 77 height 37
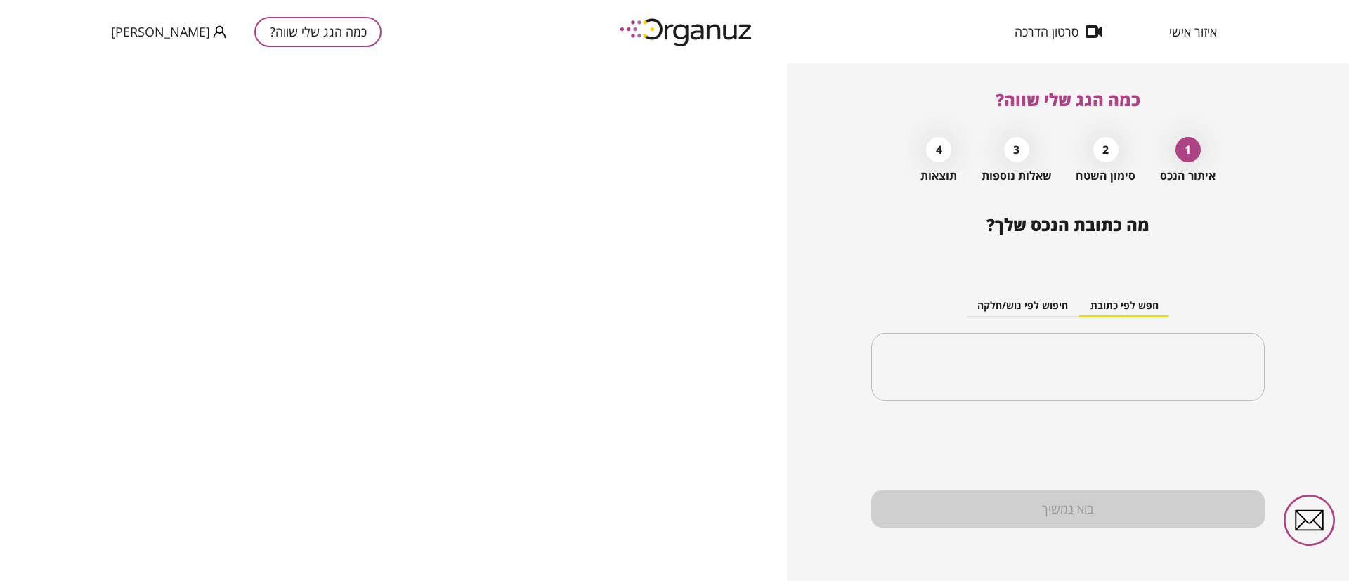
click at [1194, 29] on span "איזור אישי" at bounding box center [1193, 32] width 48 height 14
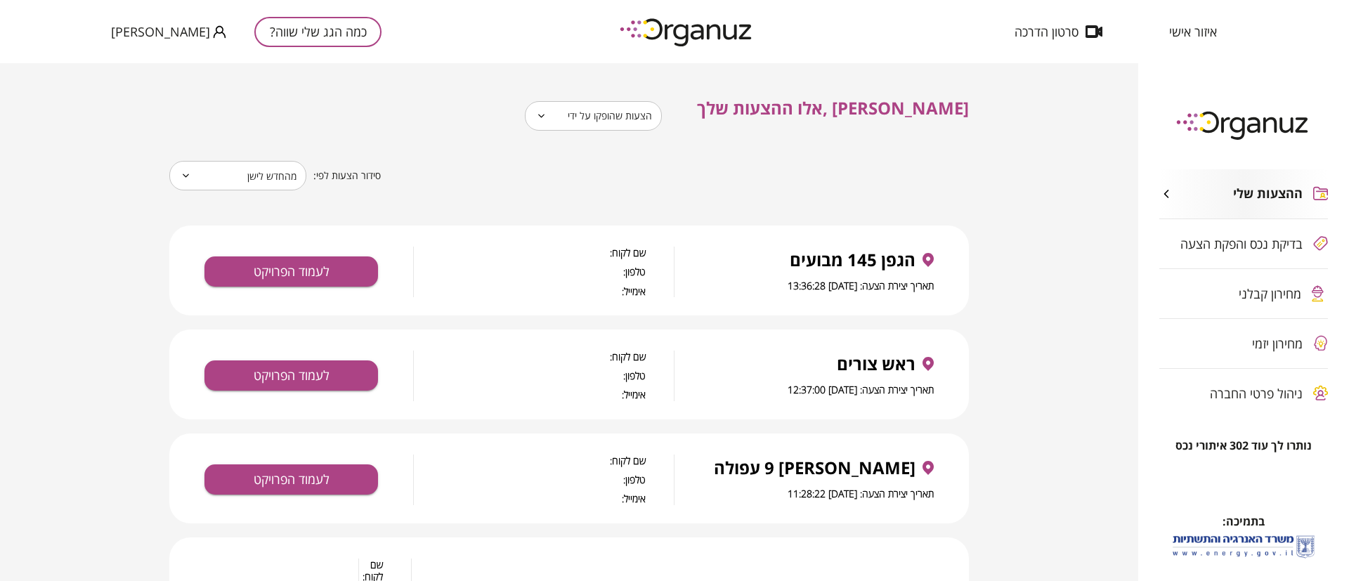
click at [121, 30] on span "[PERSON_NAME]" at bounding box center [160, 32] width 99 height 14
click at [258, 89] on div at bounding box center [674, 290] width 1349 height 581
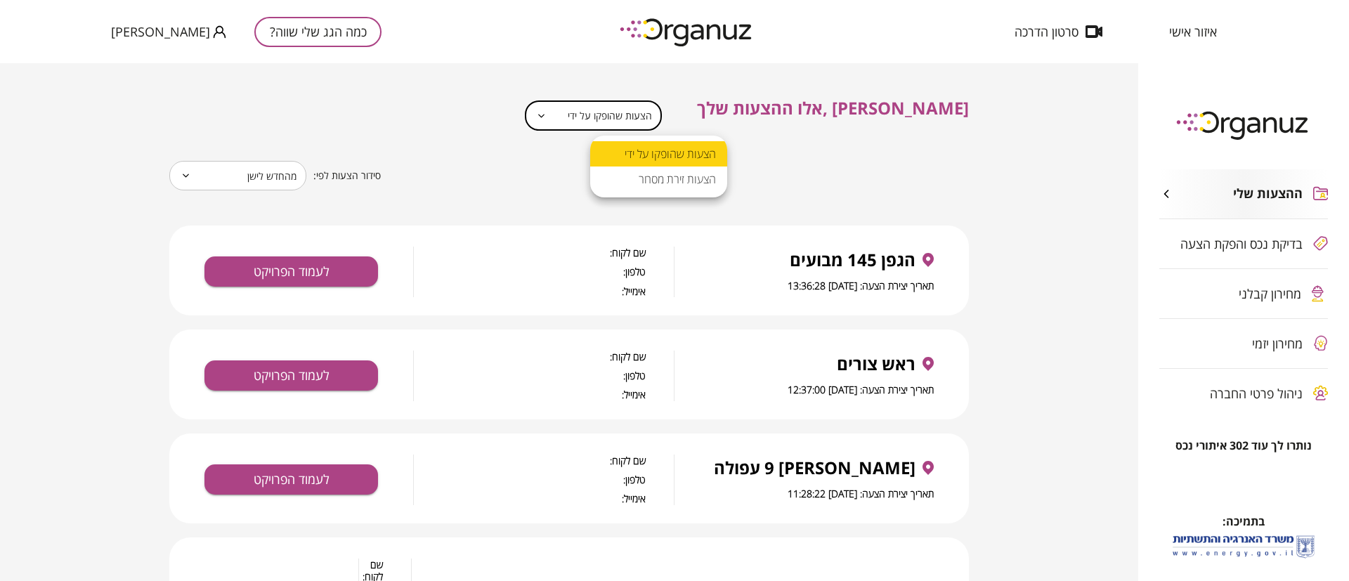
click at [641, 122] on body "**********" at bounding box center [674, 290] width 1349 height 581
click at [633, 146] on li "הצעות שהופקו על ידי" at bounding box center [658, 153] width 137 height 25
click at [667, 115] on body "**********" at bounding box center [674, 290] width 1349 height 581
click at [662, 178] on li "הצעות זירת מסחר" at bounding box center [658, 178] width 137 height 25
type input "**********"
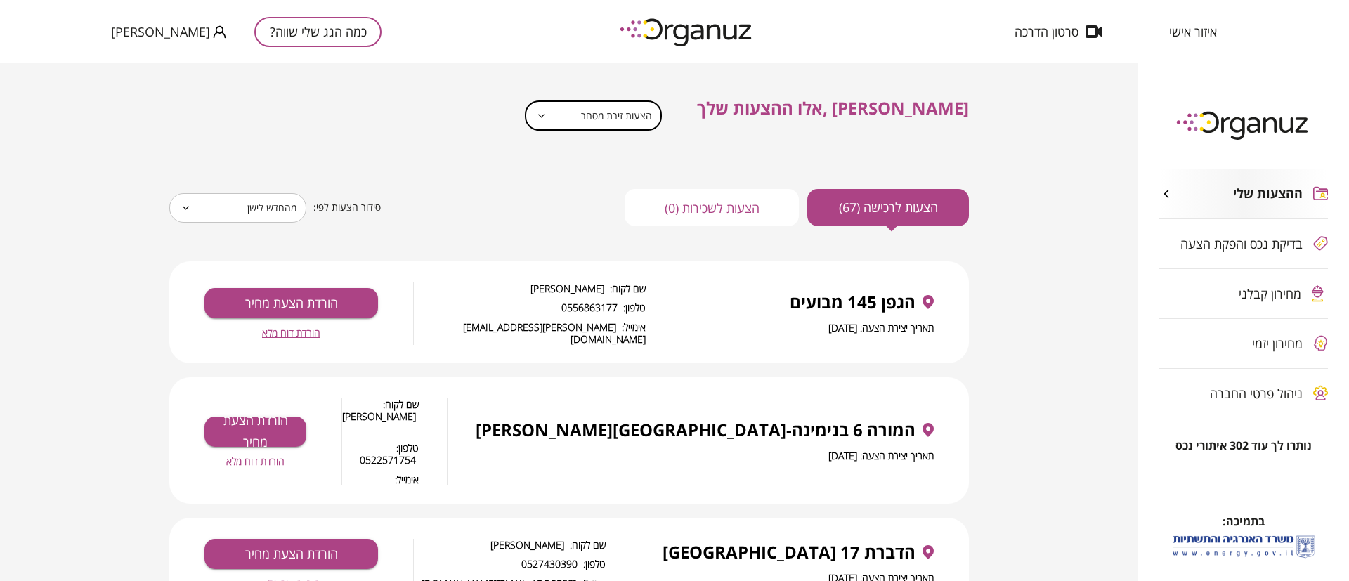
scroll to position [211, 0]
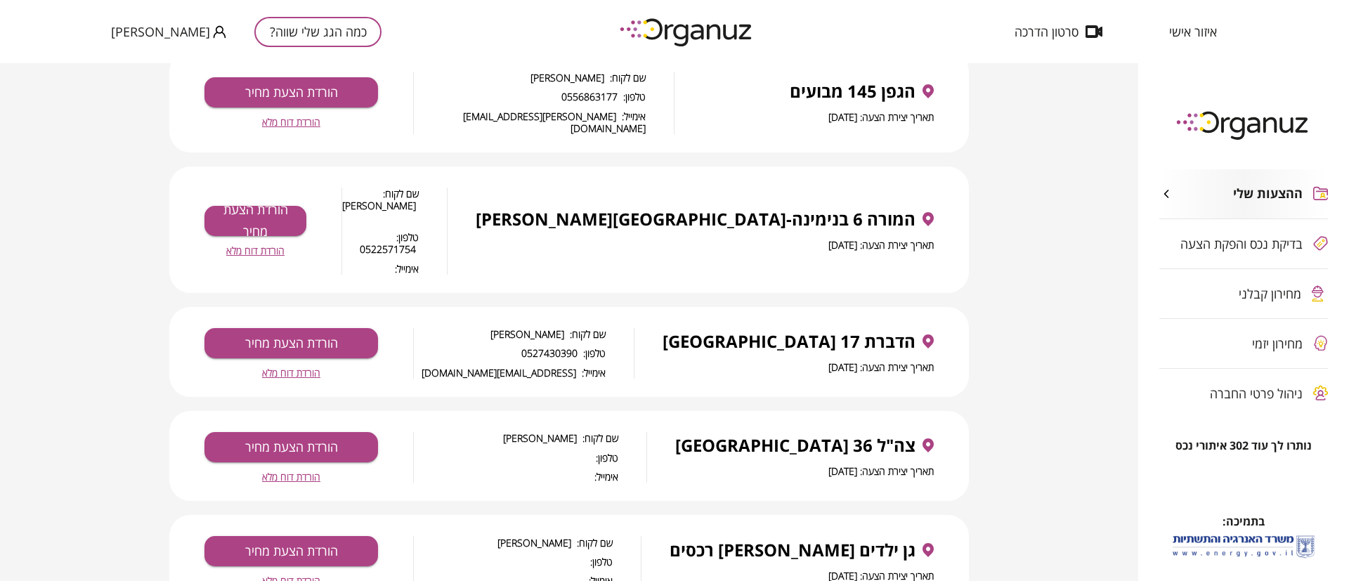
click at [855, 100] on div "הגפן 145 מבועים תאריך יצירת הצעה: [DATE]" at bounding box center [804, 103] width 260 height 44
click at [294, 116] on span "הורדת דוח מלא" at bounding box center [291, 122] width 58 height 12
click at [306, 83] on button "הורדת הצעת מחיר" at bounding box center [291, 92] width 174 height 30
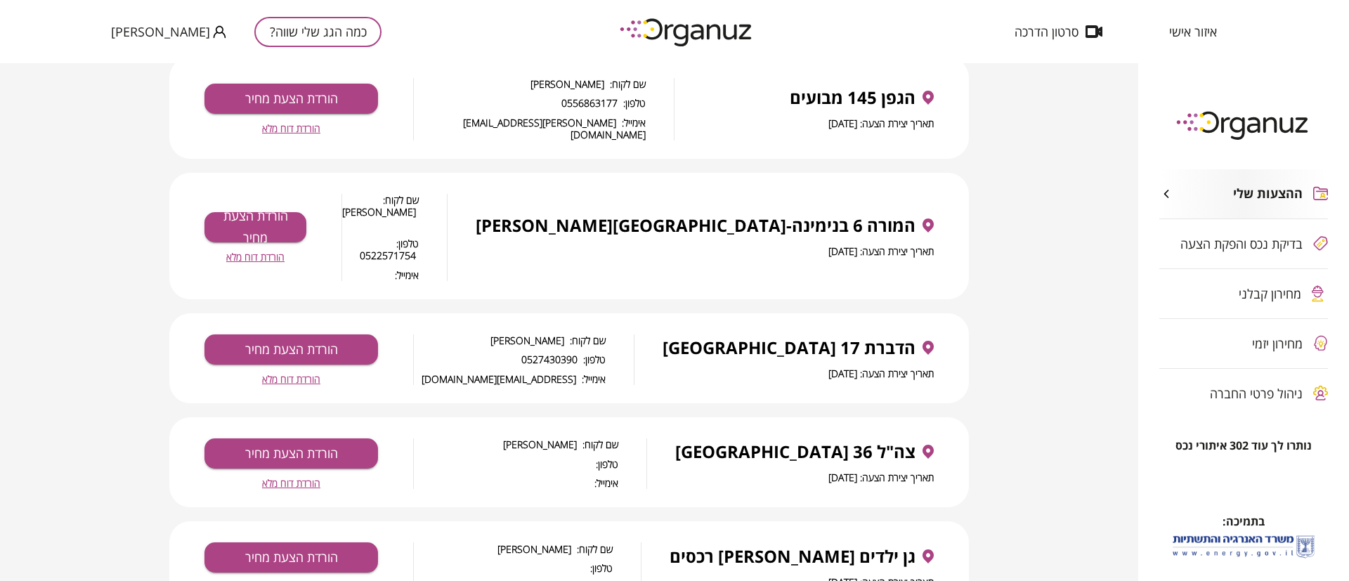
scroll to position [105, 0]
